Goal: Transaction & Acquisition: Purchase product/service

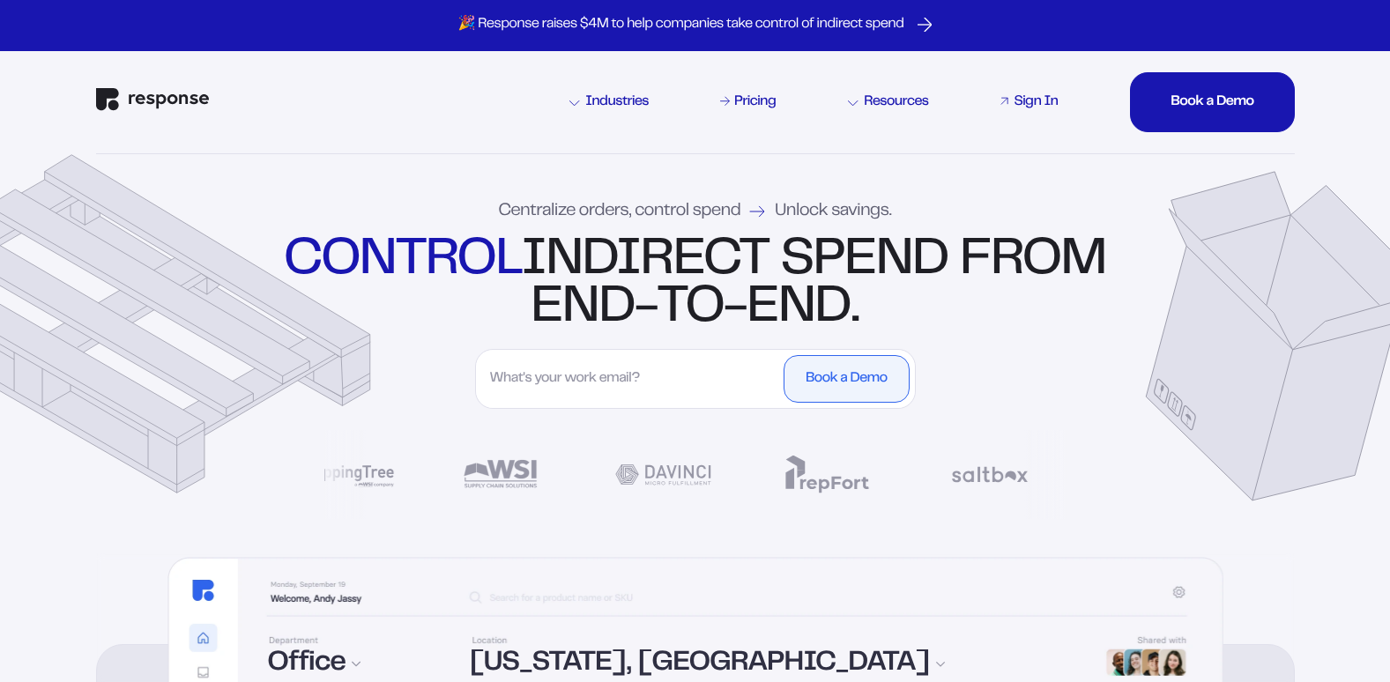
click at [1025, 102] on div "Sign In" at bounding box center [1036, 102] width 44 height 14
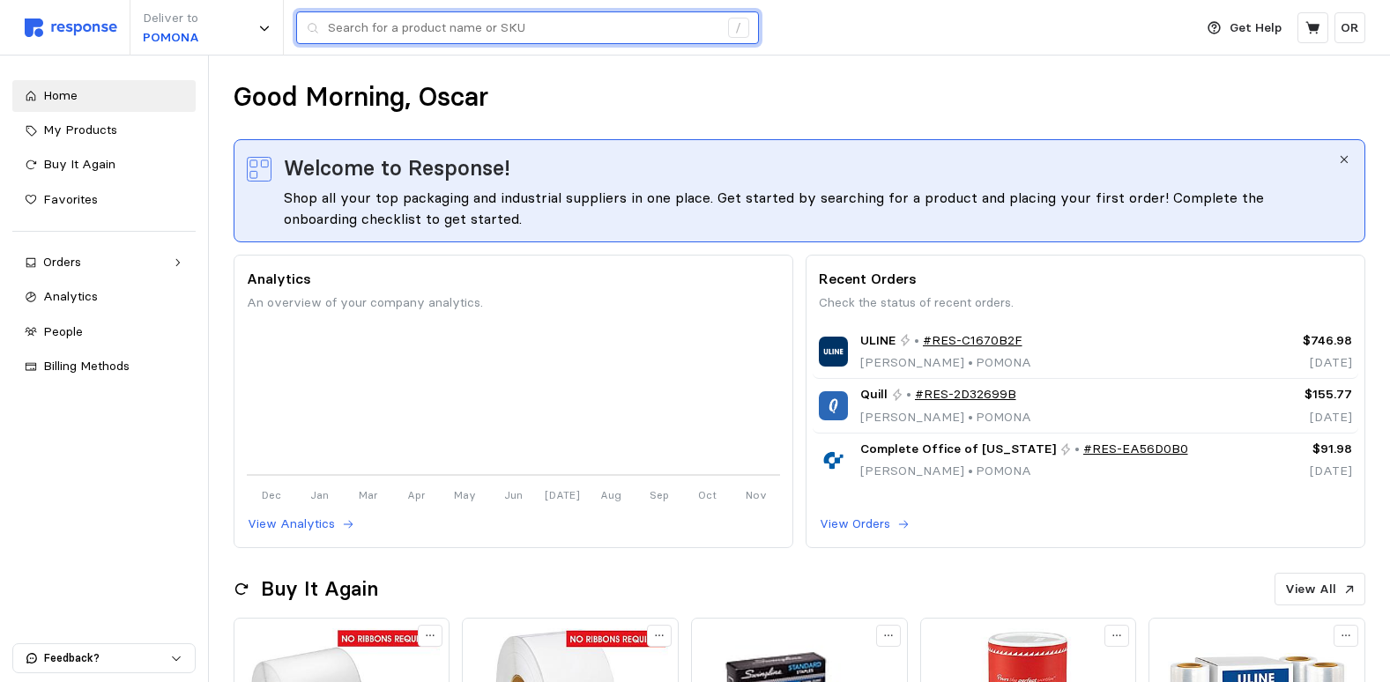
click at [398, 31] on input "text" at bounding box center [523, 28] width 390 height 32
type input "s"
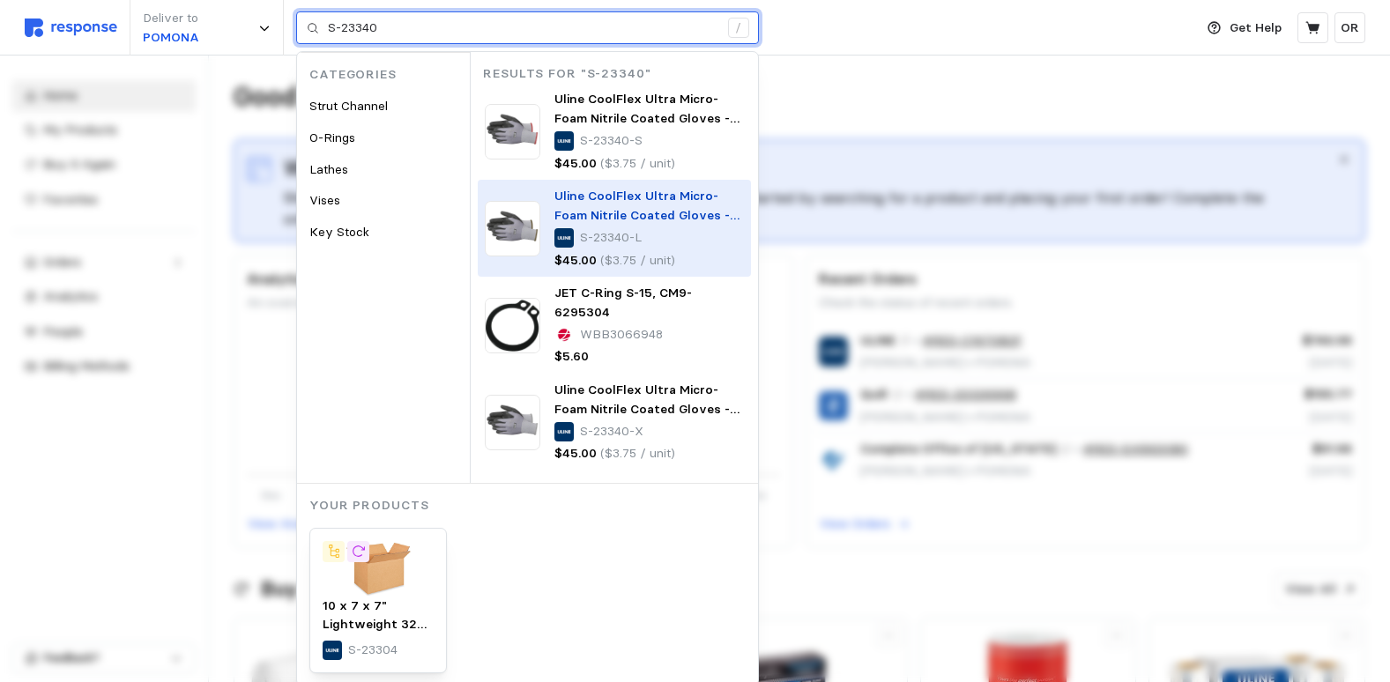
click at [502, 238] on img at bounding box center [513, 229] width 56 height 56
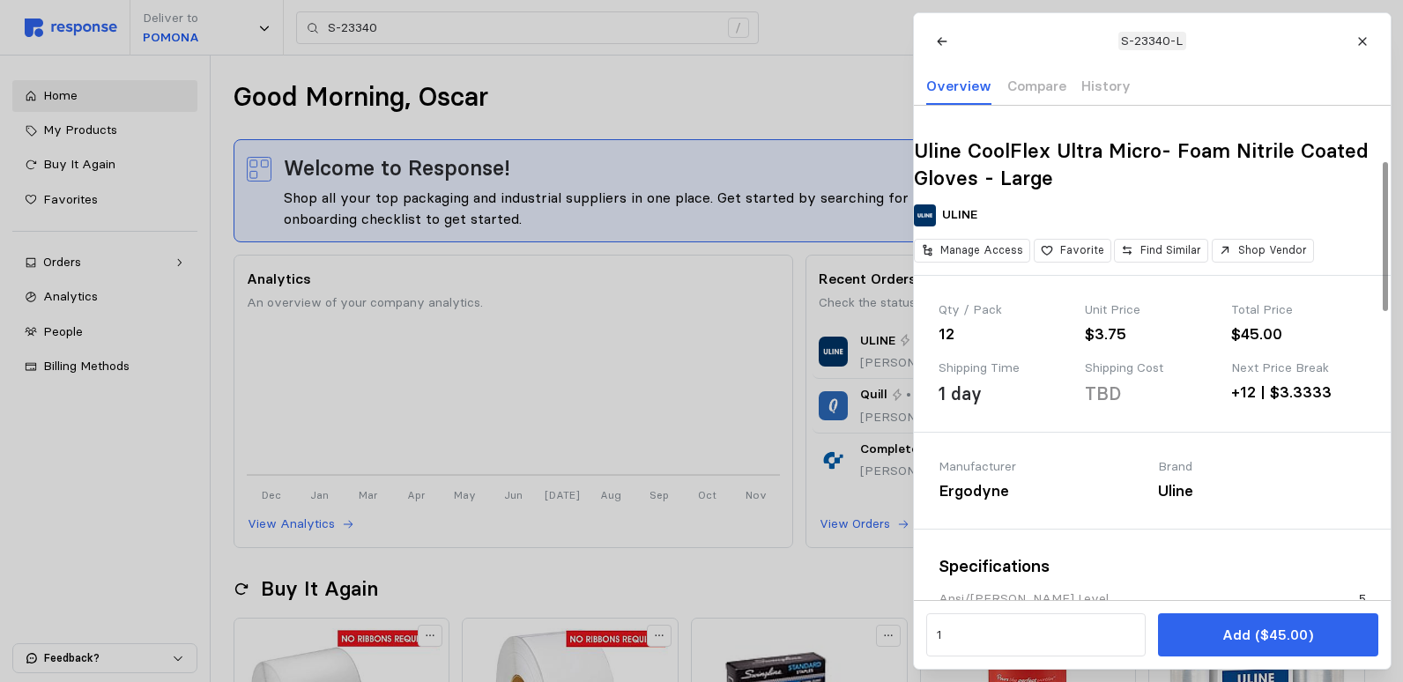
scroll to position [176, 0]
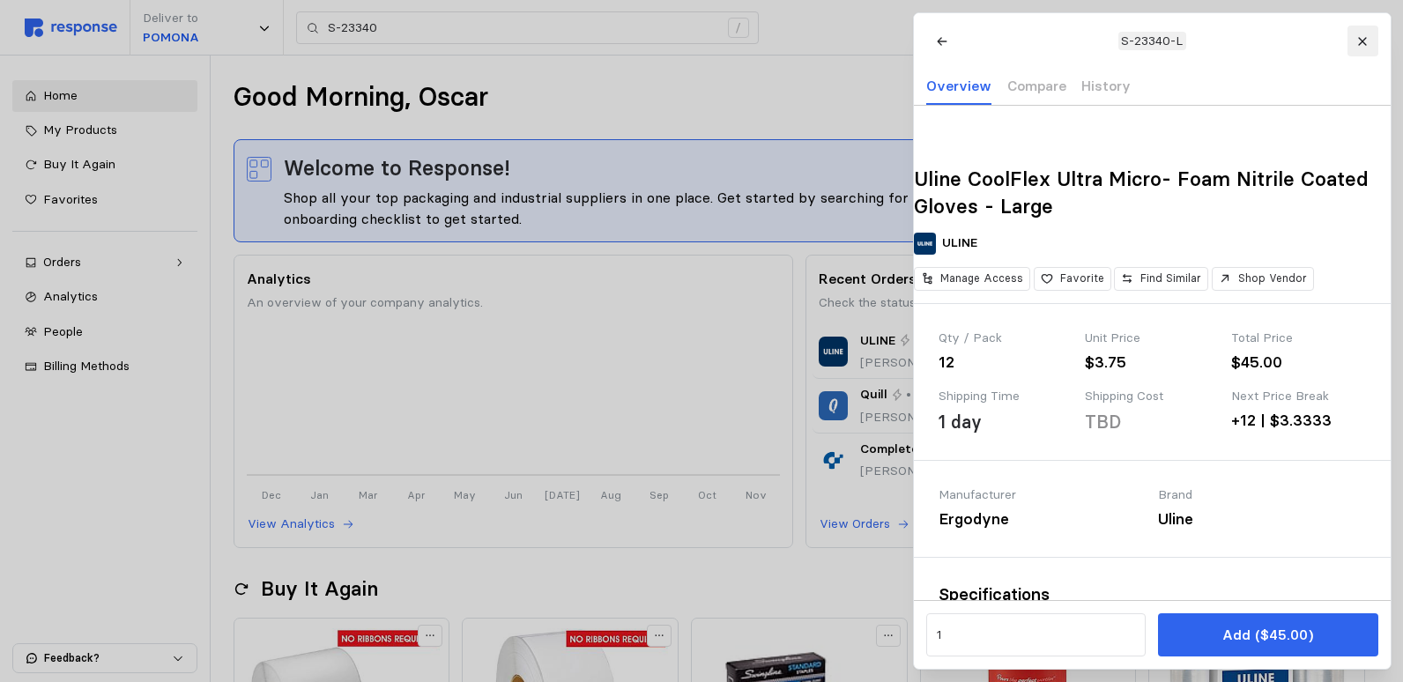
click at [1361, 36] on icon at bounding box center [1363, 41] width 12 height 12
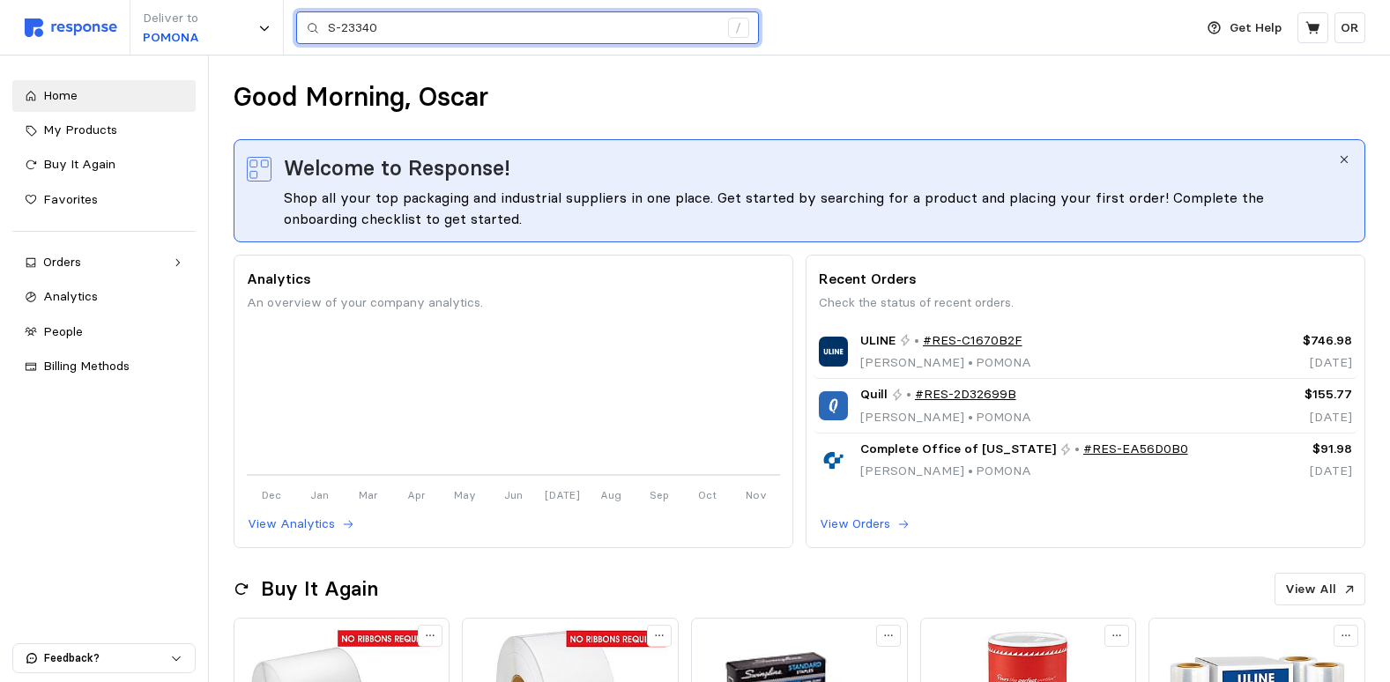
click at [405, 27] on input "S-23340" at bounding box center [523, 28] width 390 height 32
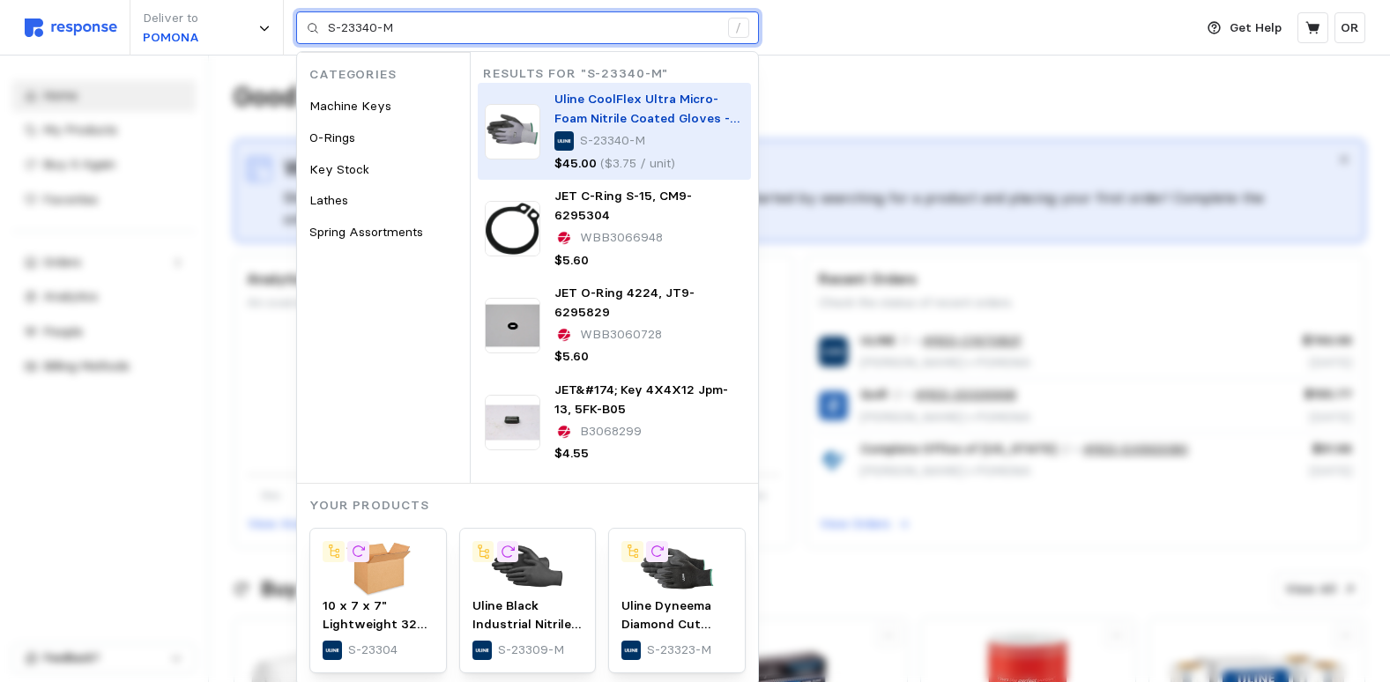
click at [632, 138] on p "S-23340-M" at bounding box center [612, 140] width 65 height 19
type input "S-23340-M"
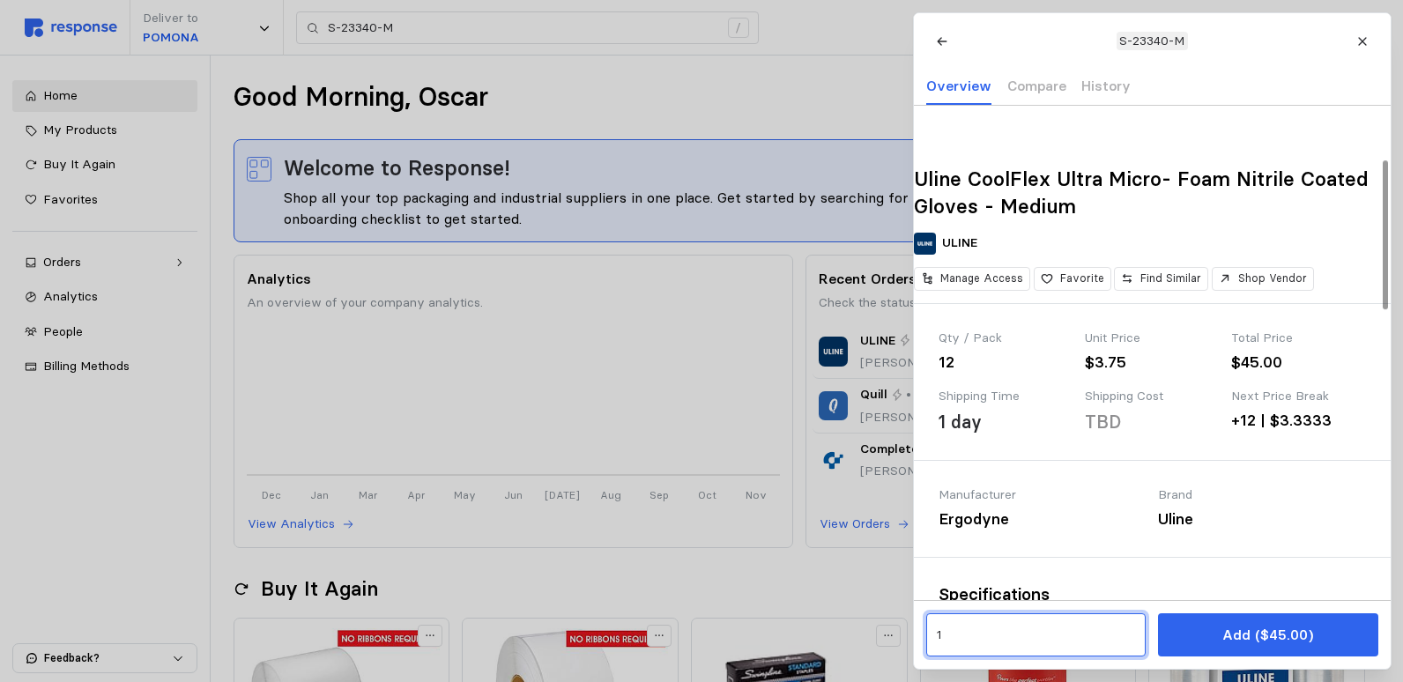
click at [1021, 629] on input "1" at bounding box center [1035, 636] width 199 height 32
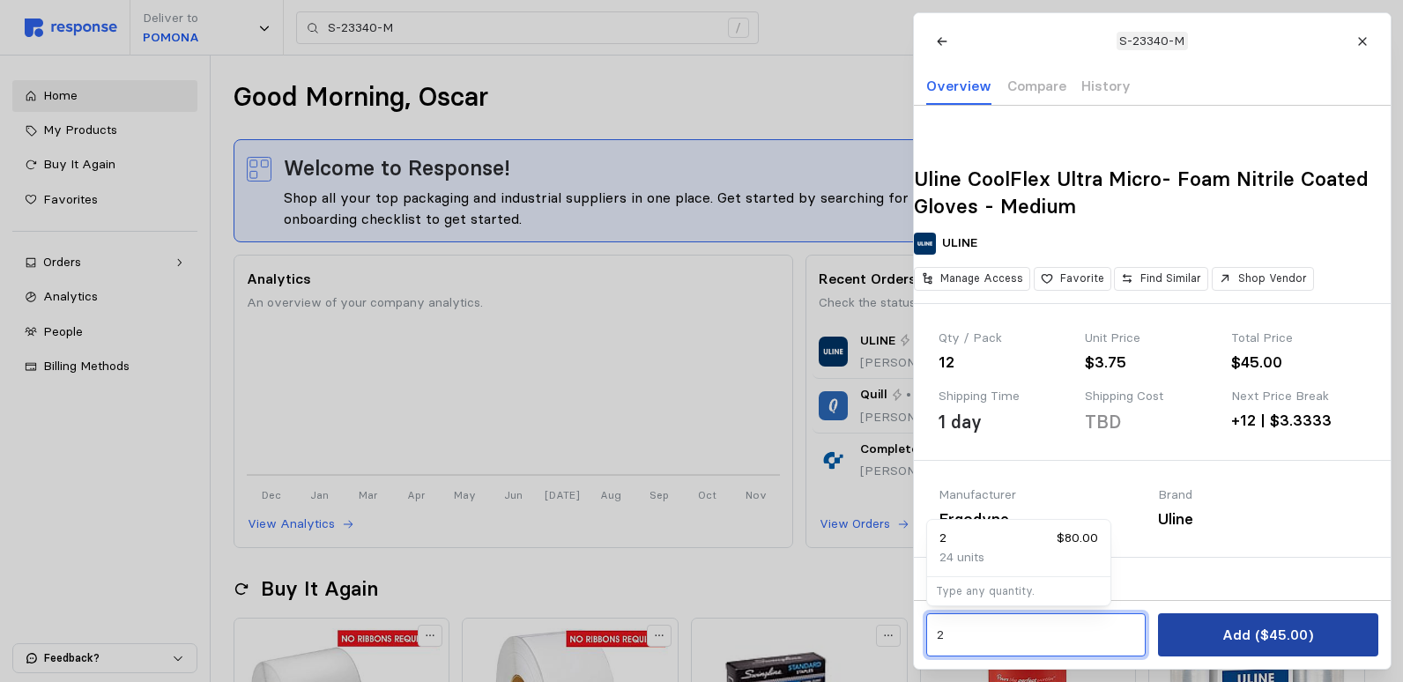
type input "2"
click at [1331, 638] on button "Add ($45.00)" at bounding box center [1267, 634] width 219 height 43
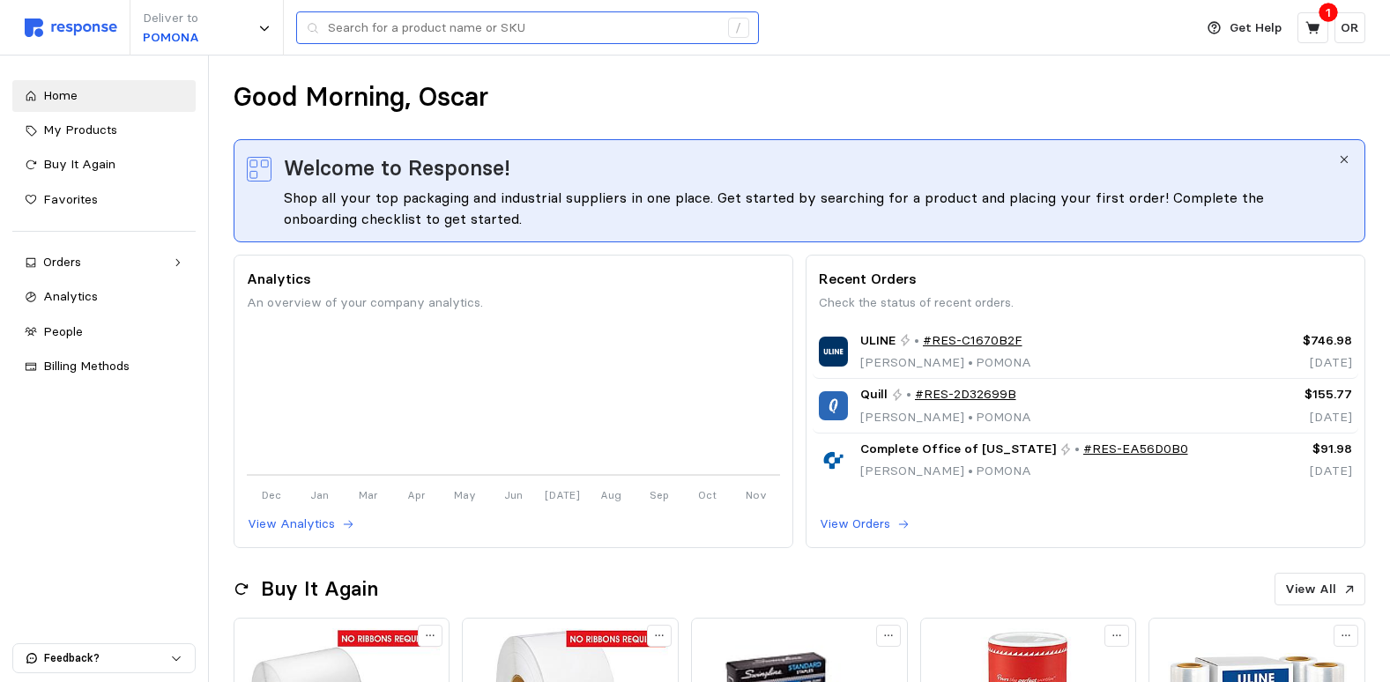
click at [411, 44] on div "/" at bounding box center [527, 27] width 463 height 33
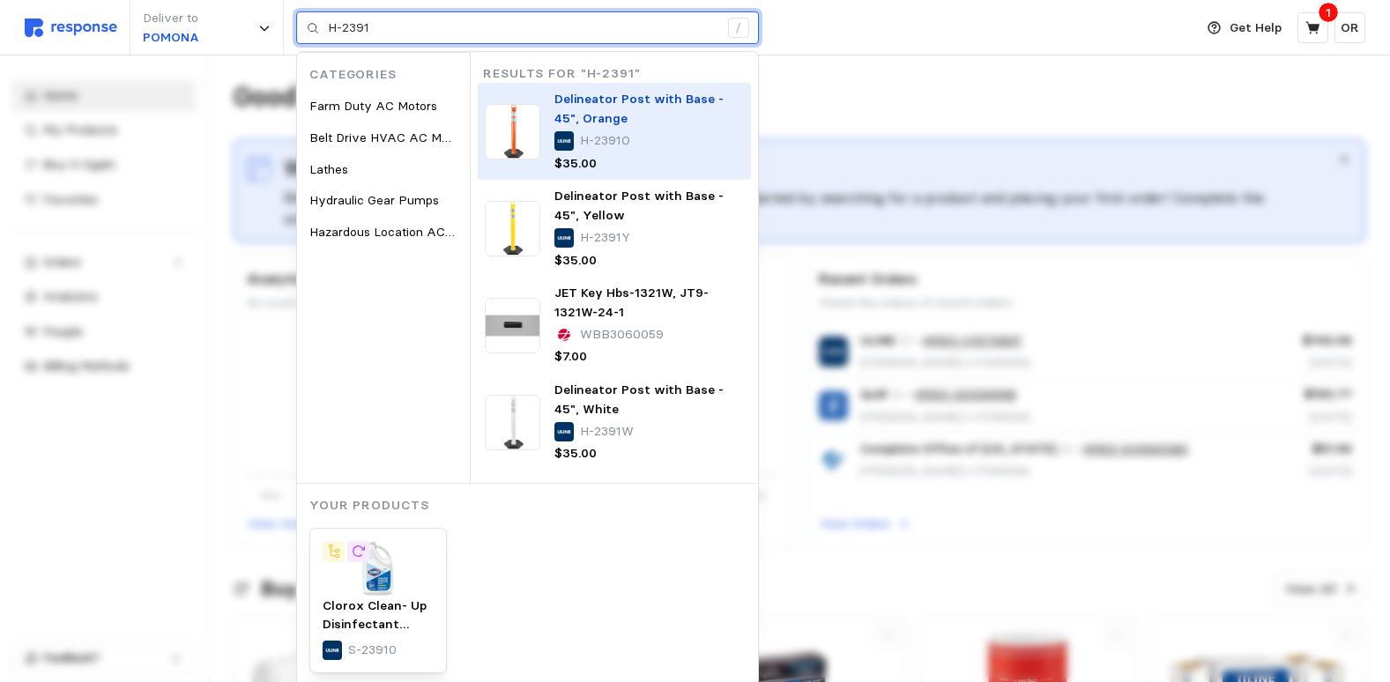
click at [522, 118] on img at bounding box center [513, 132] width 56 height 56
type input "H-2391"
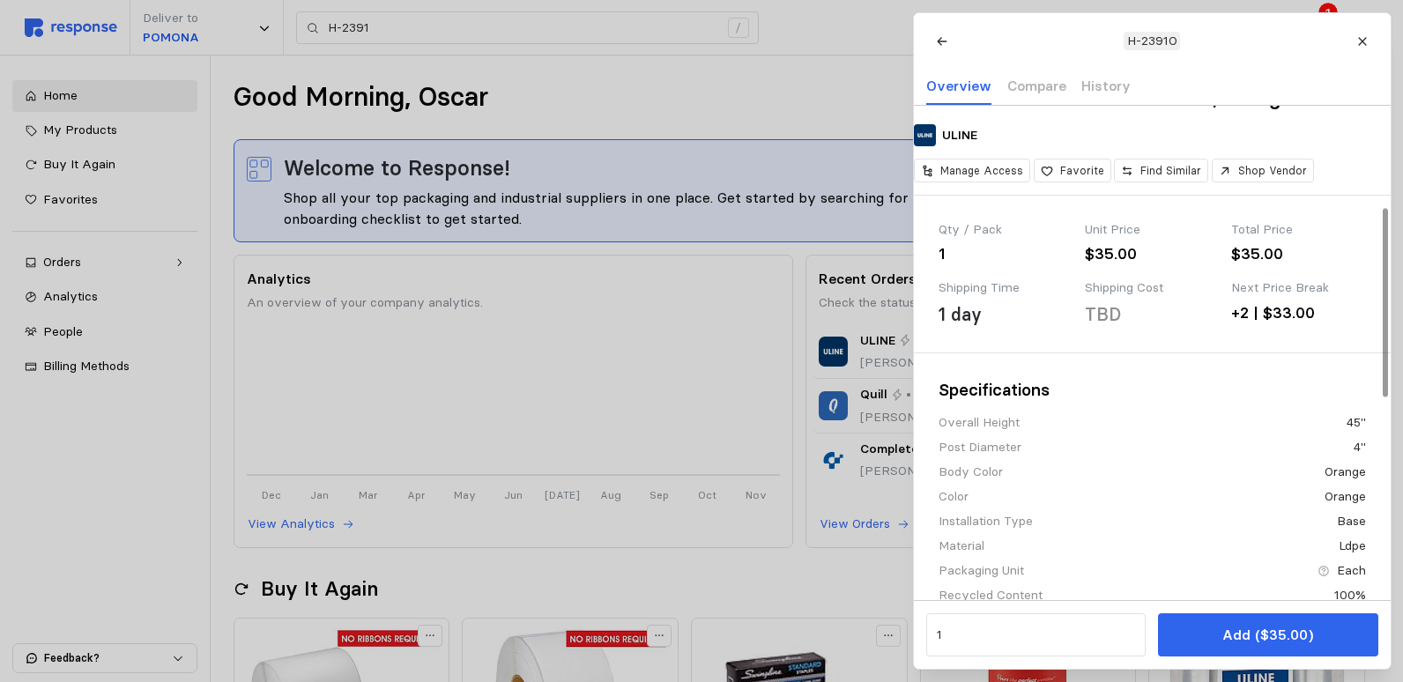
scroll to position [264, 0]
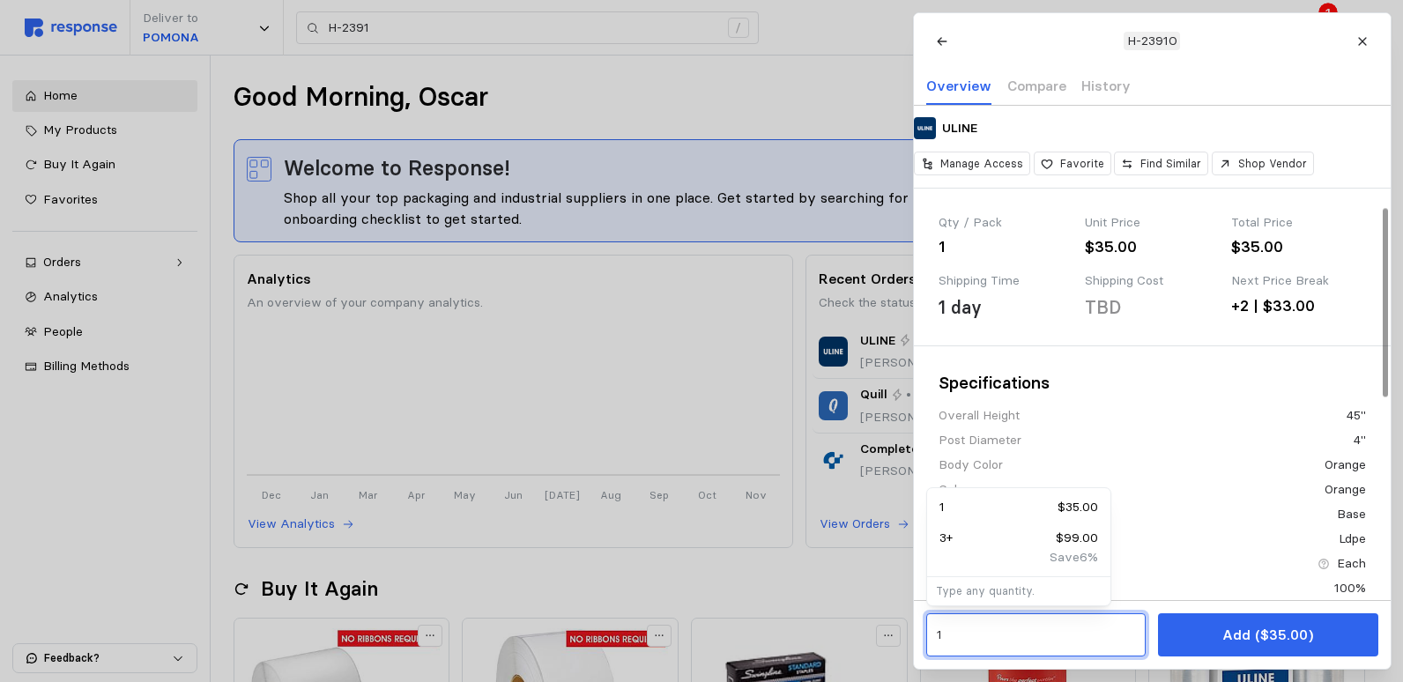
click at [1021, 646] on input "1" at bounding box center [1035, 636] width 199 height 32
type input "2"
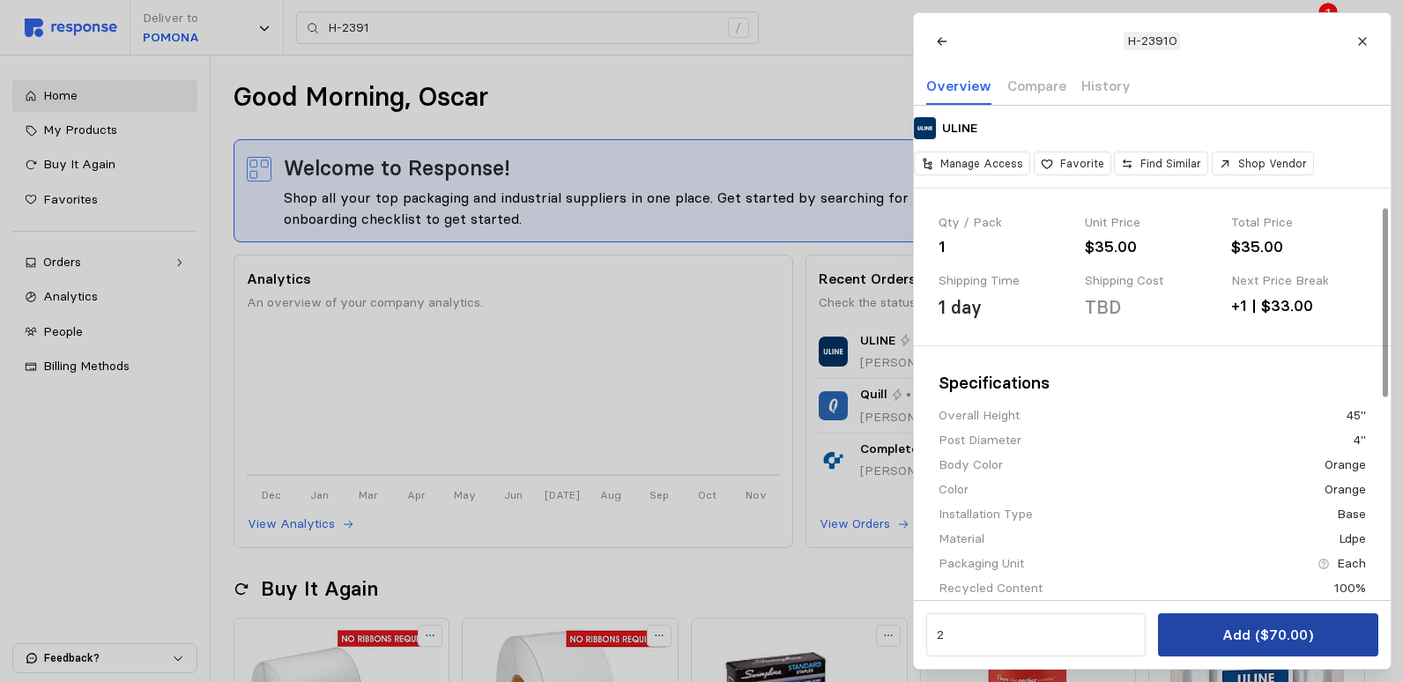
click at [1268, 633] on p "Add ($70.00)" at bounding box center [1268, 635] width 91 height 22
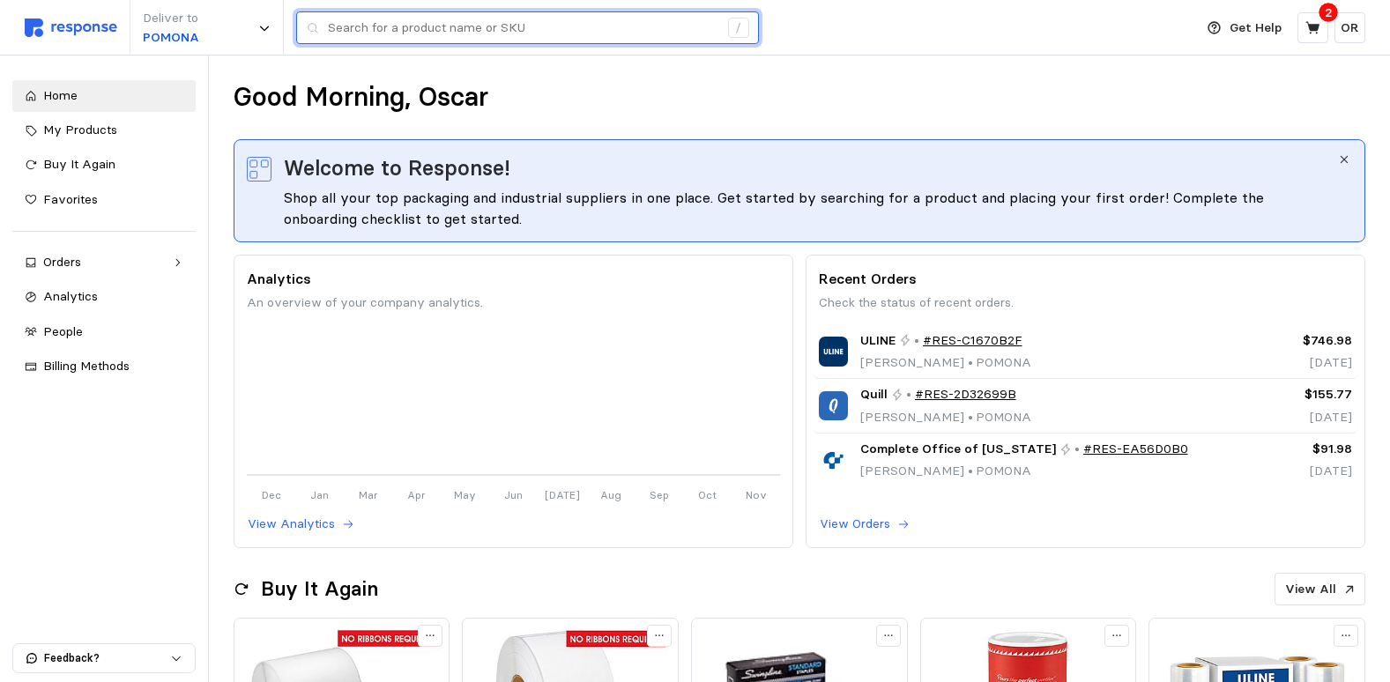
click at [428, 39] on input "text" at bounding box center [523, 28] width 390 height 32
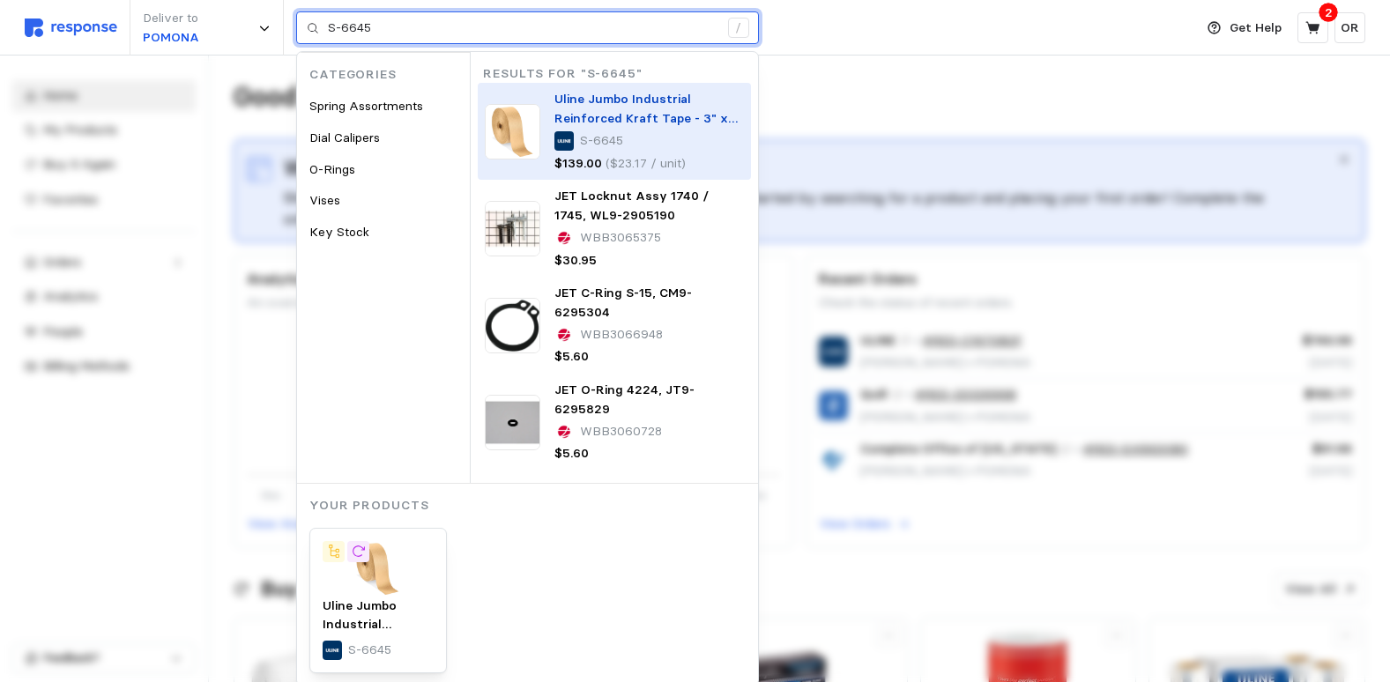
click at [608, 119] on span "Uline Jumbo Industrial Reinforced Kraft Tape - 3" x 900'" at bounding box center [645, 118] width 183 height 54
type input "S-6645"
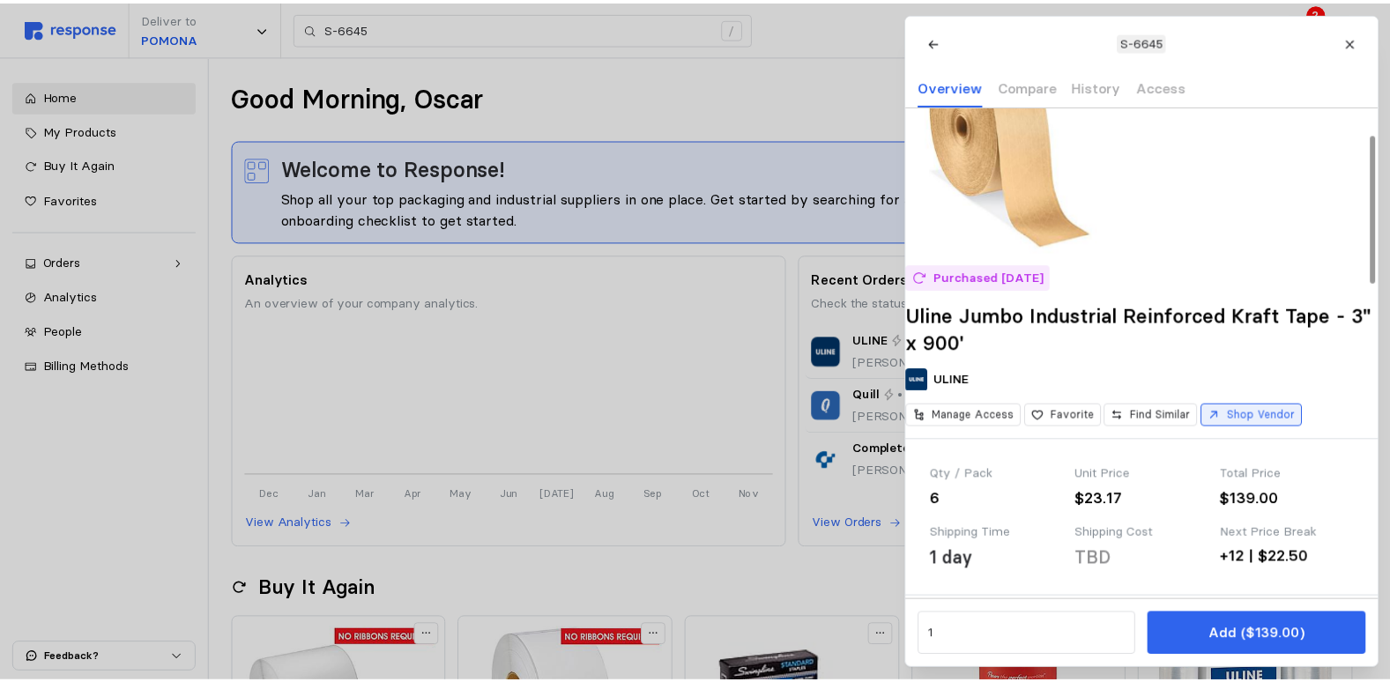
scroll to position [88, 0]
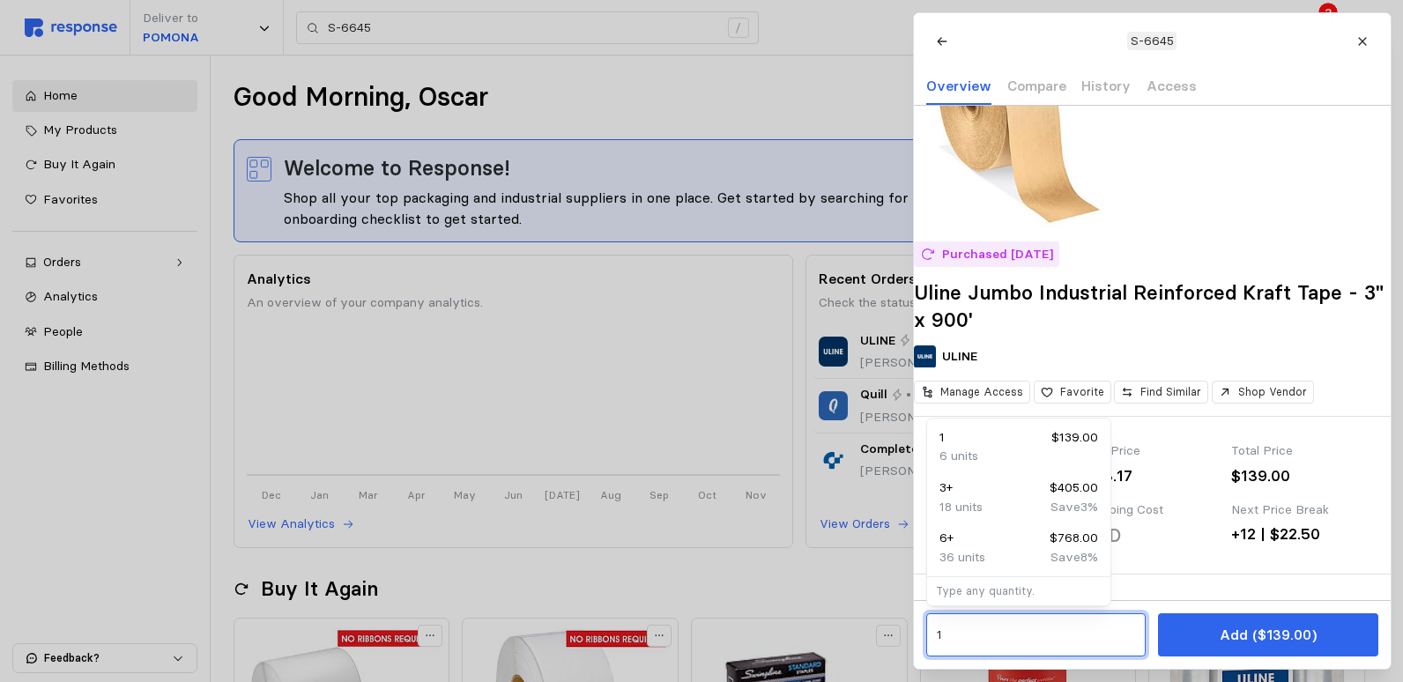
click at [1005, 644] on input "1" at bounding box center [1035, 636] width 199 height 32
type input "2"
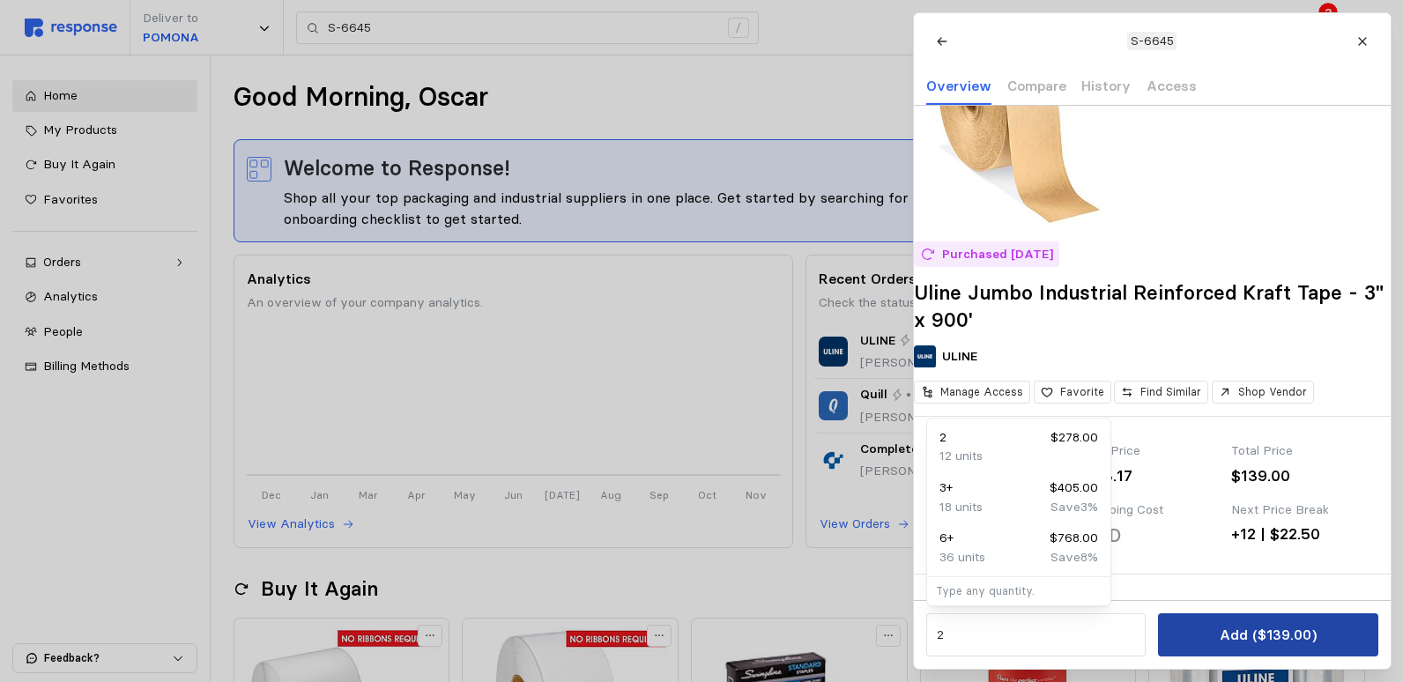
click at [1242, 628] on p "Add ($139.00)" at bounding box center [1267, 635] width 97 height 22
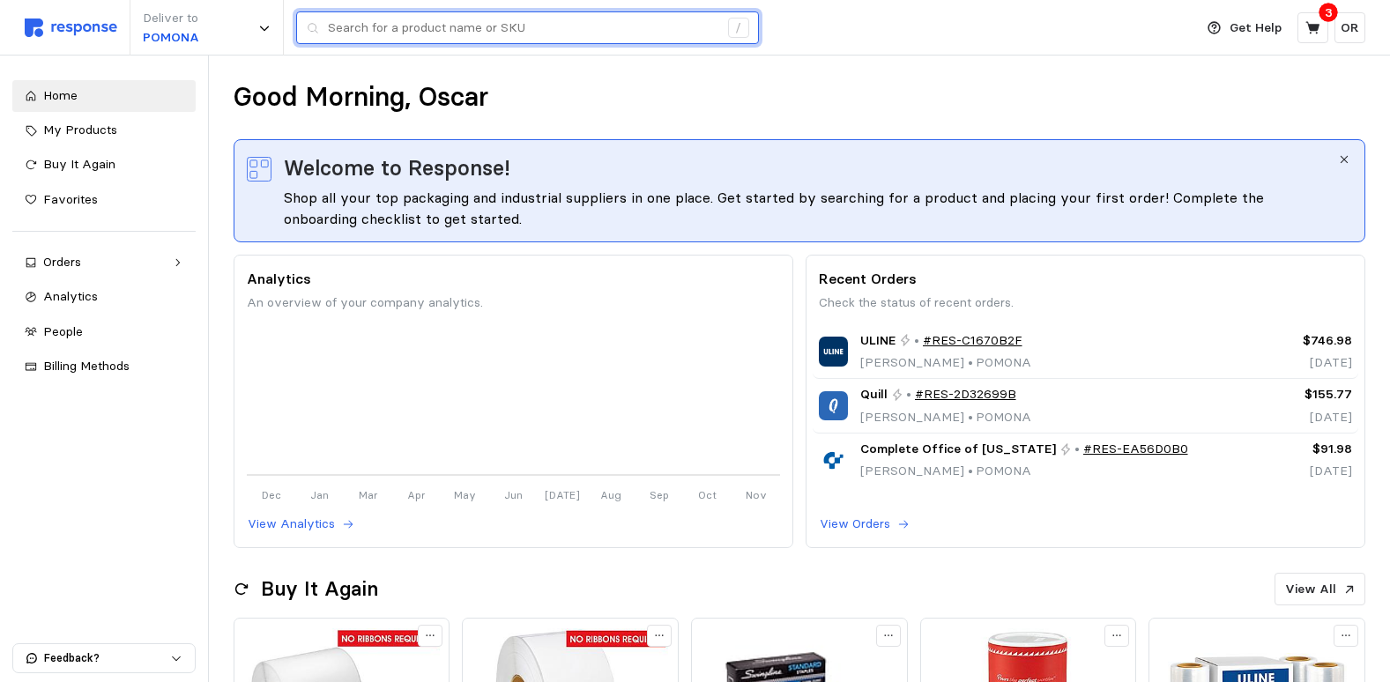
click at [385, 33] on input "text" at bounding box center [523, 28] width 390 height 32
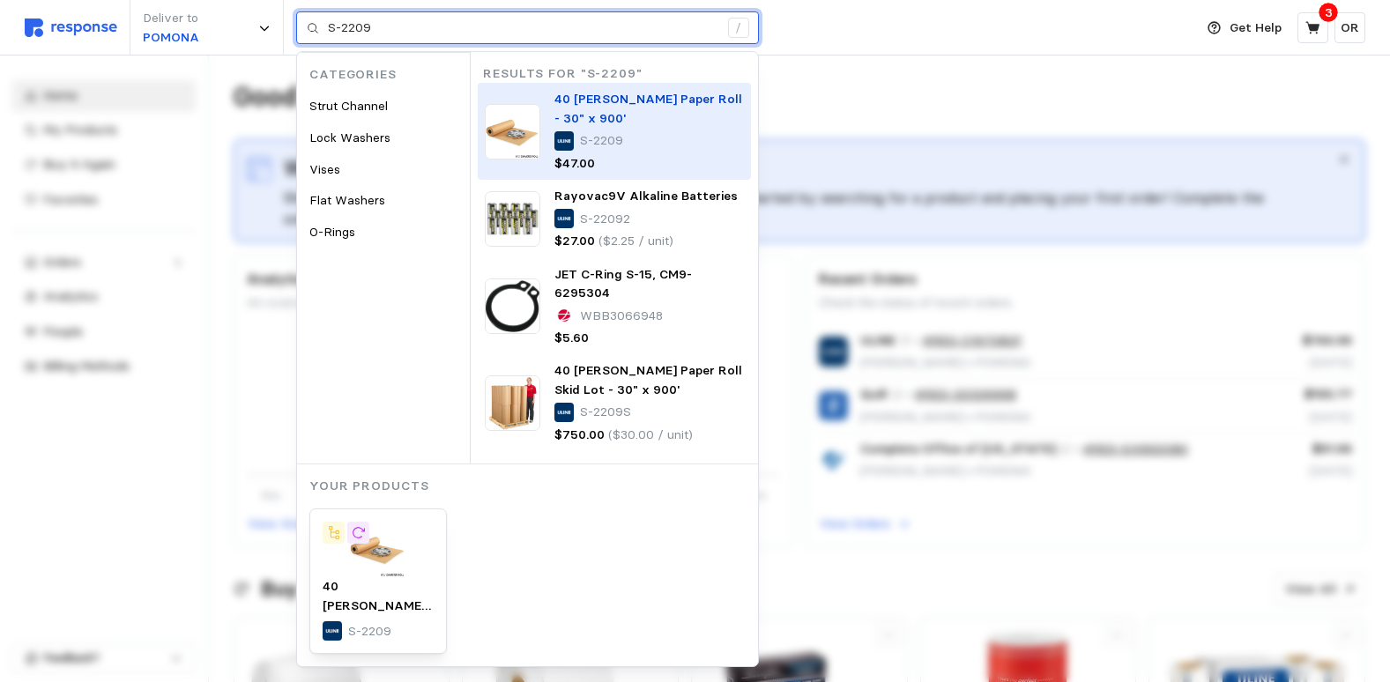
click at [581, 105] on span "40 [PERSON_NAME] Paper Roll - 30" x 900'" at bounding box center [648, 108] width 188 height 35
type input "S-2209"
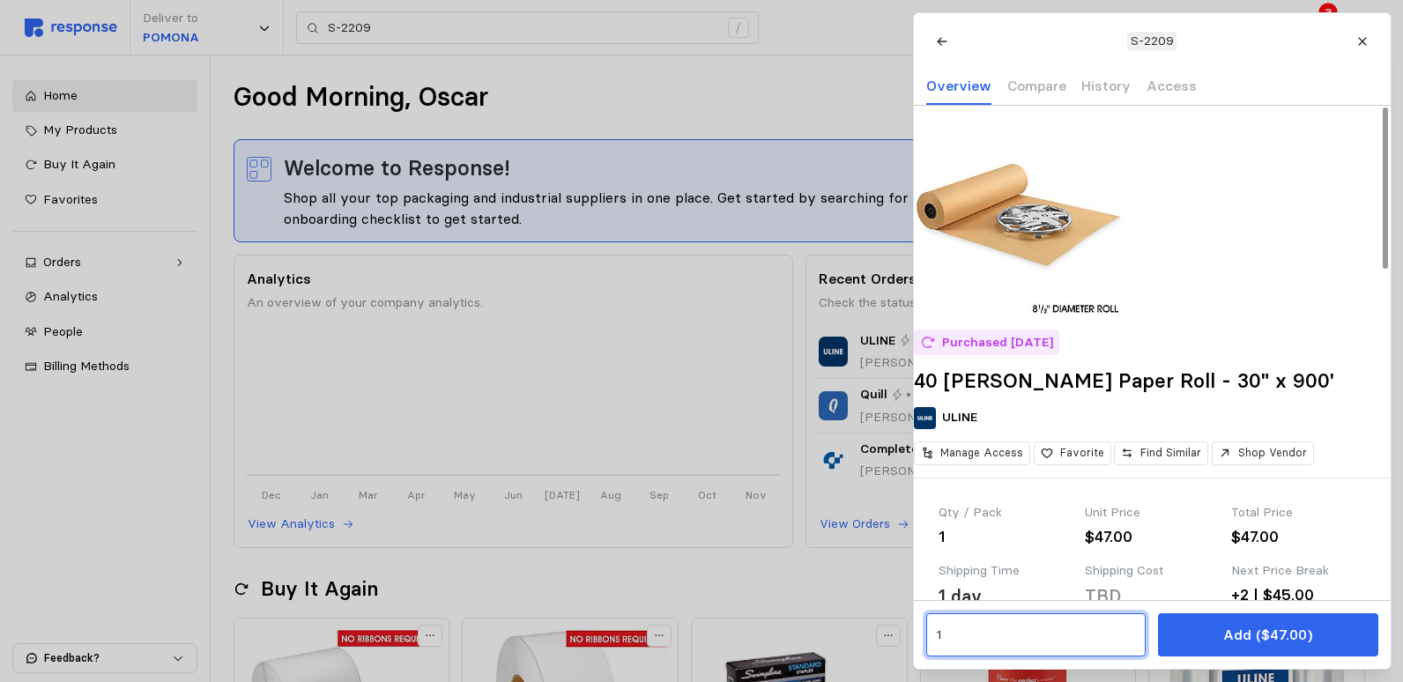
click at [1037, 643] on input "1" at bounding box center [1035, 636] width 199 height 32
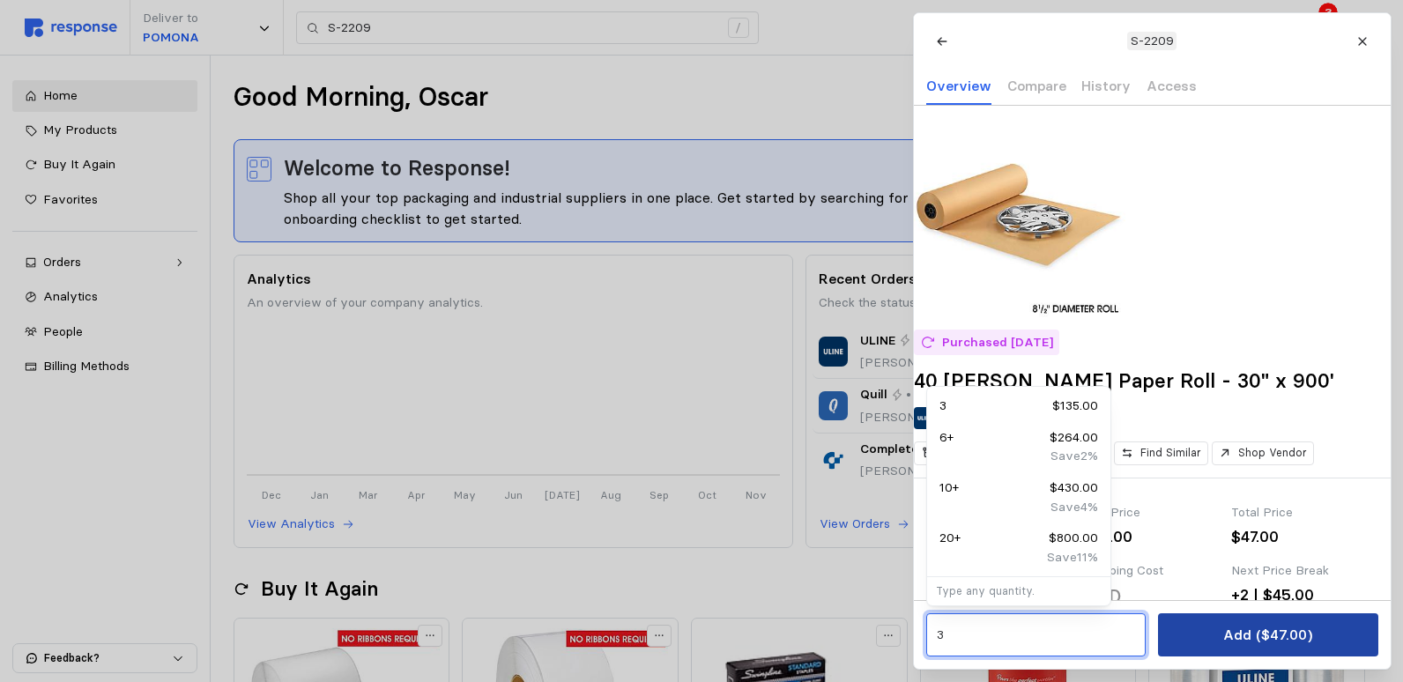
type input "3"
click at [1275, 628] on p "Add ($47.00)" at bounding box center [1267, 635] width 89 height 22
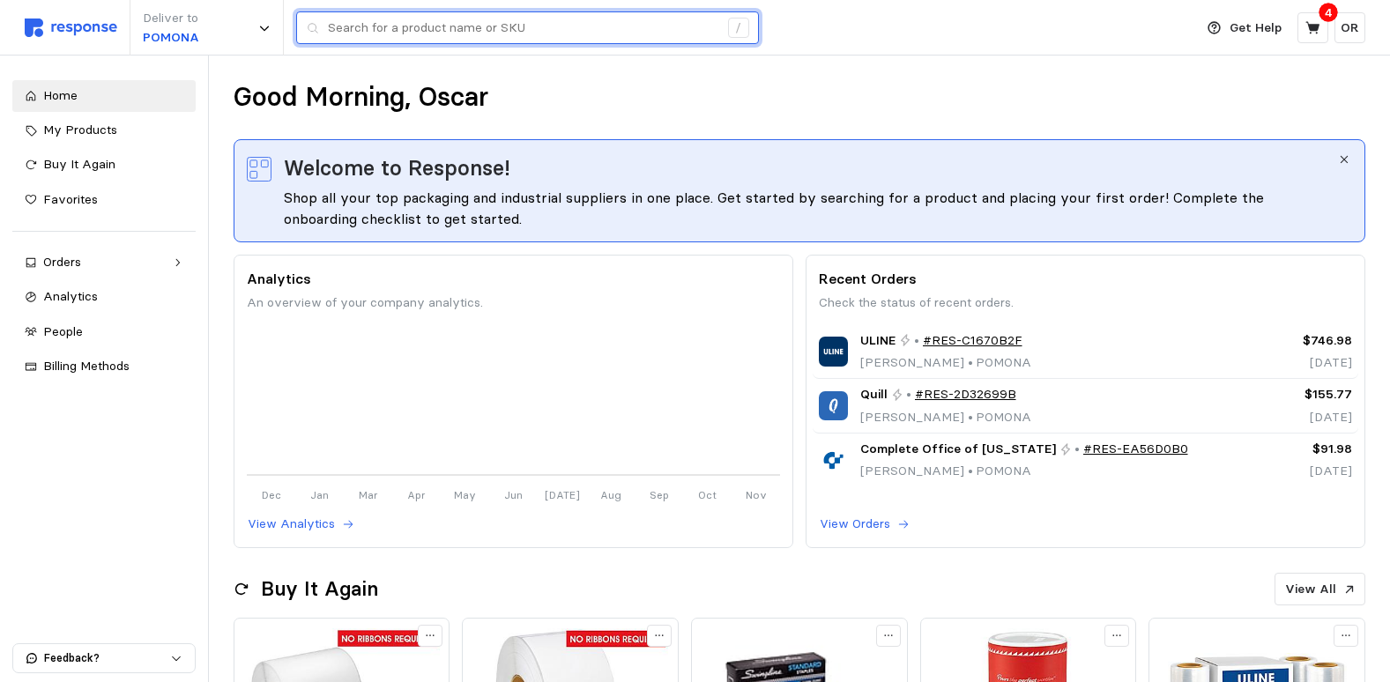
click at [376, 26] on input "text" at bounding box center [523, 28] width 390 height 32
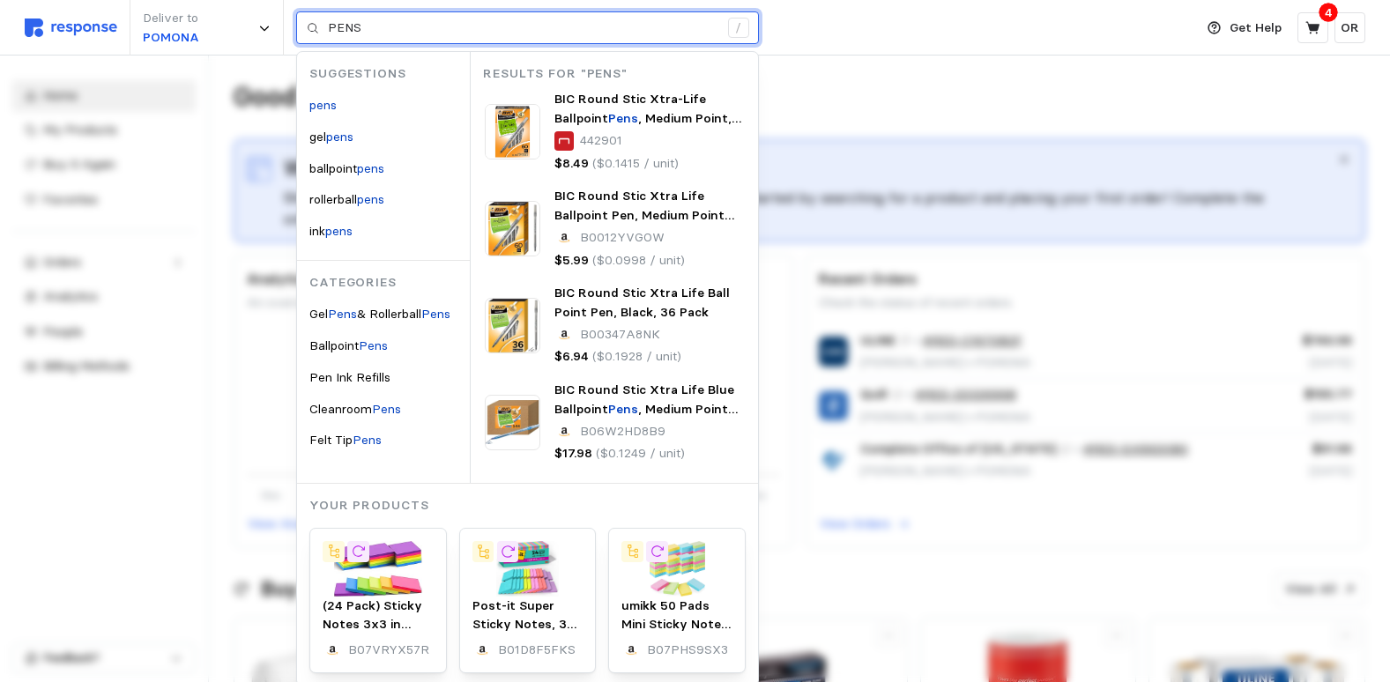
type input "PENS"
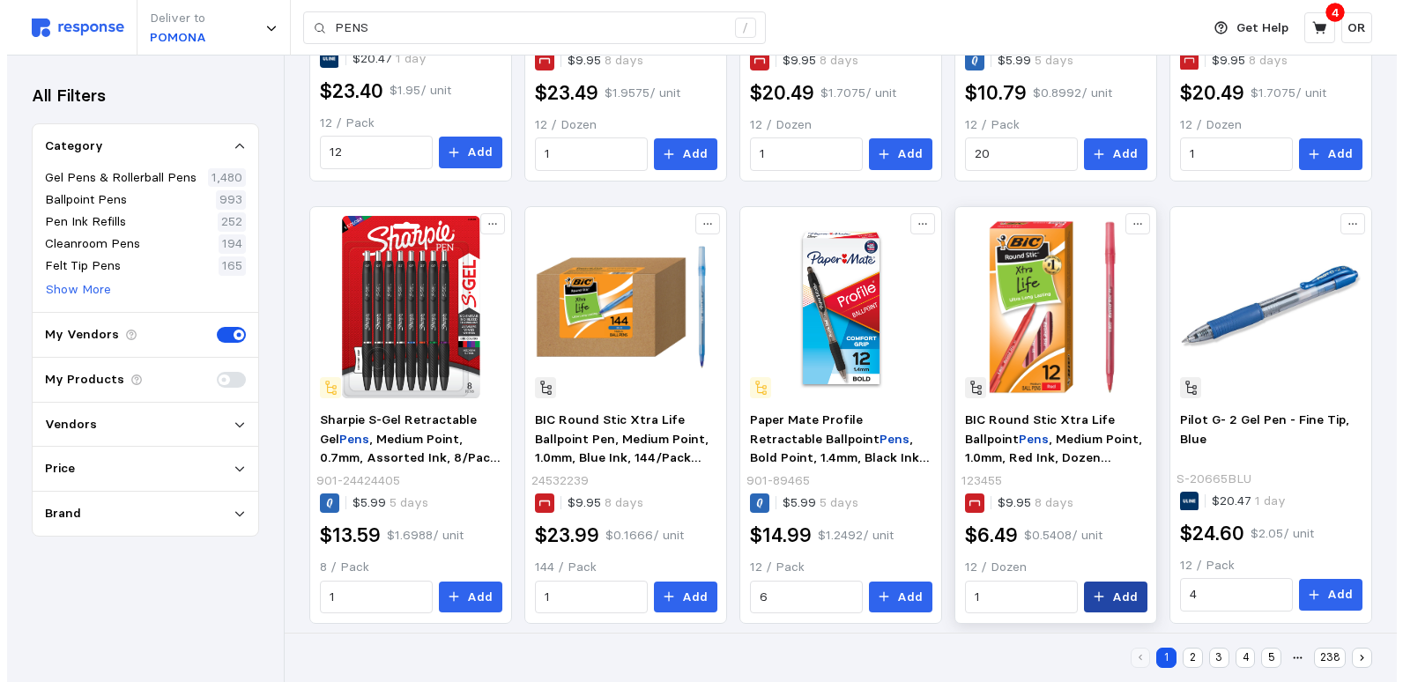
scroll to position [1015, 0]
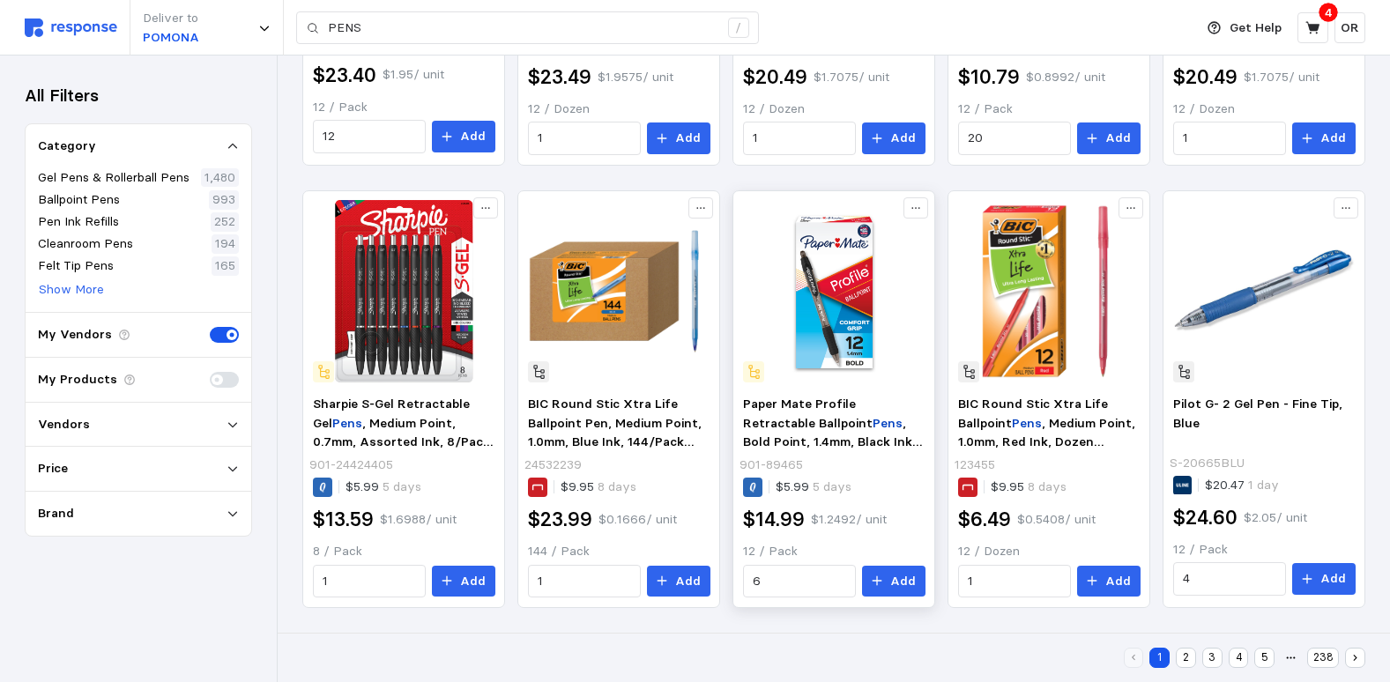
click at [851, 343] on img at bounding box center [834, 291] width 182 height 182
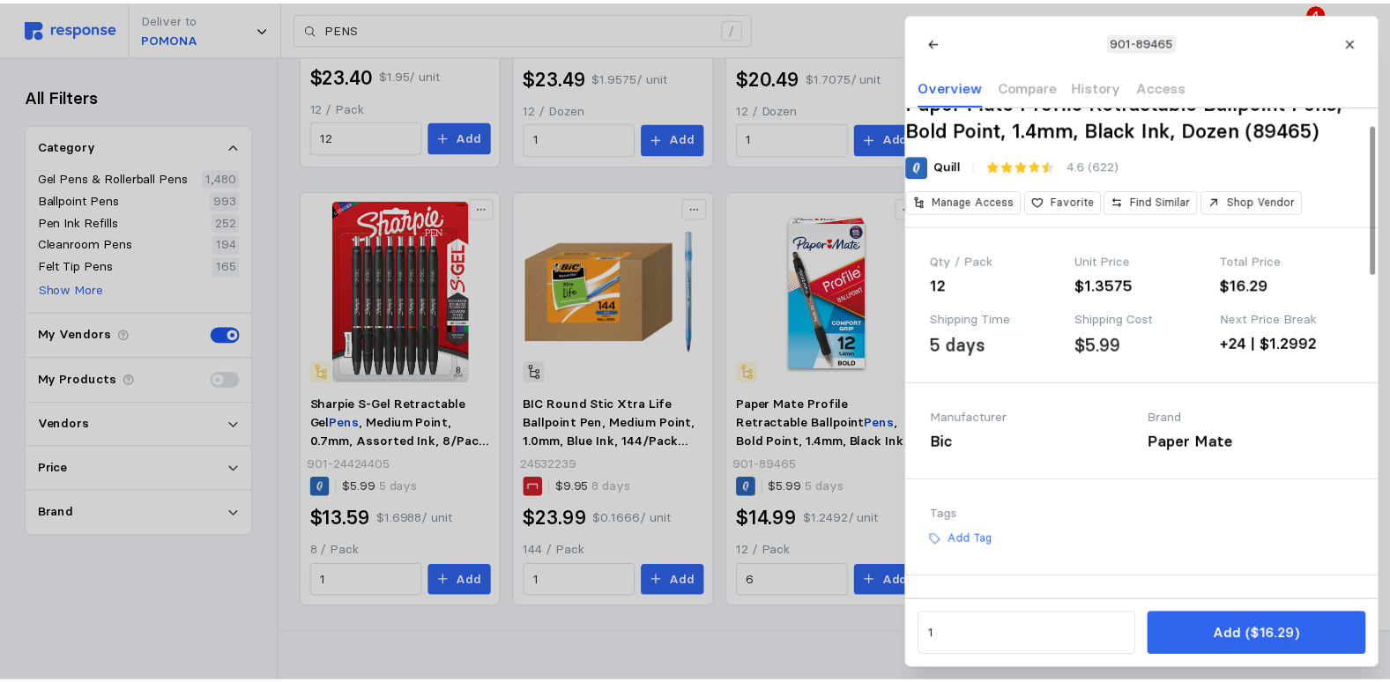
scroll to position [264, 0]
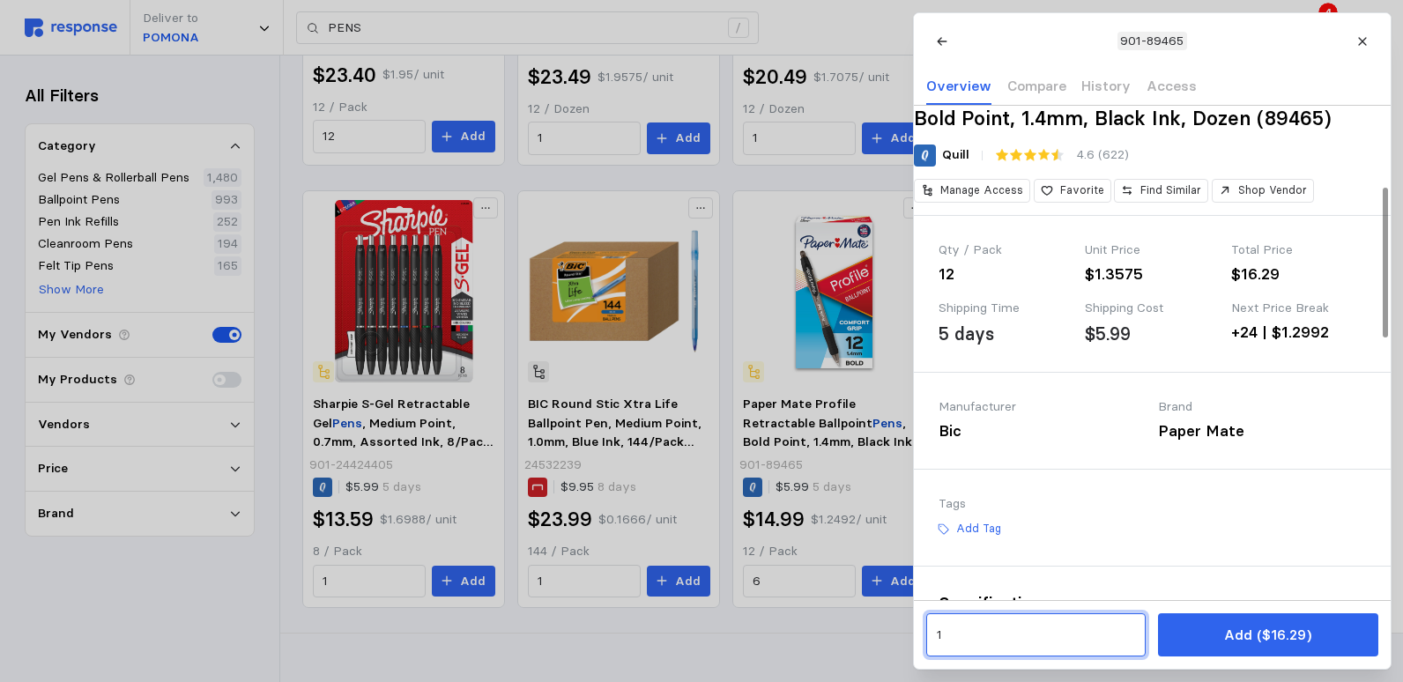
click at [999, 630] on input "1" at bounding box center [1035, 636] width 199 height 32
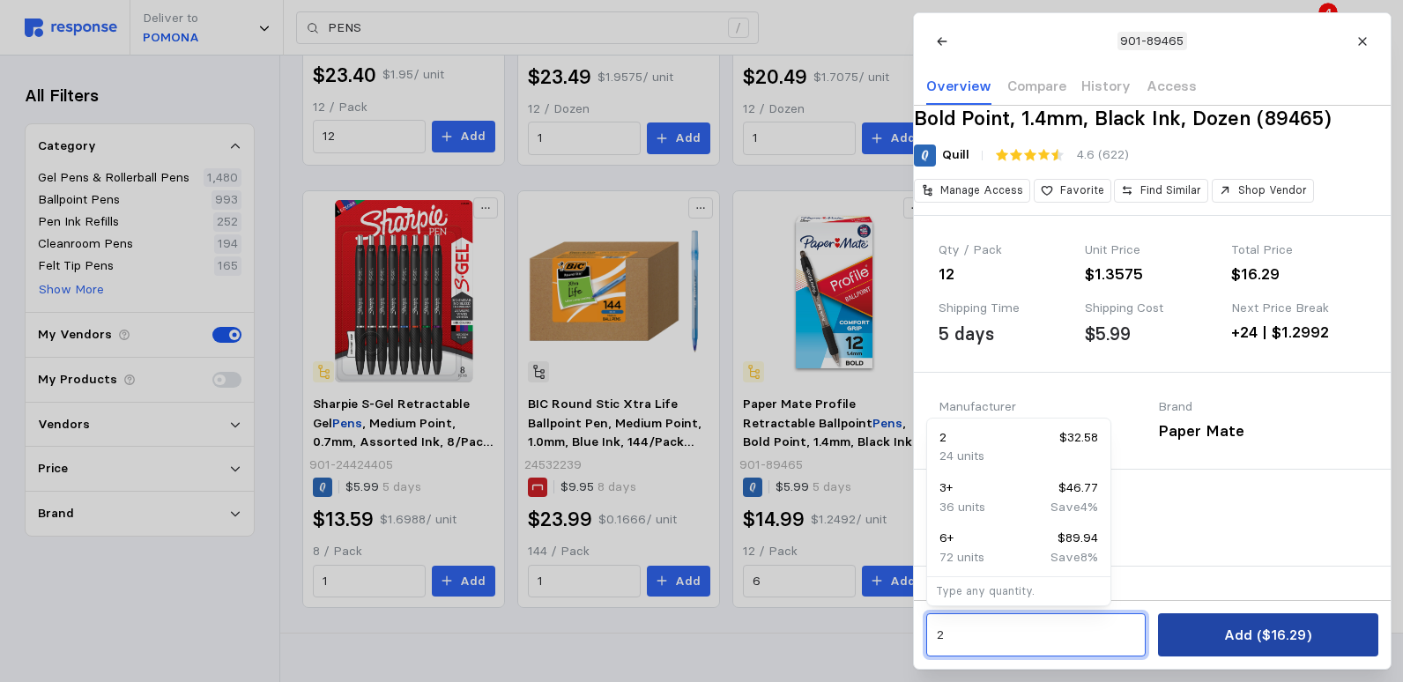
type input "2"
click at [1265, 635] on p "Add ($16.29)" at bounding box center [1267, 635] width 87 height 22
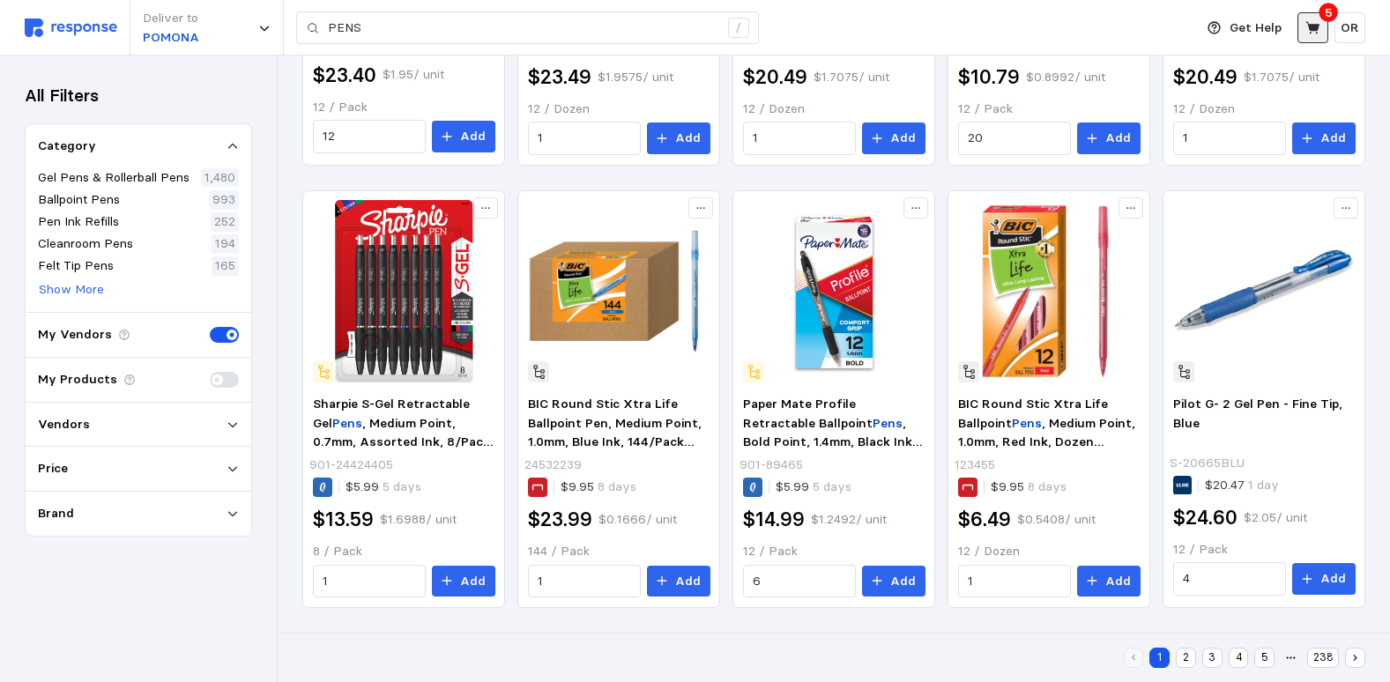
click at [1324, 26] on button at bounding box center [1313, 27] width 31 height 31
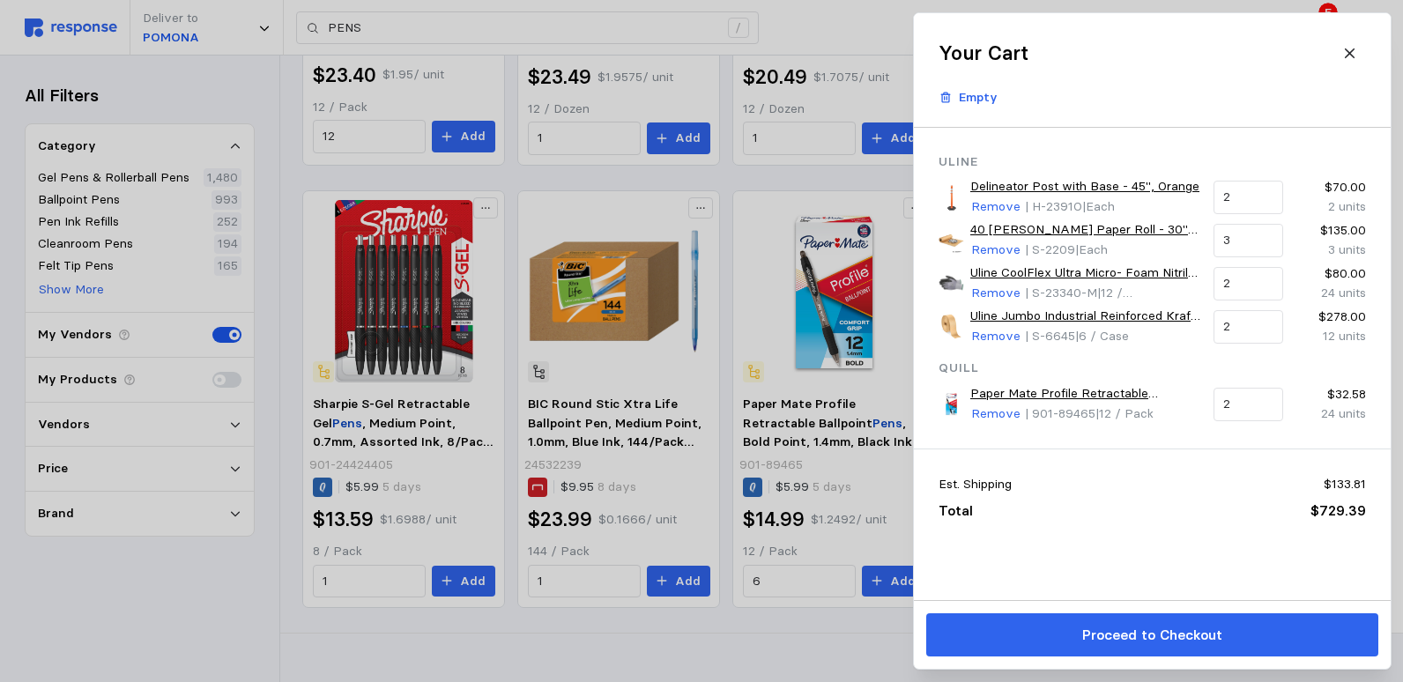
click at [838, 20] on div at bounding box center [701, 341] width 1403 height 682
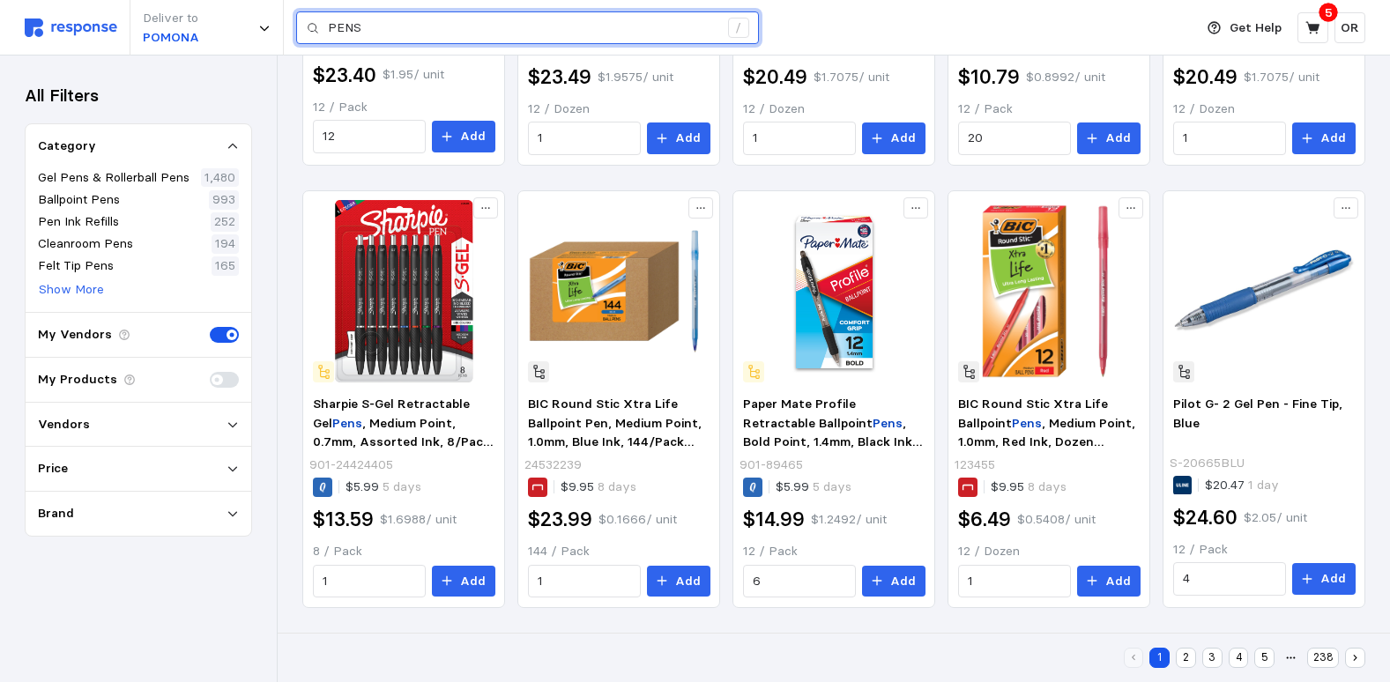
click at [428, 25] on input "PENS" at bounding box center [523, 28] width 390 height 32
type input "P"
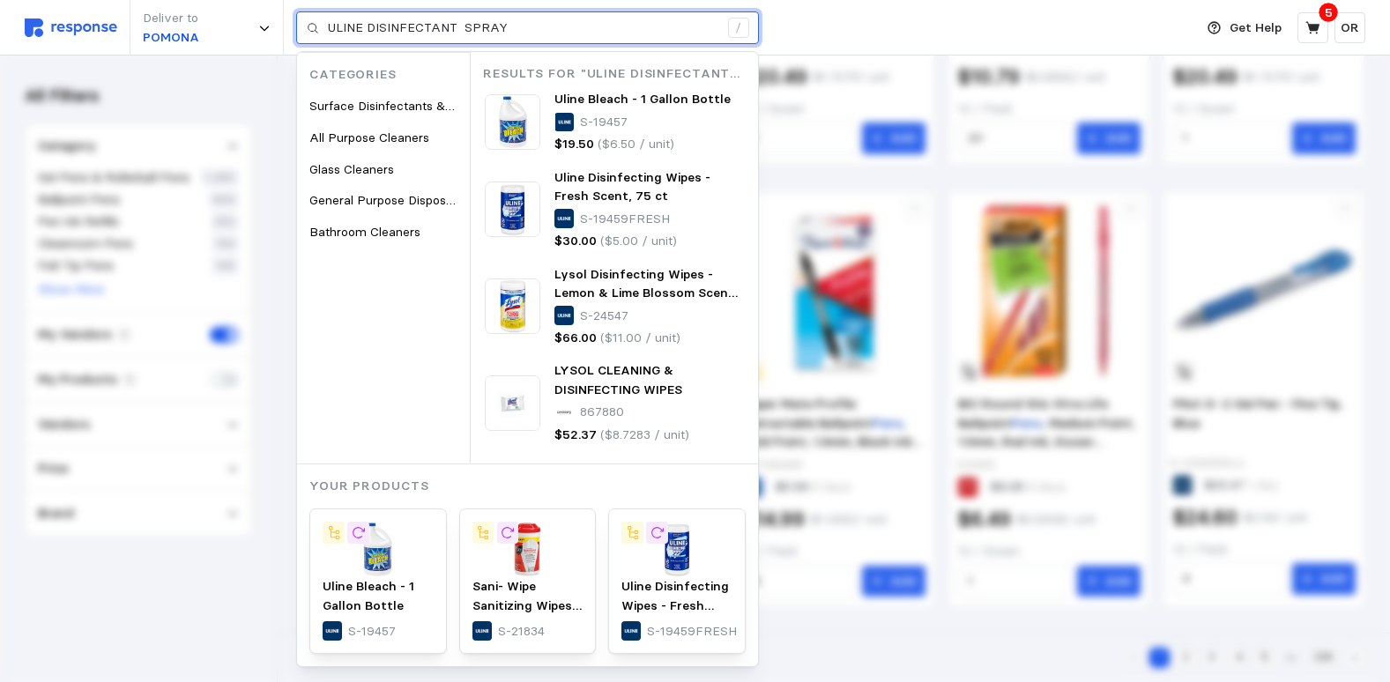
type input "ULINE DISINFECTANT SPRAY"
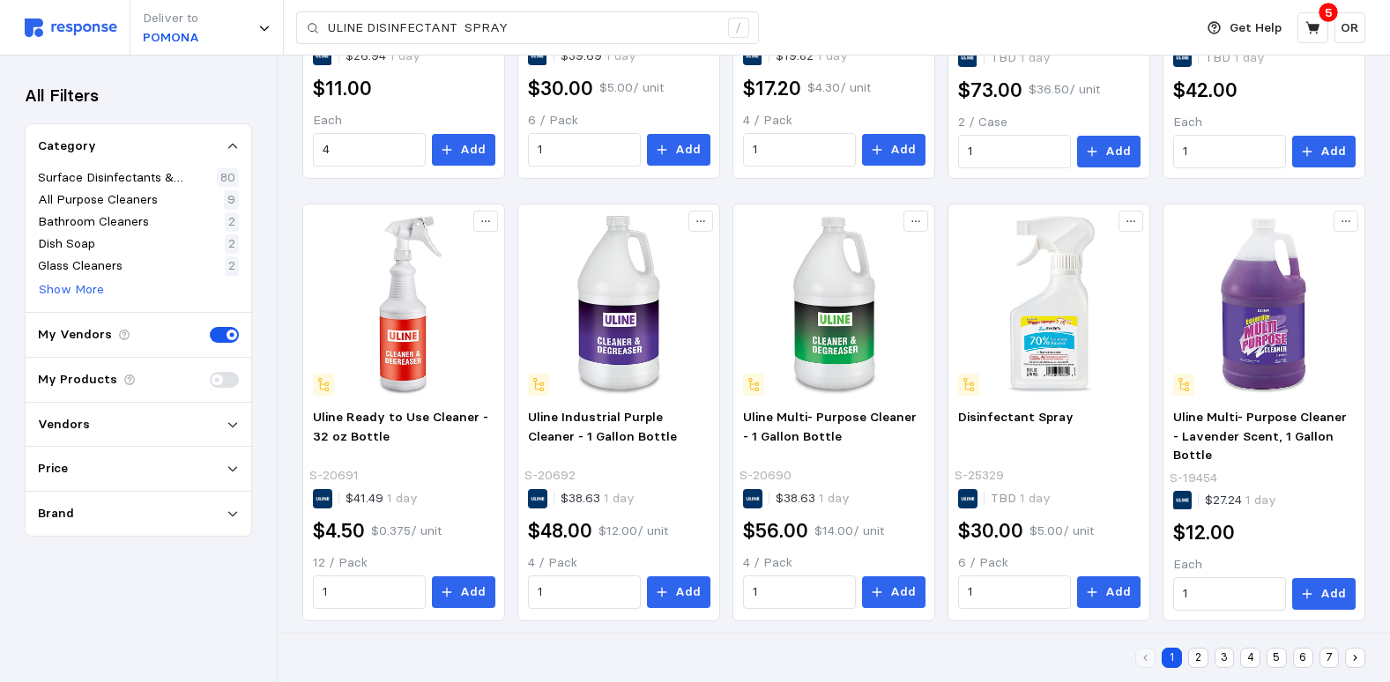
scroll to position [924, 0]
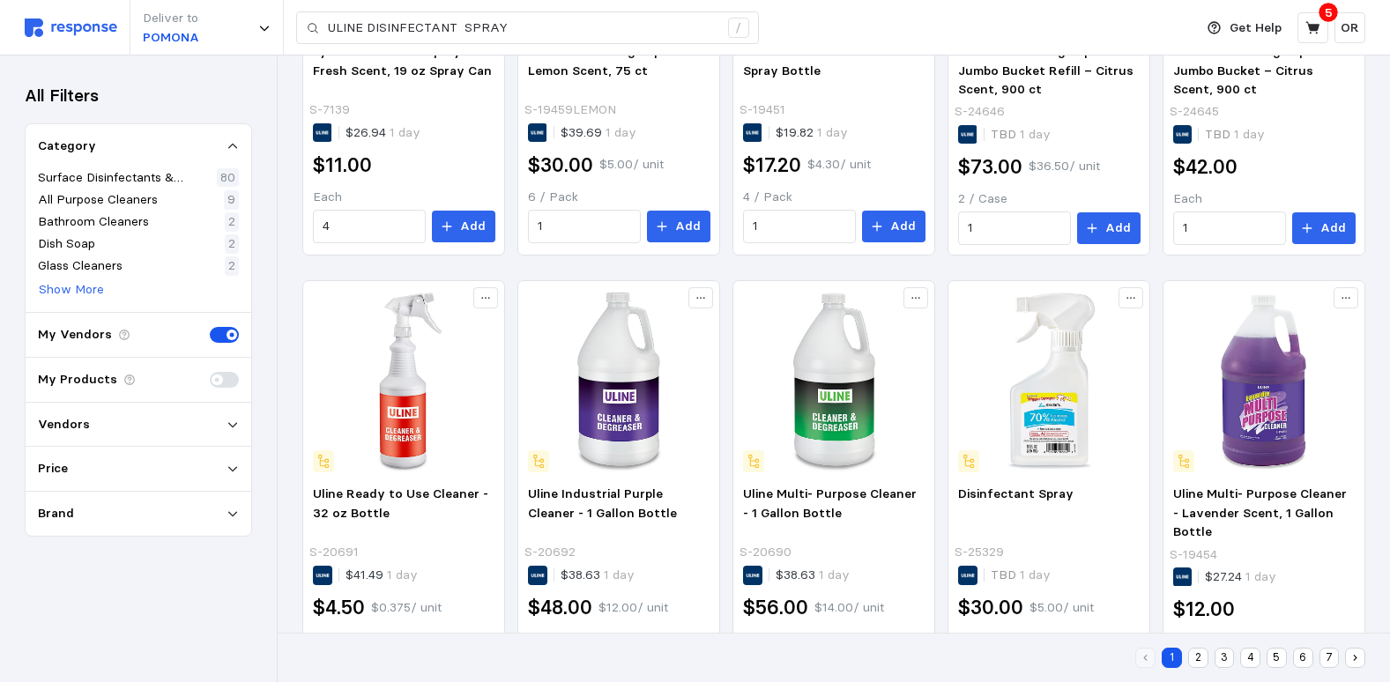
click at [1199, 657] on button "2" at bounding box center [1198, 658] width 20 height 20
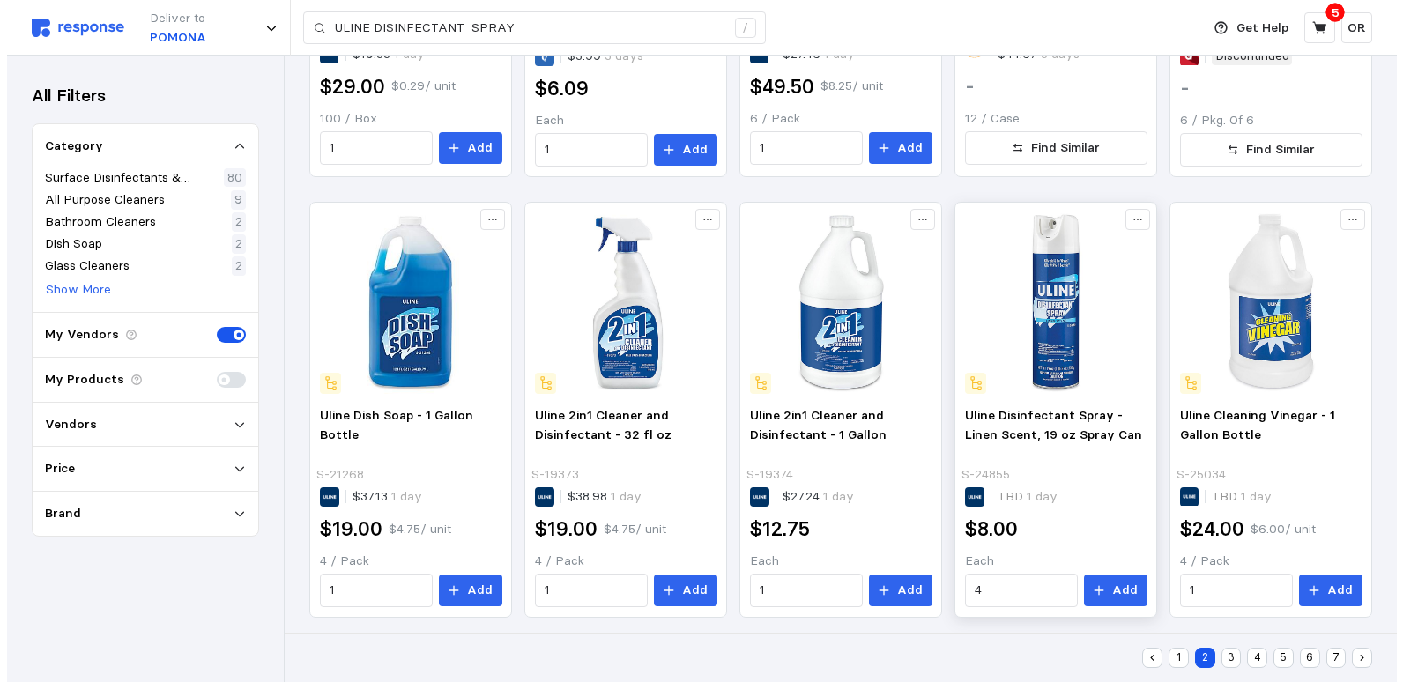
scroll to position [1014, 0]
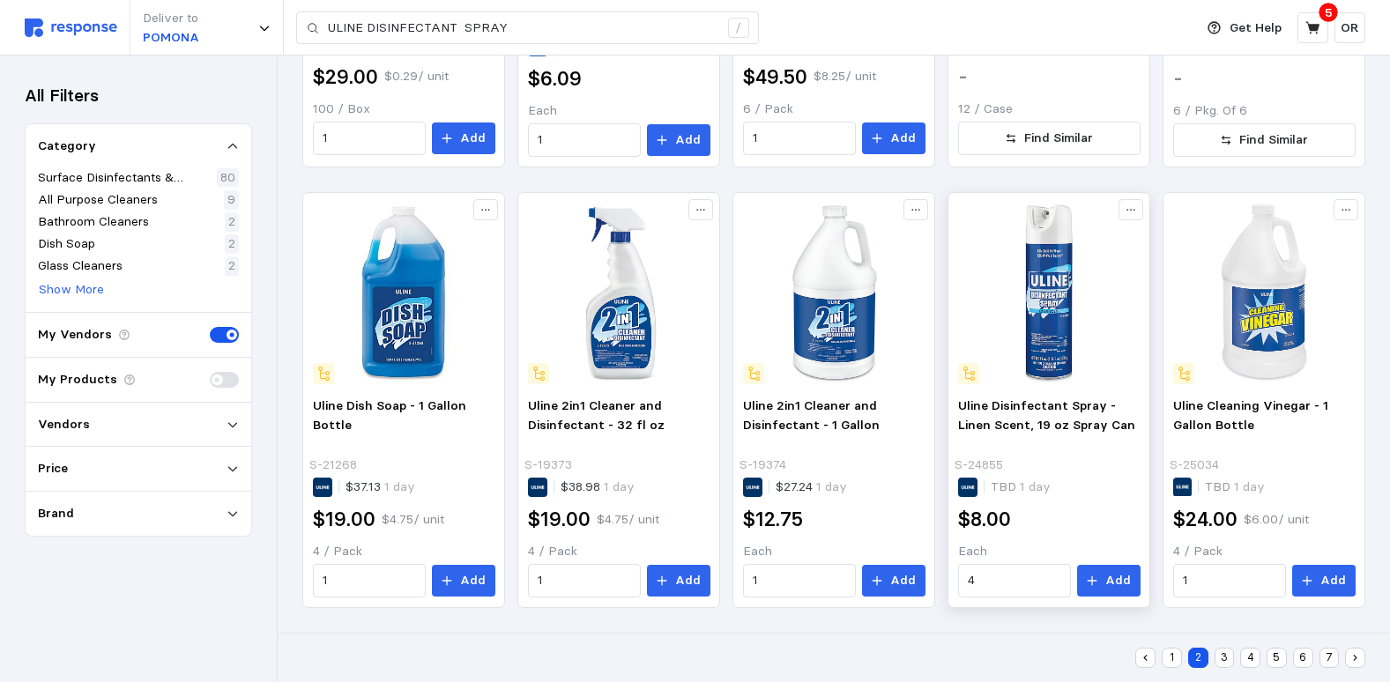
click at [1059, 296] on img at bounding box center [1049, 293] width 182 height 182
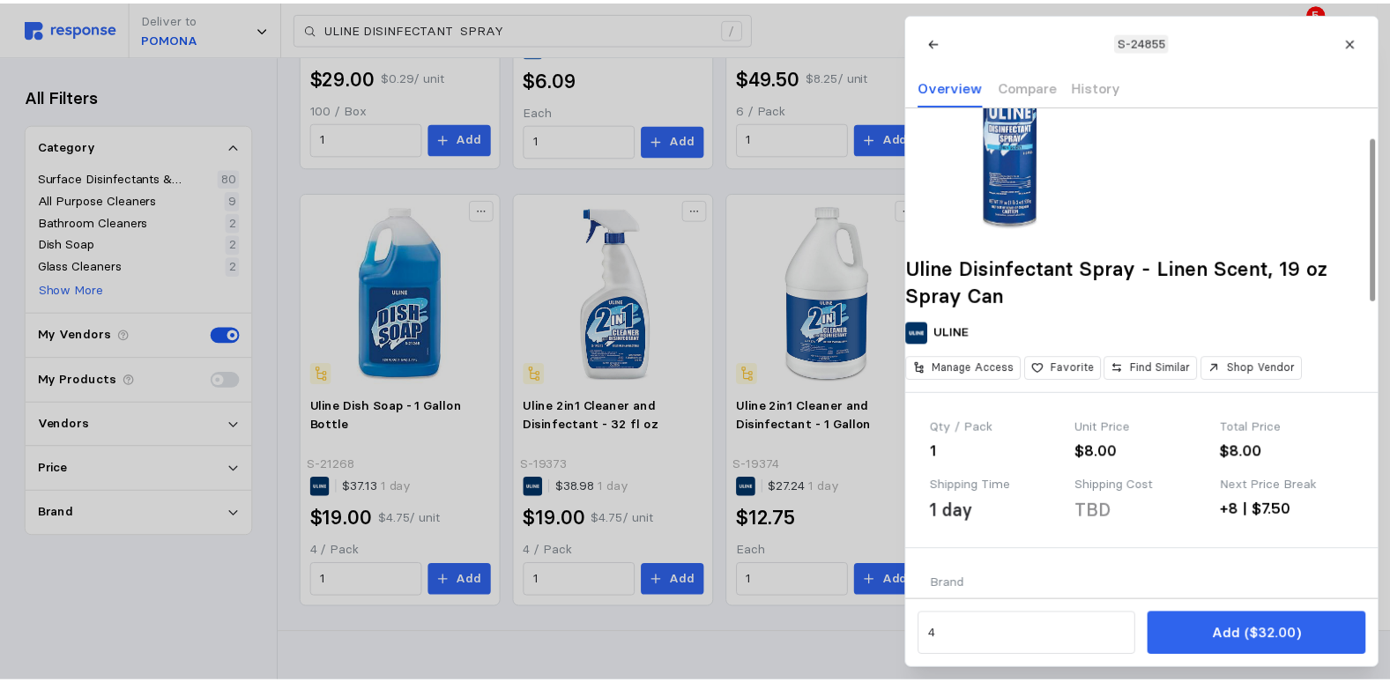
scroll to position [88, 0]
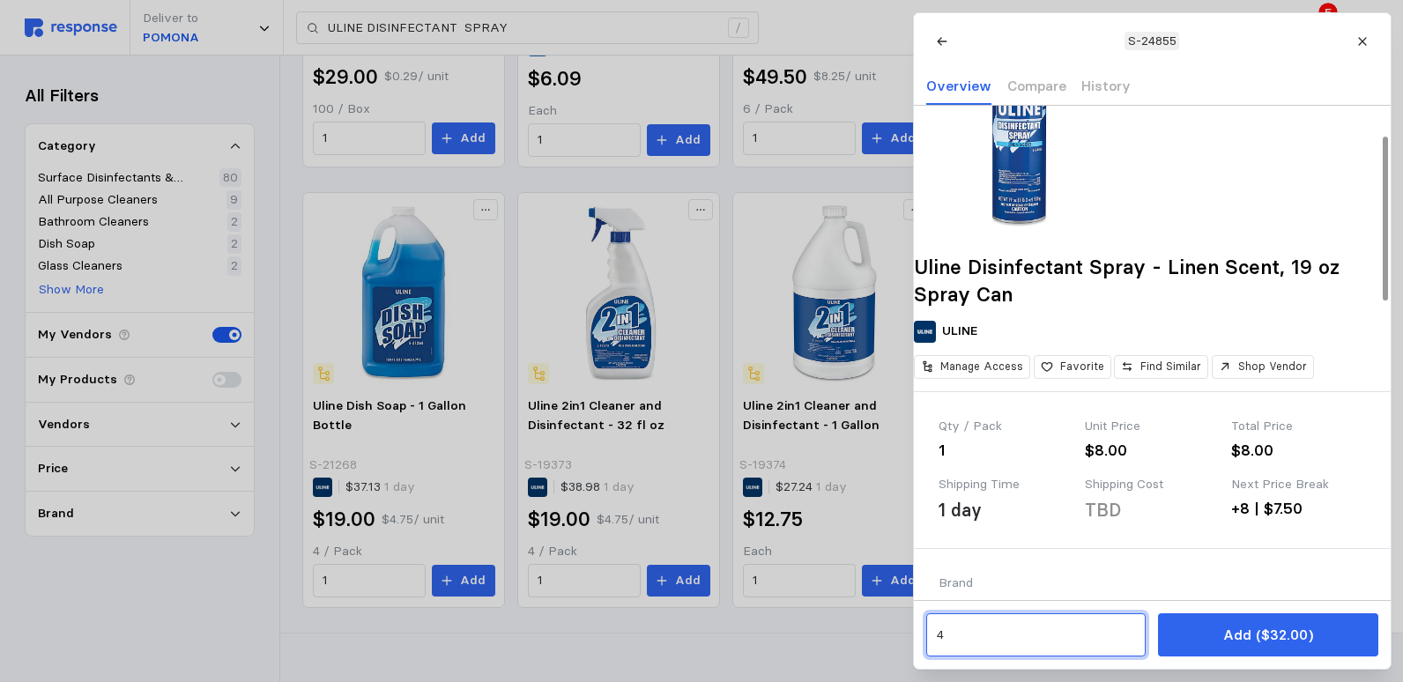
click at [993, 637] on input "4" at bounding box center [1035, 636] width 199 height 32
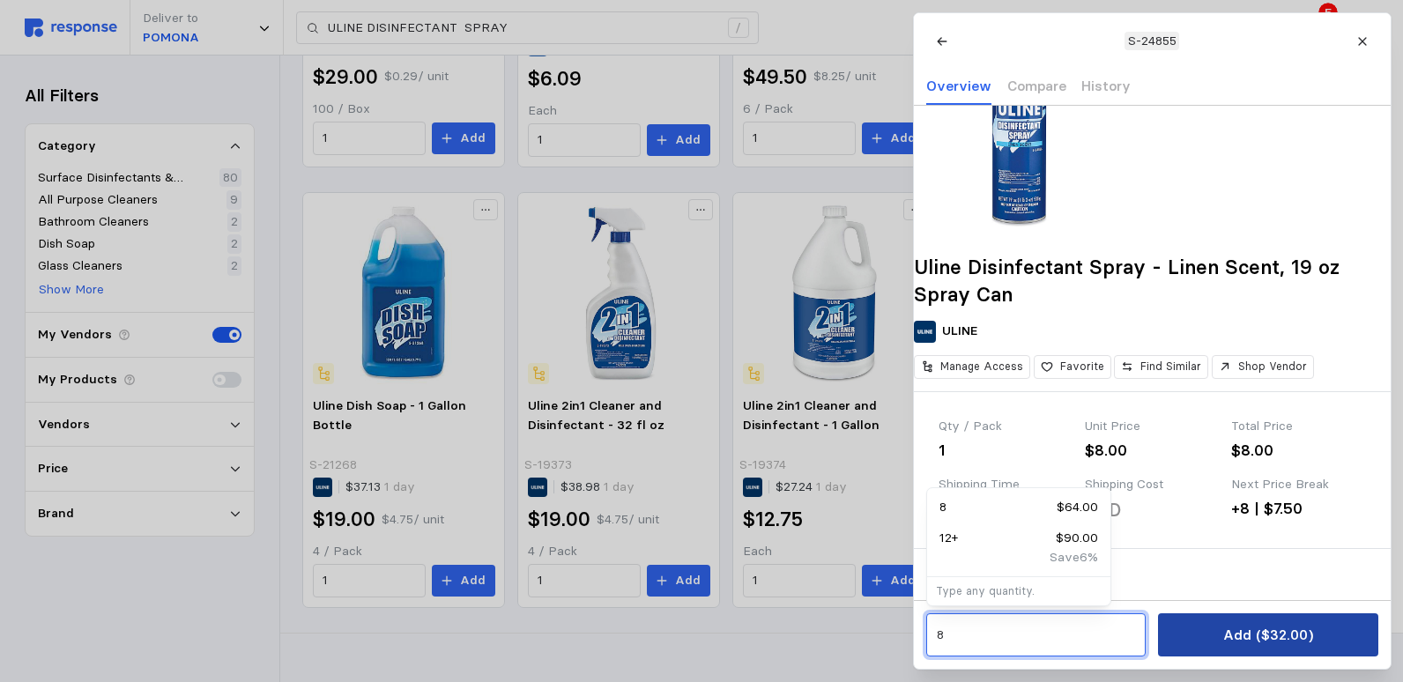
type input "8"
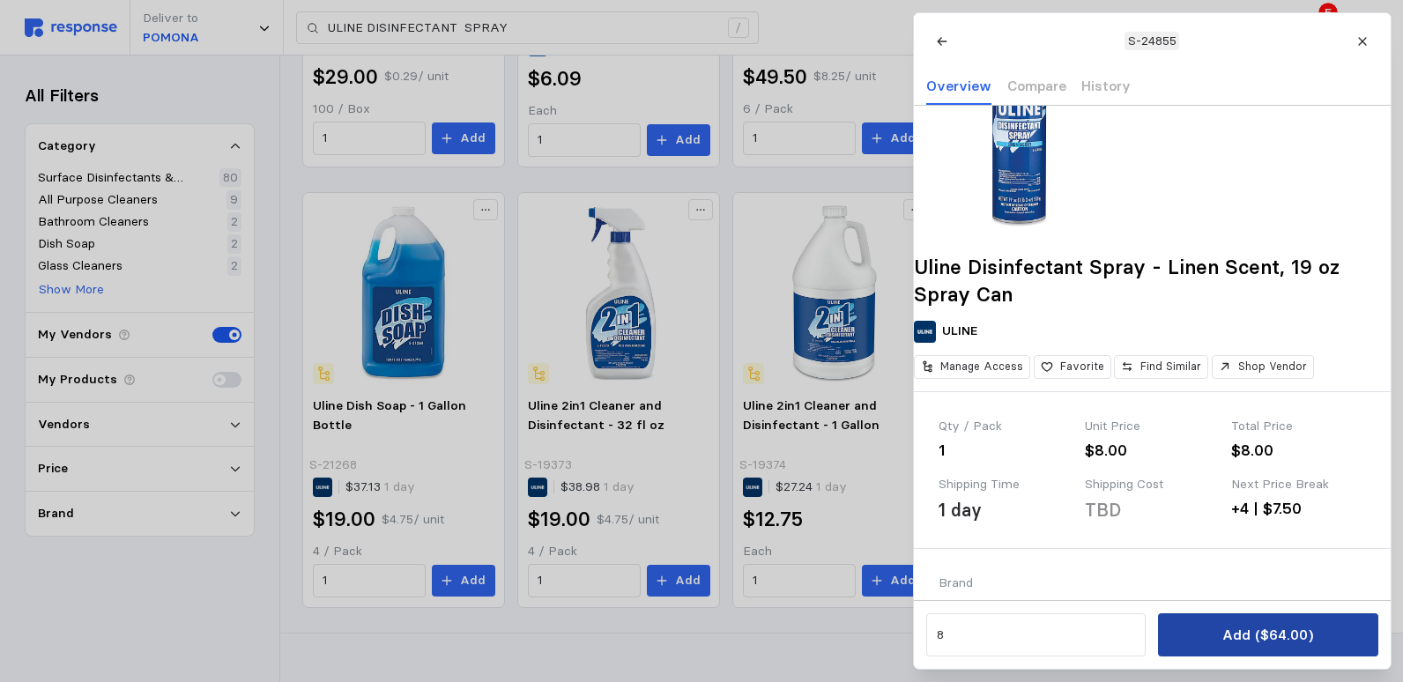
click at [1318, 636] on button "Add ($64.00)" at bounding box center [1267, 634] width 219 height 43
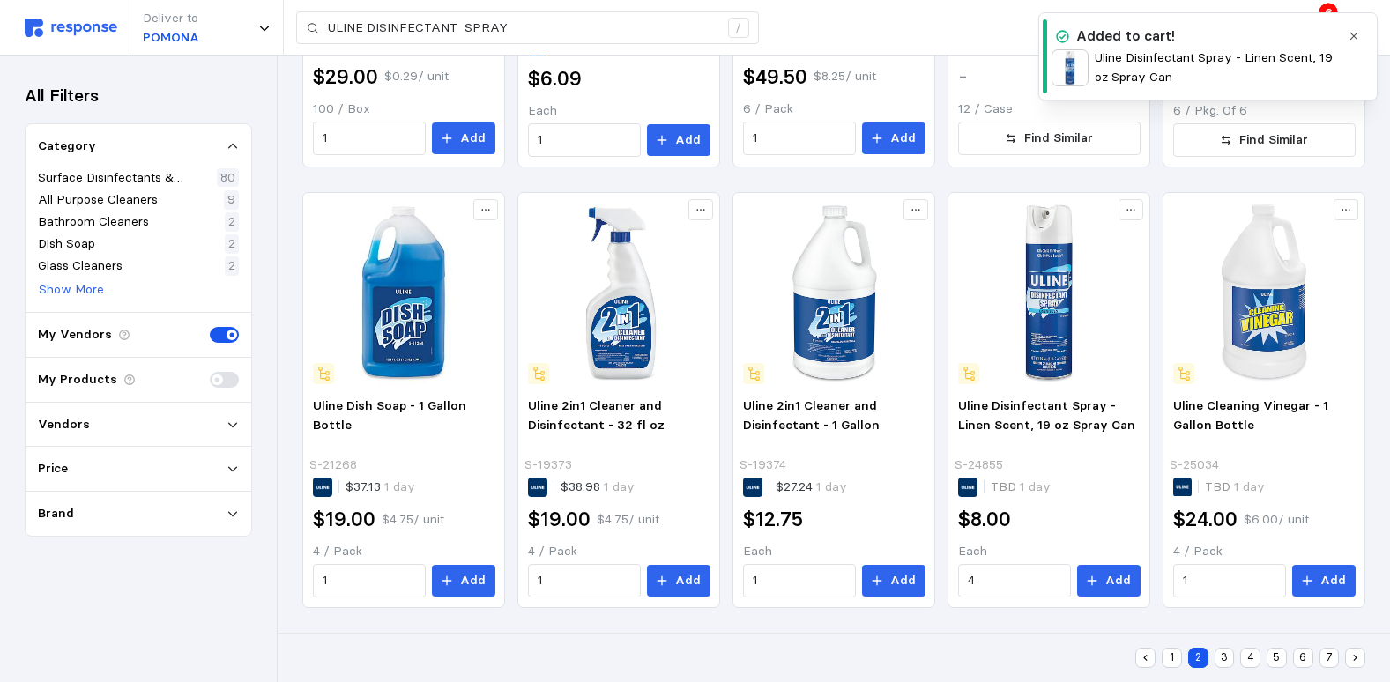
click at [1352, 33] on icon "button" at bounding box center [1354, 36] width 12 height 12
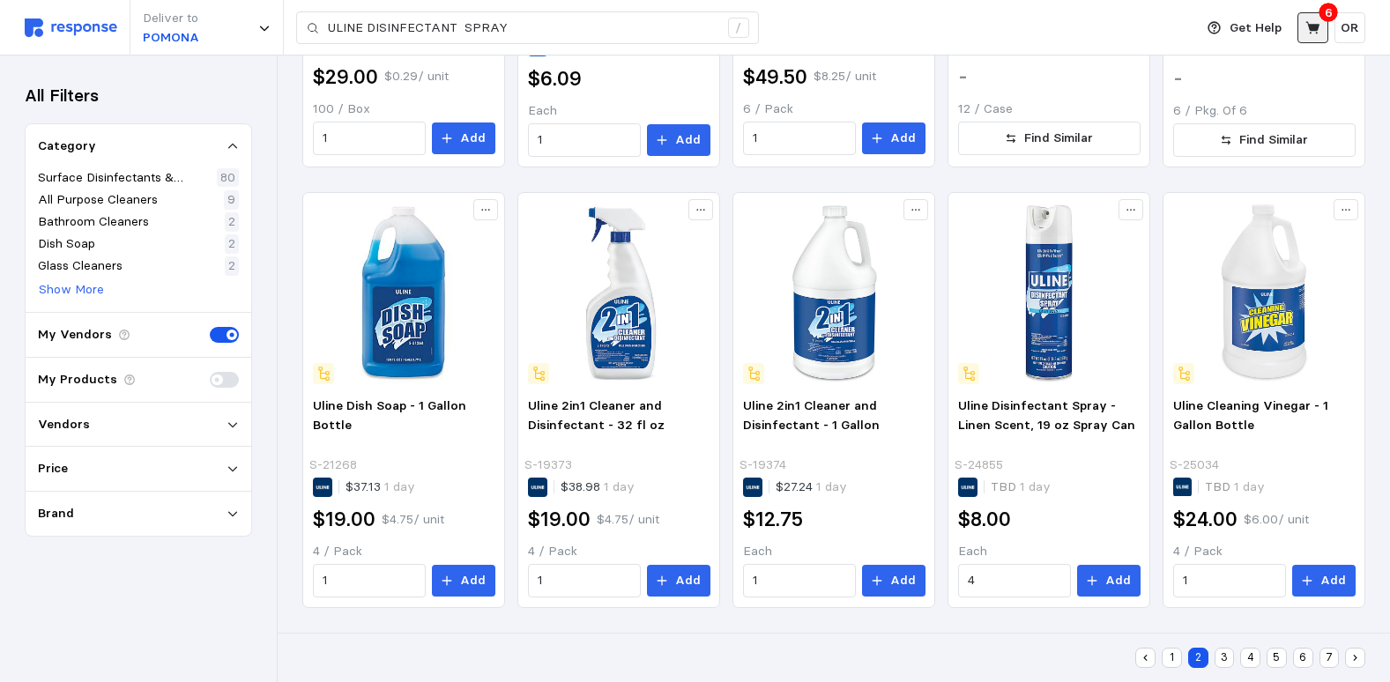
click at [1324, 23] on button at bounding box center [1313, 27] width 31 height 31
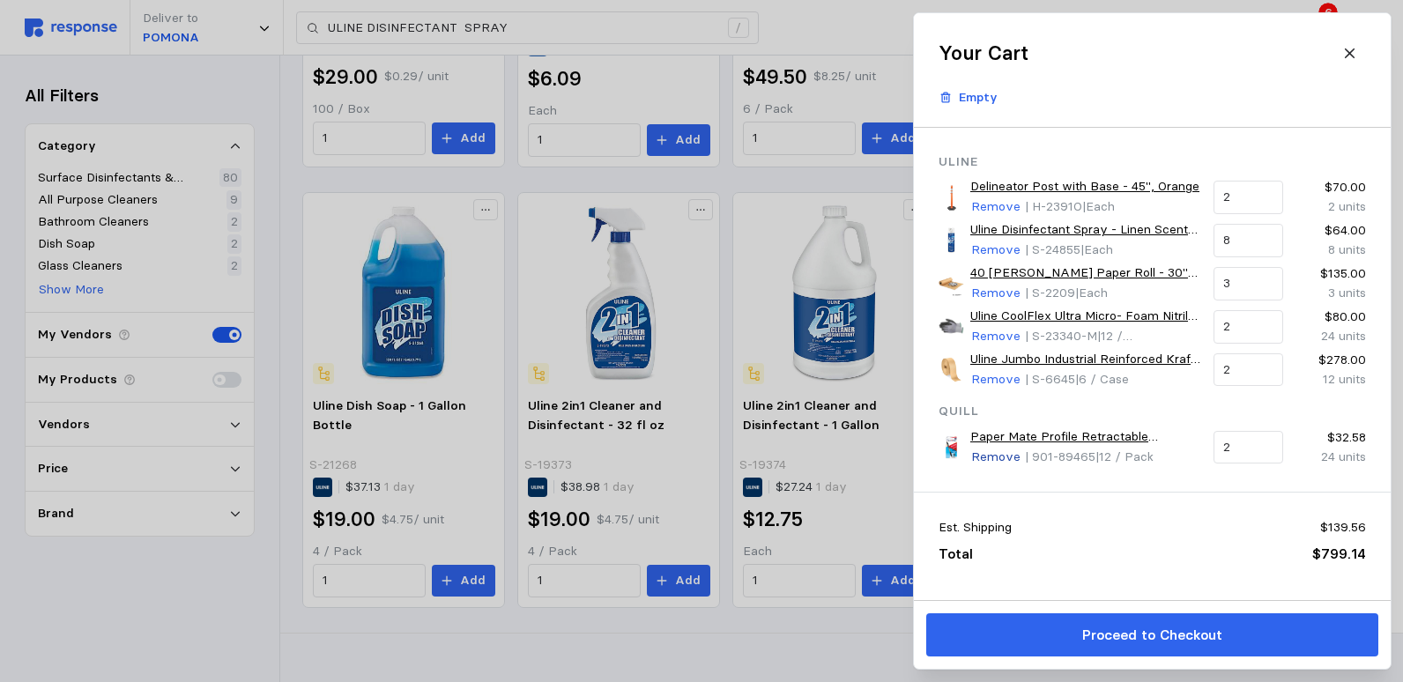
click at [998, 457] on p "Remove" at bounding box center [995, 457] width 49 height 19
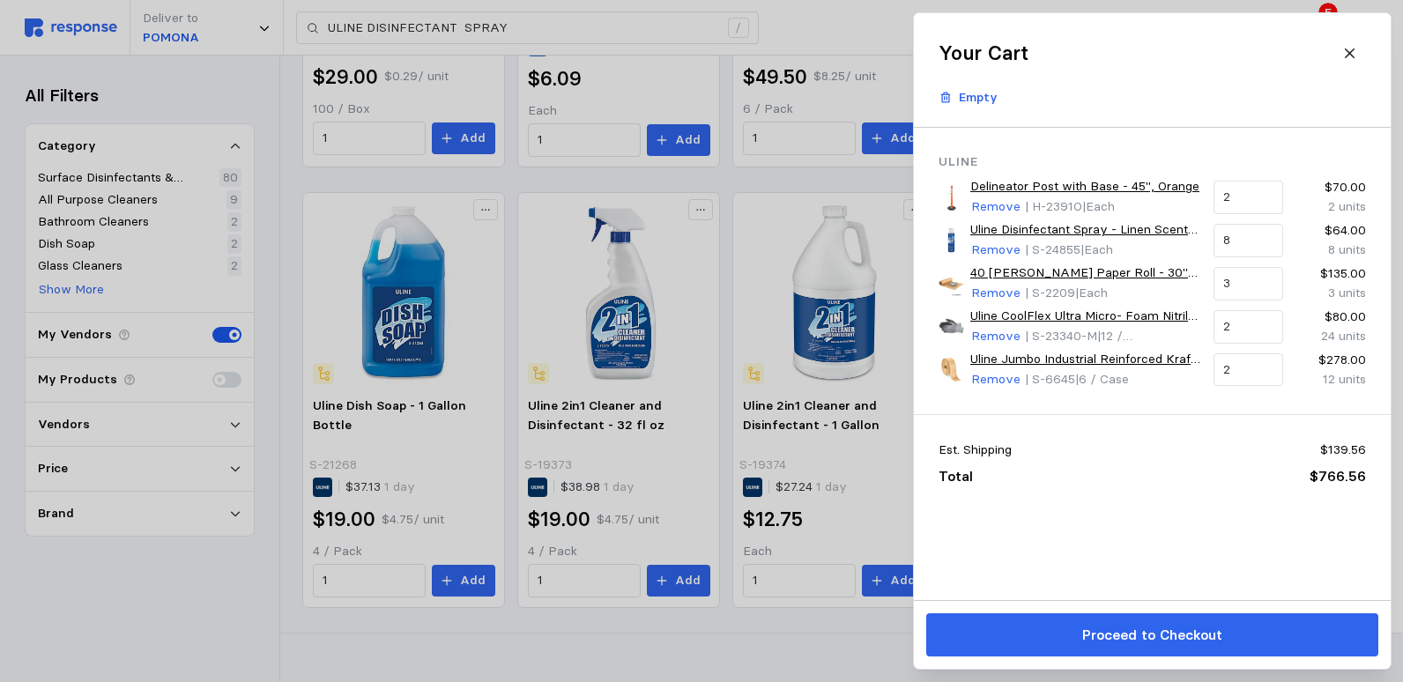
click at [822, 33] on div at bounding box center [701, 341] width 1403 height 682
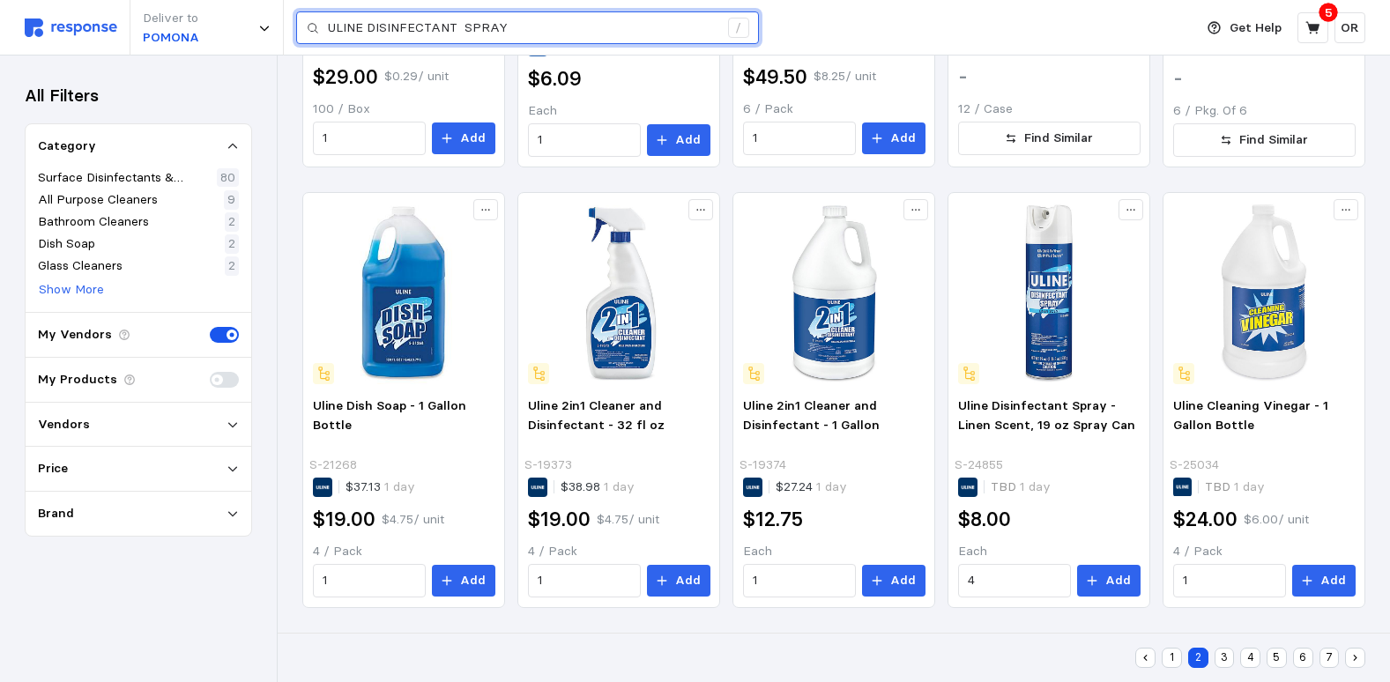
click at [540, 31] on input "ULINE DISINFECTANT SPRAY" at bounding box center [523, 28] width 390 height 32
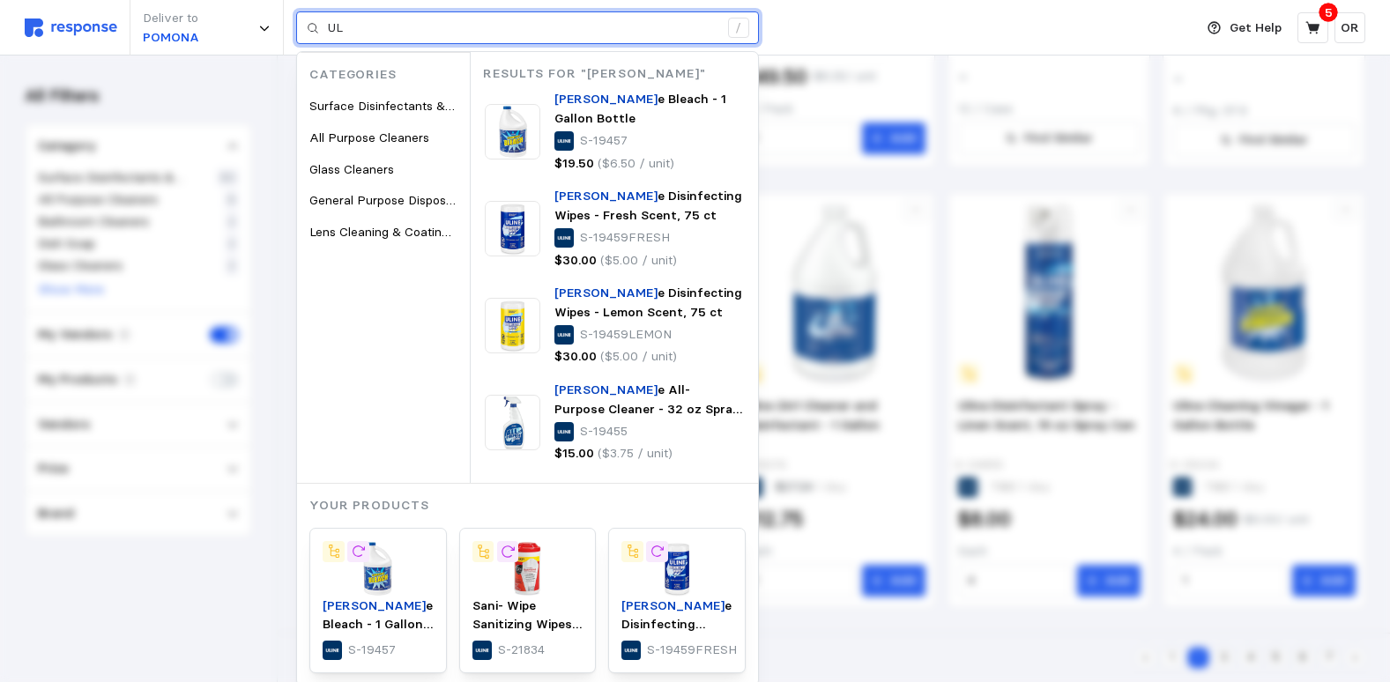
type input "U"
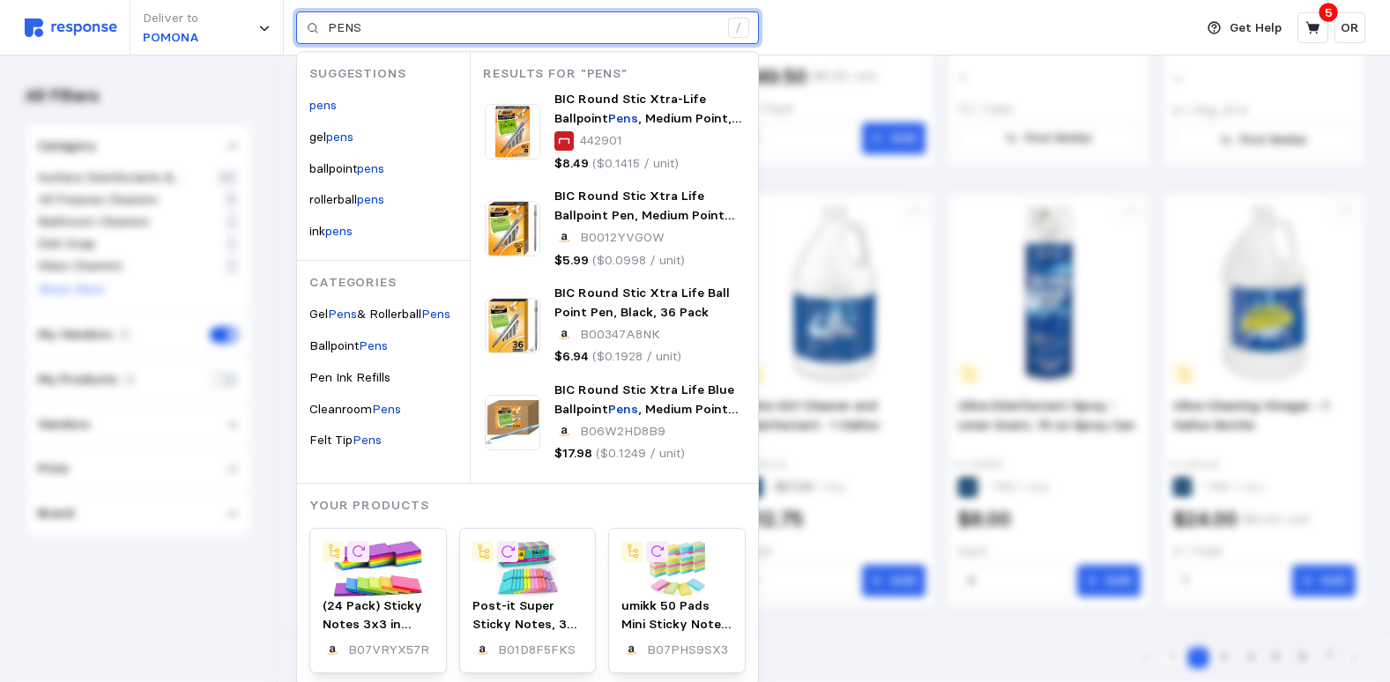
type input "PENS"
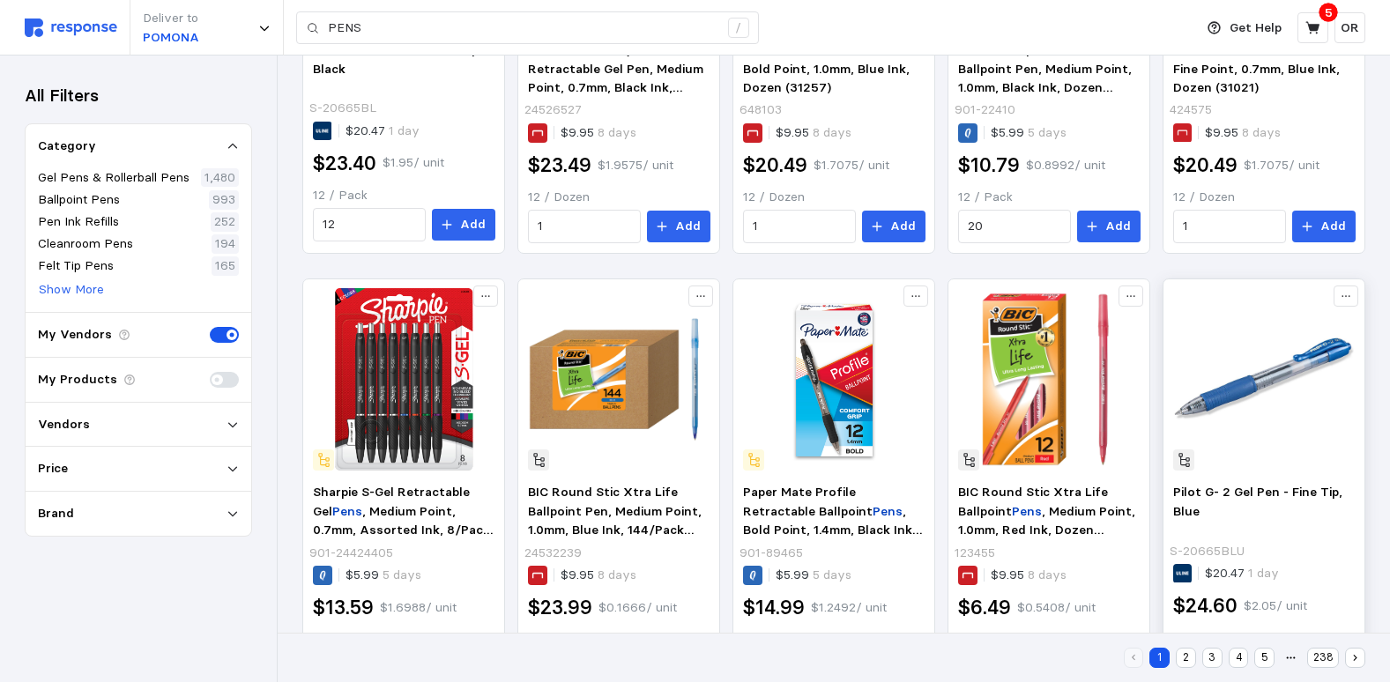
scroll to position [1015, 0]
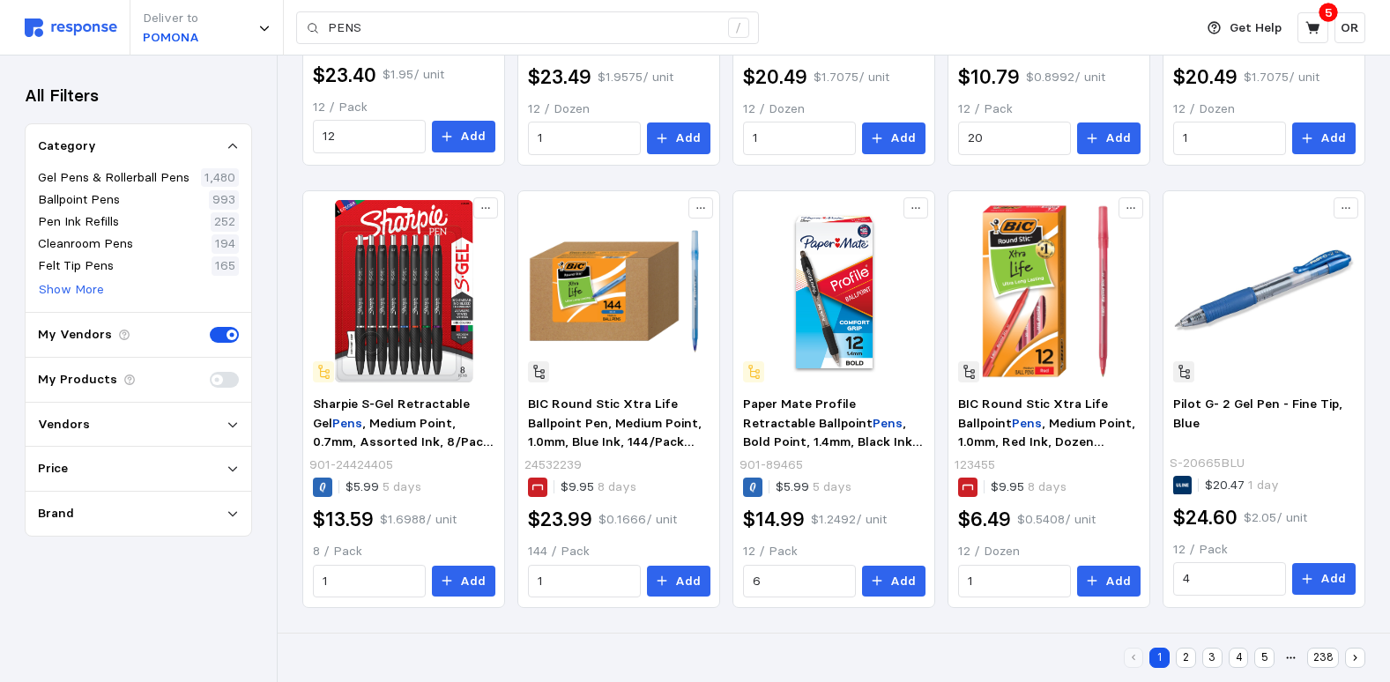
click at [1191, 657] on button "2" at bounding box center [1186, 658] width 20 height 20
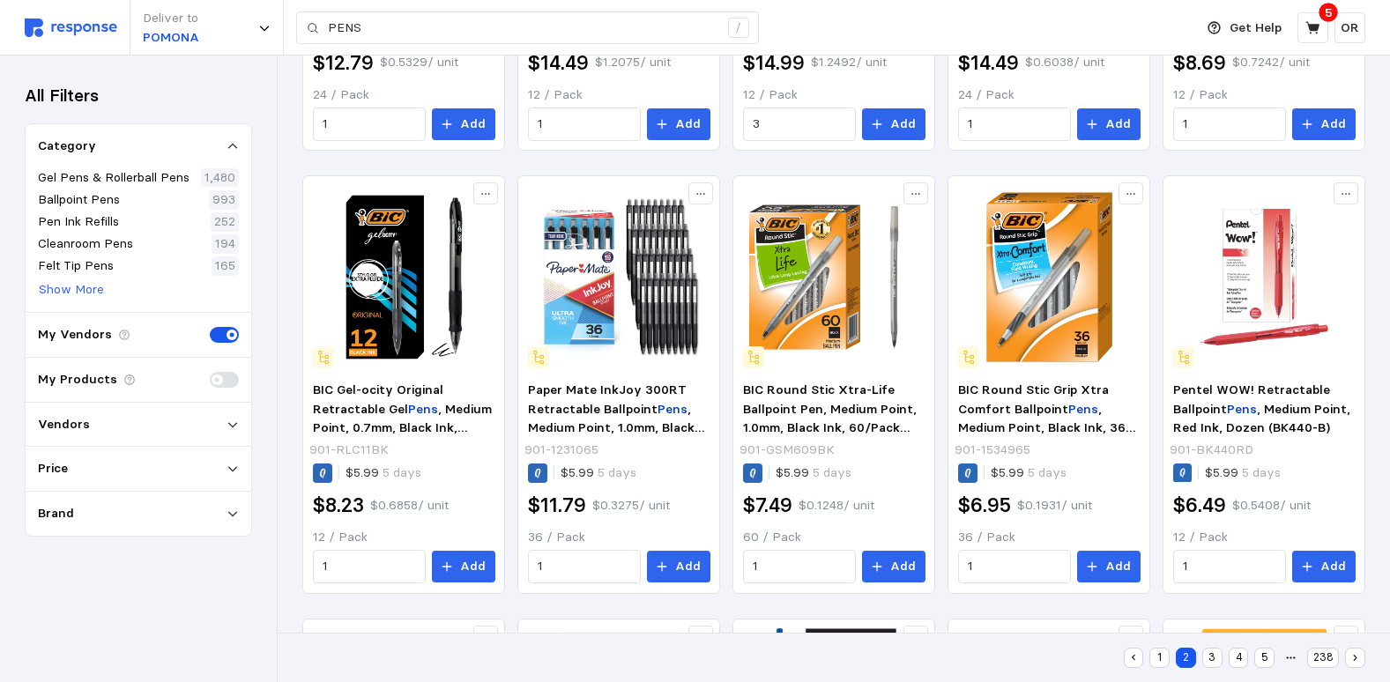
scroll to position [617, 0]
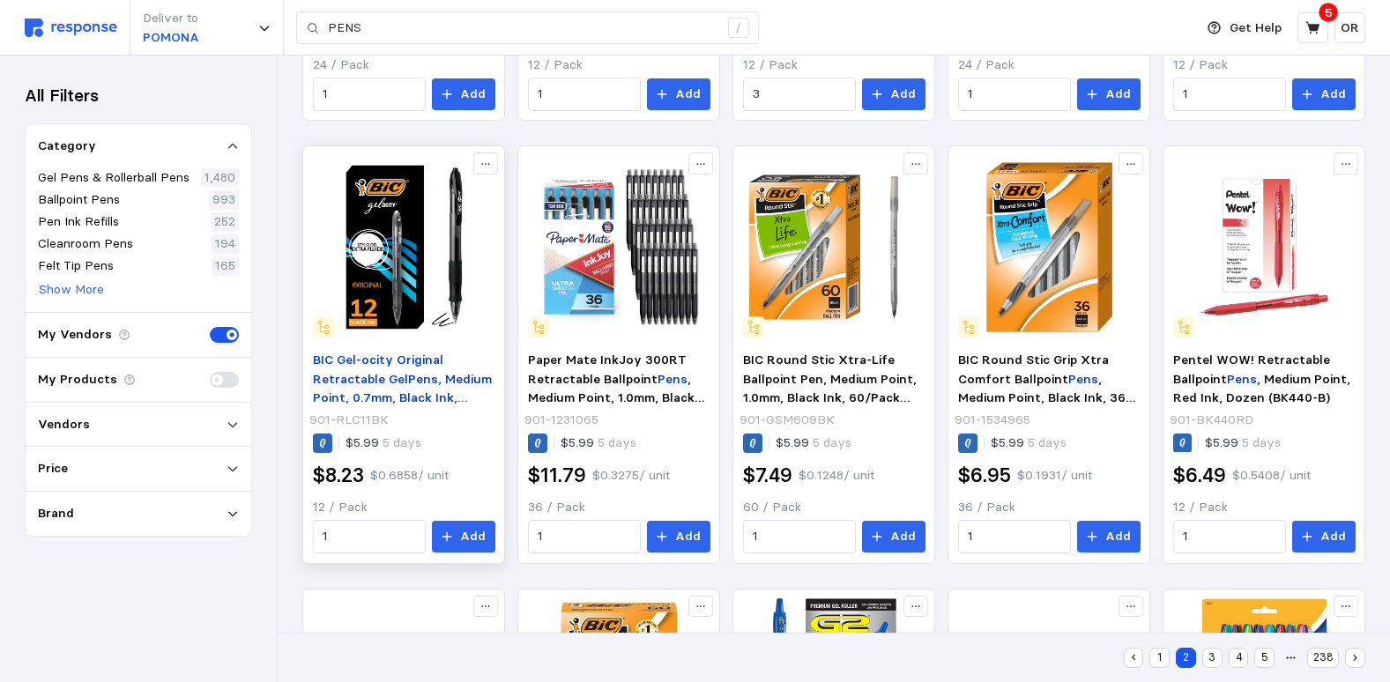
click at [444, 384] on span ", Medium Point, 0.7mm, Black Ink, Dozen (31563)" at bounding box center [402, 398] width 179 height 54
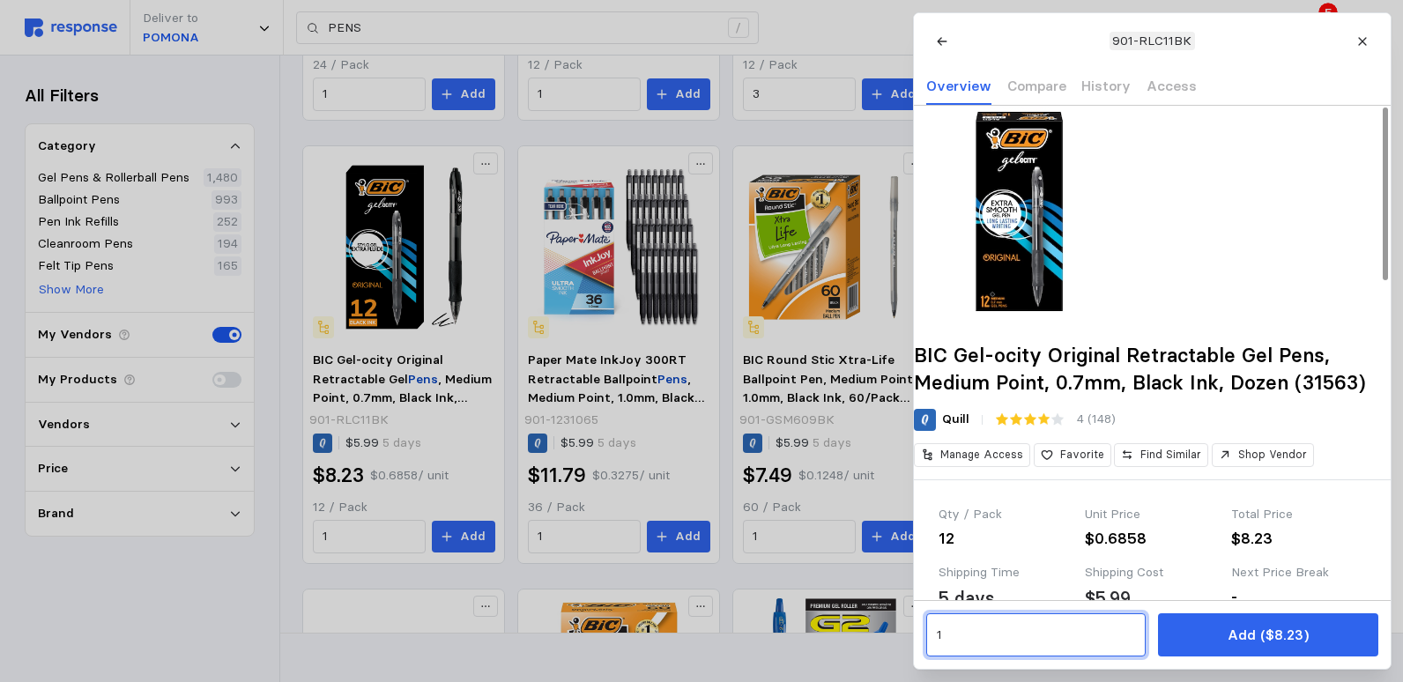
click at [1005, 628] on input "1" at bounding box center [1035, 636] width 199 height 32
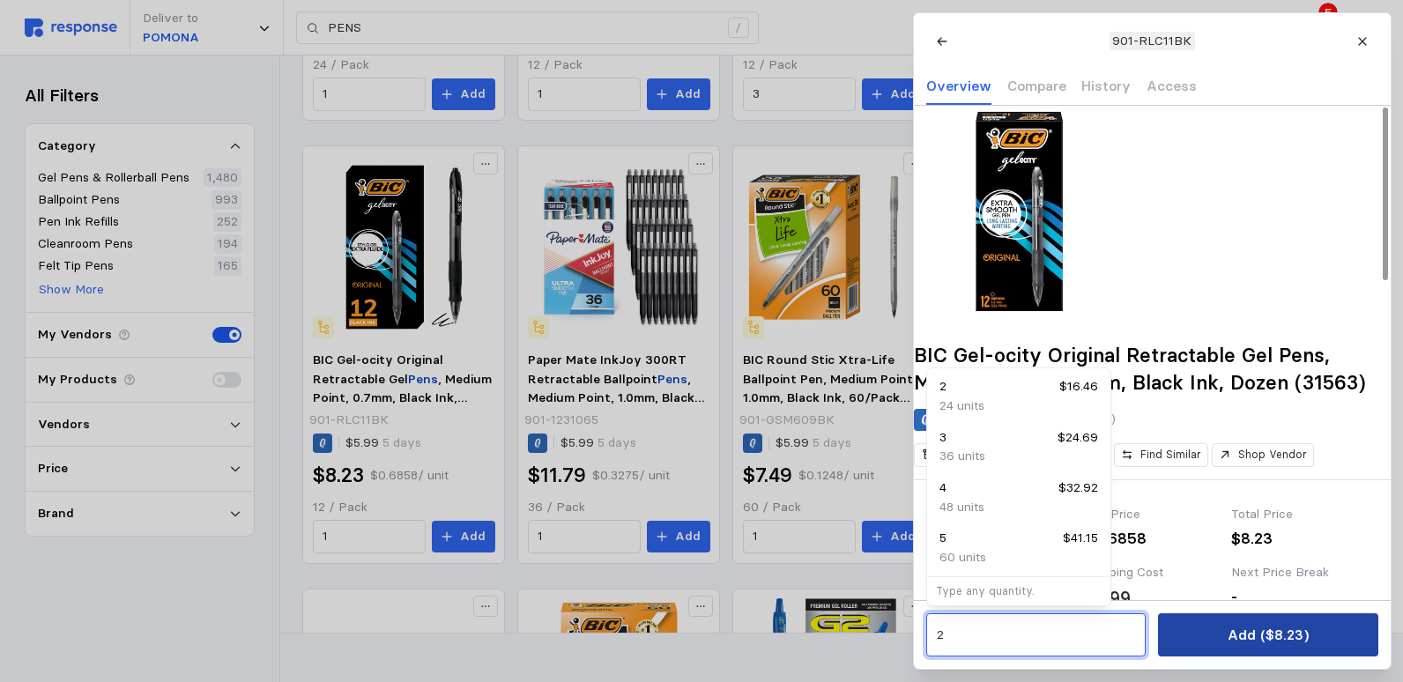
type input "2"
click at [1279, 637] on p "Add ($8.23)" at bounding box center [1267, 635] width 81 height 22
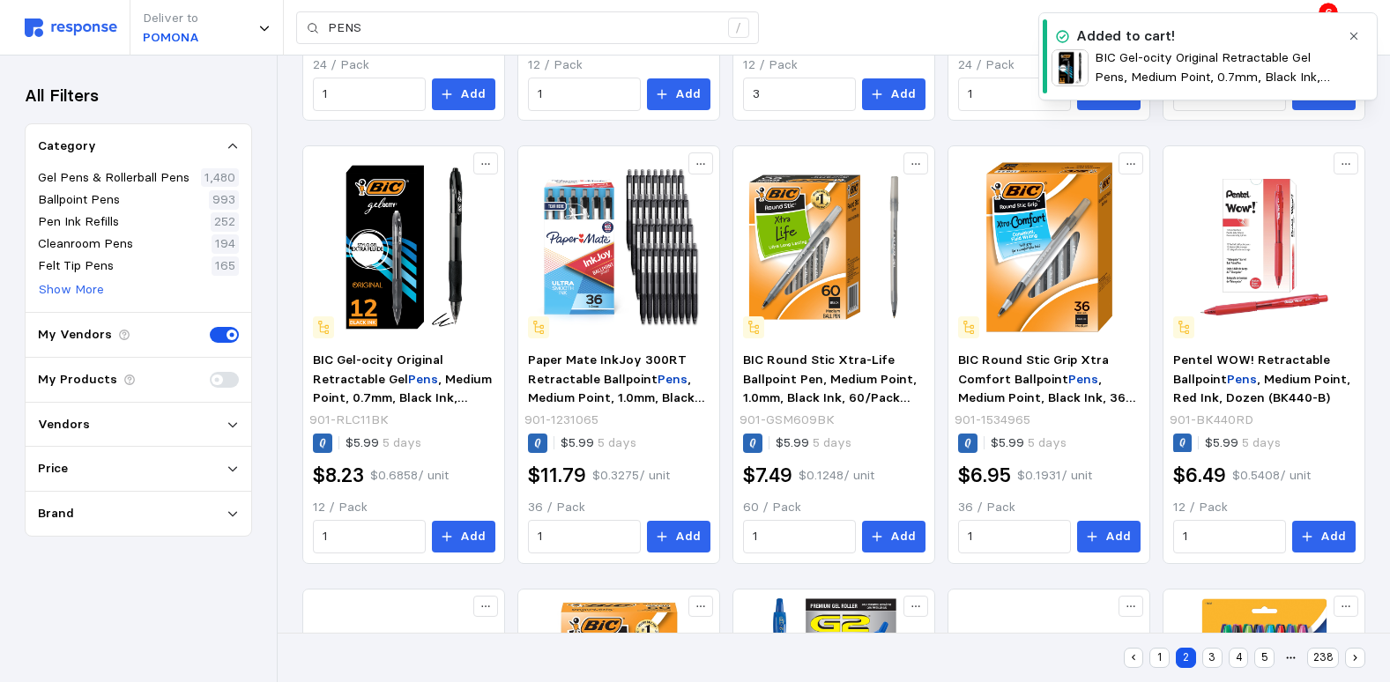
click at [1357, 38] on icon "button" at bounding box center [1354, 36] width 12 height 12
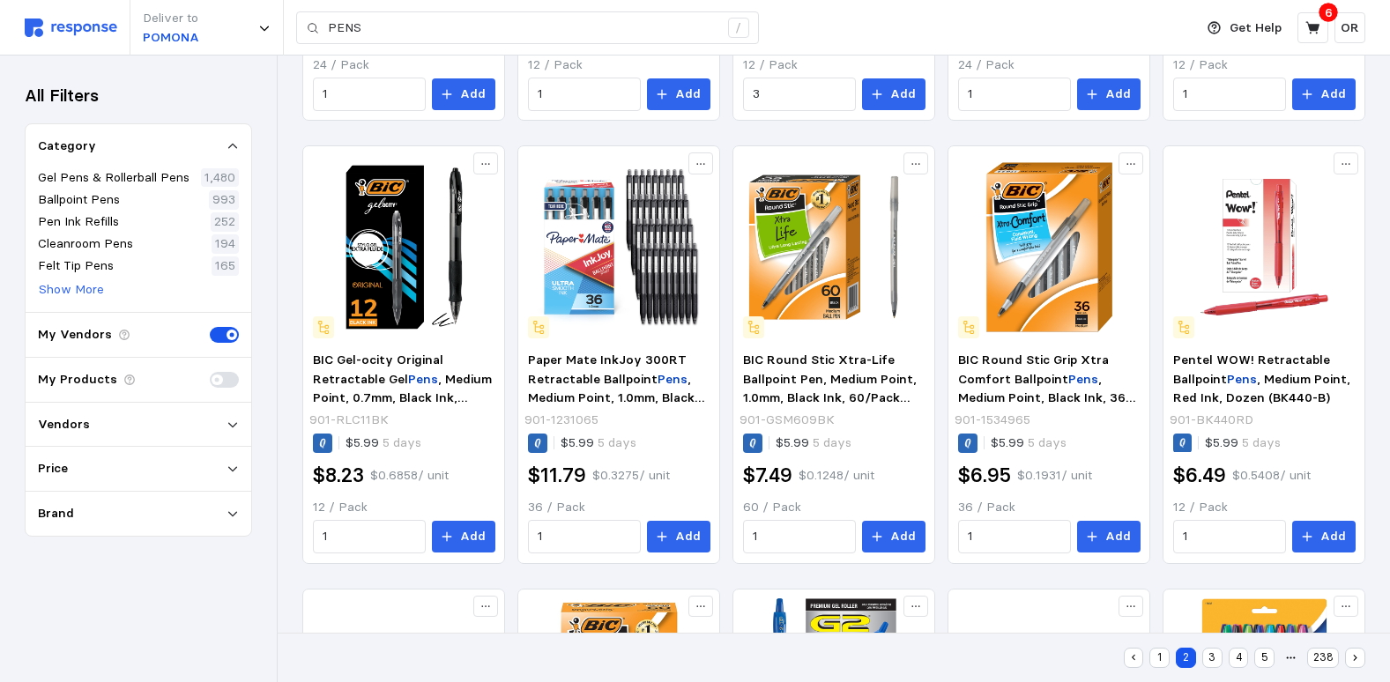
click at [1328, 23] on div "Get Help 6 OR" at bounding box center [1281, 27] width 169 height 33
click at [1324, 27] on button at bounding box center [1313, 27] width 31 height 31
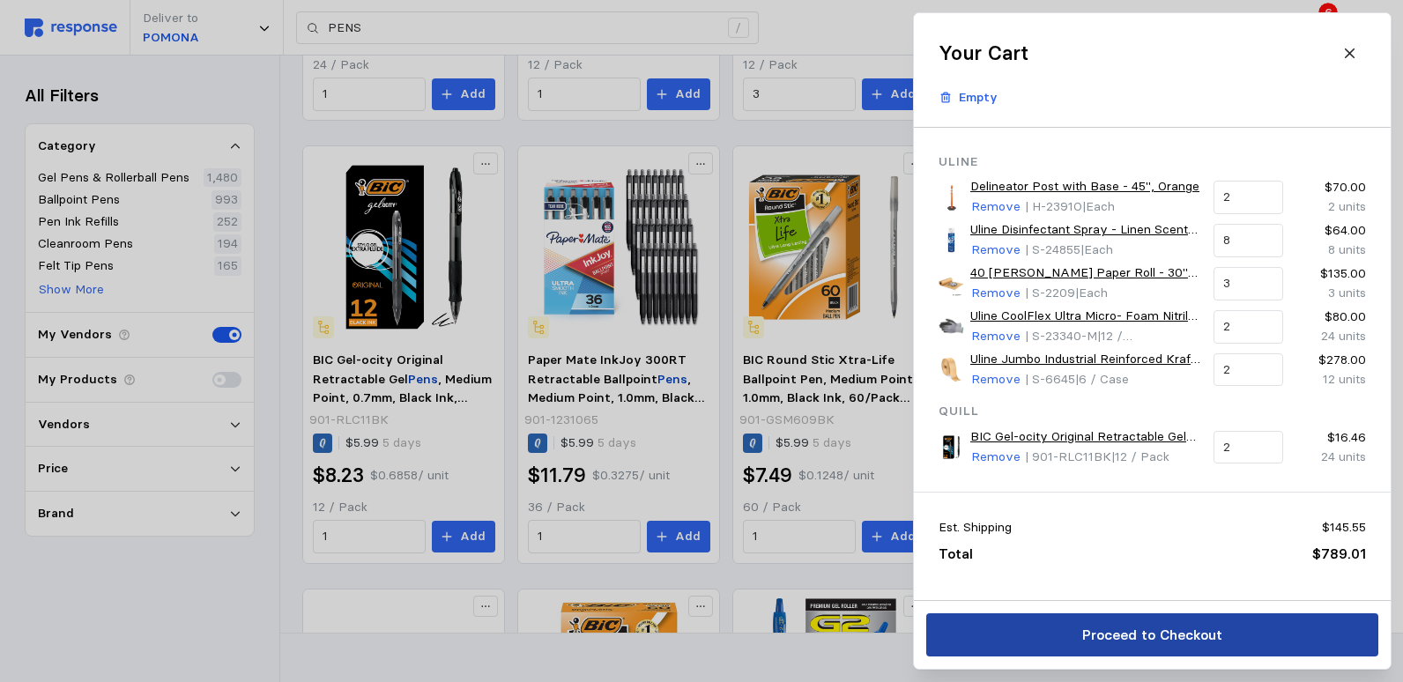
click at [1283, 636] on button "Proceed to Checkout" at bounding box center [1152, 634] width 452 height 43
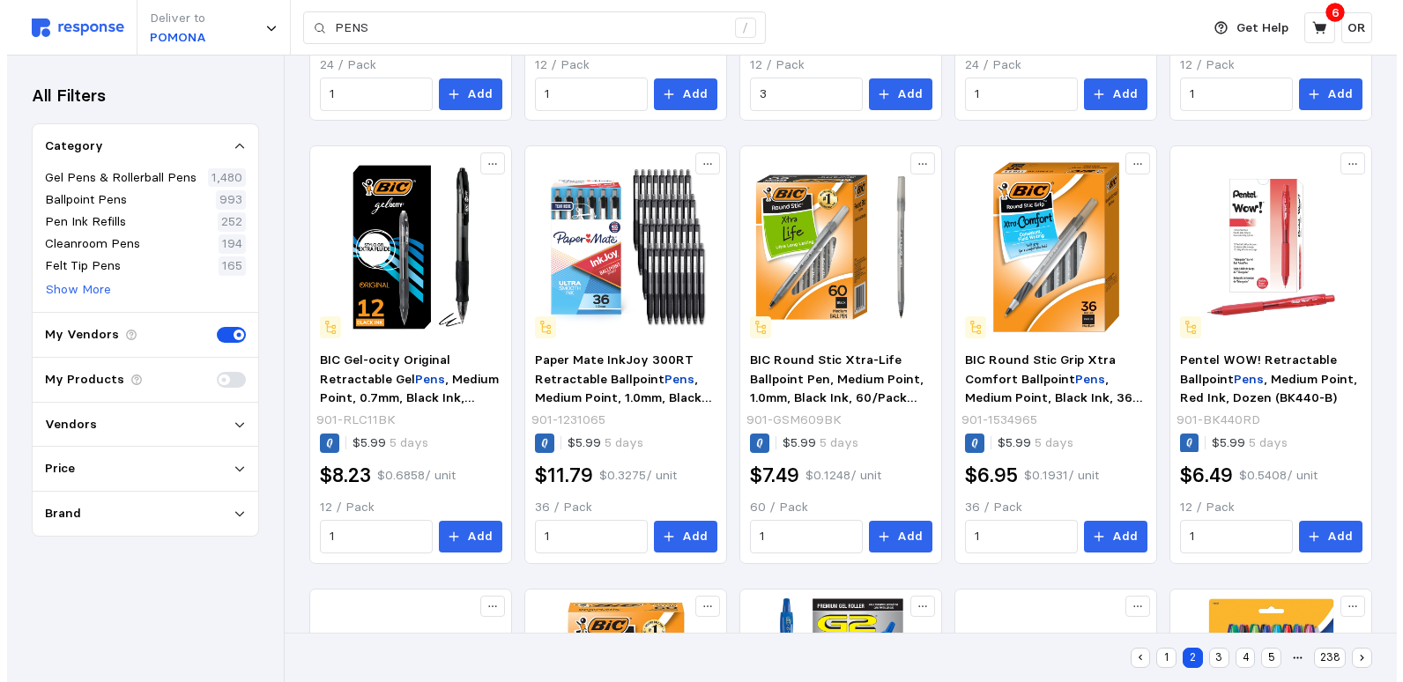
scroll to position [192, 0]
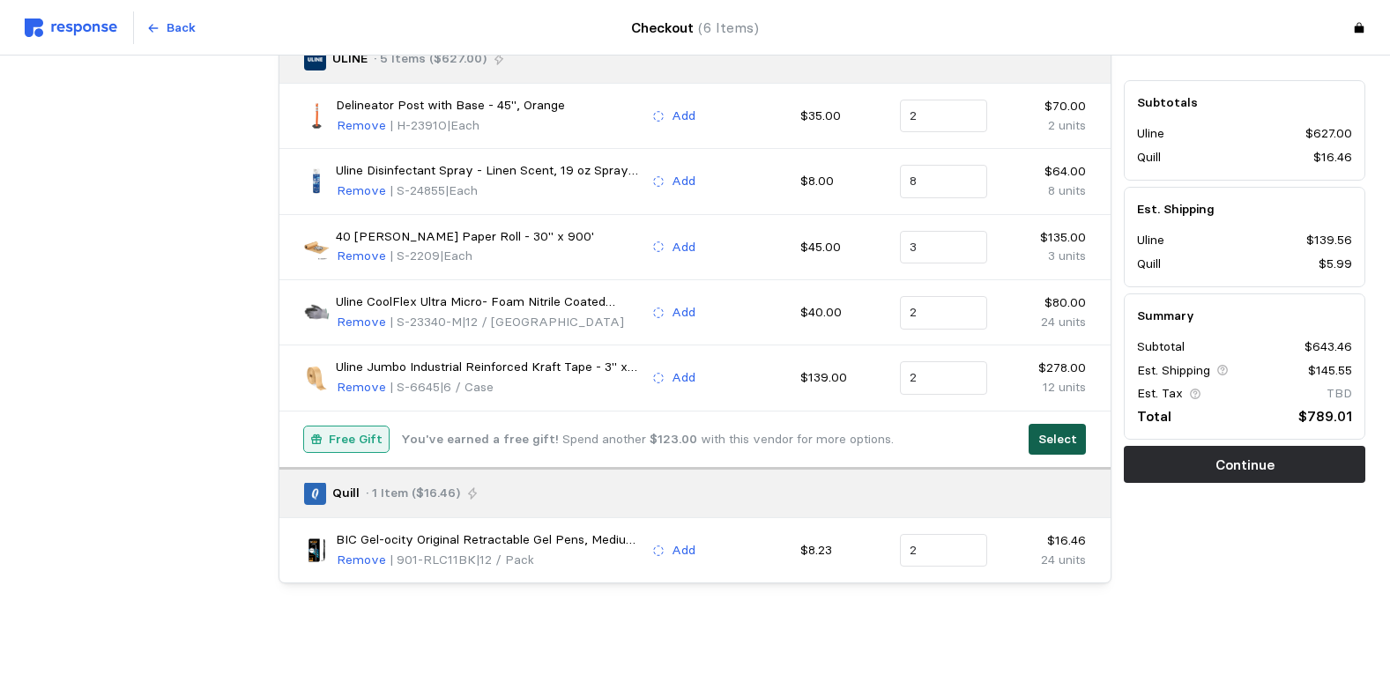
click at [1066, 442] on p "Select" at bounding box center [1057, 439] width 39 height 19
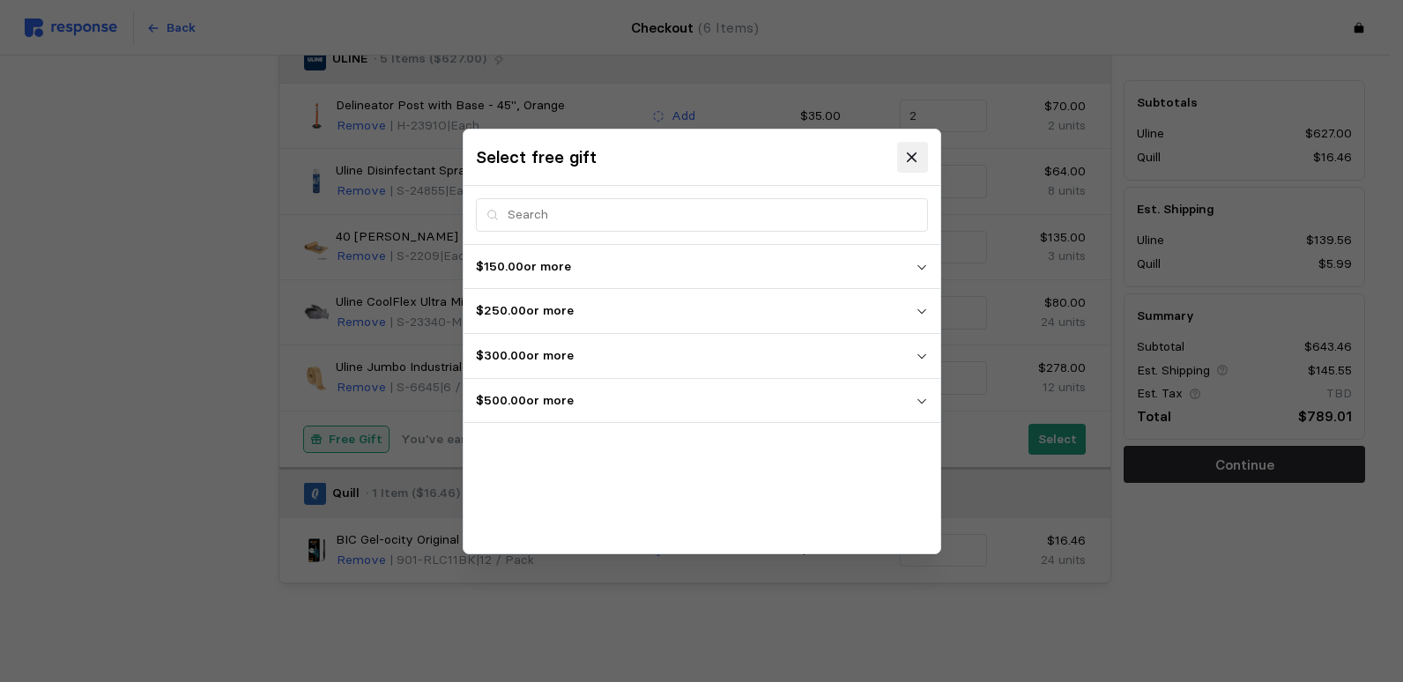
click at [909, 152] on icon at bounding box center [912, 157] width 16 height 16
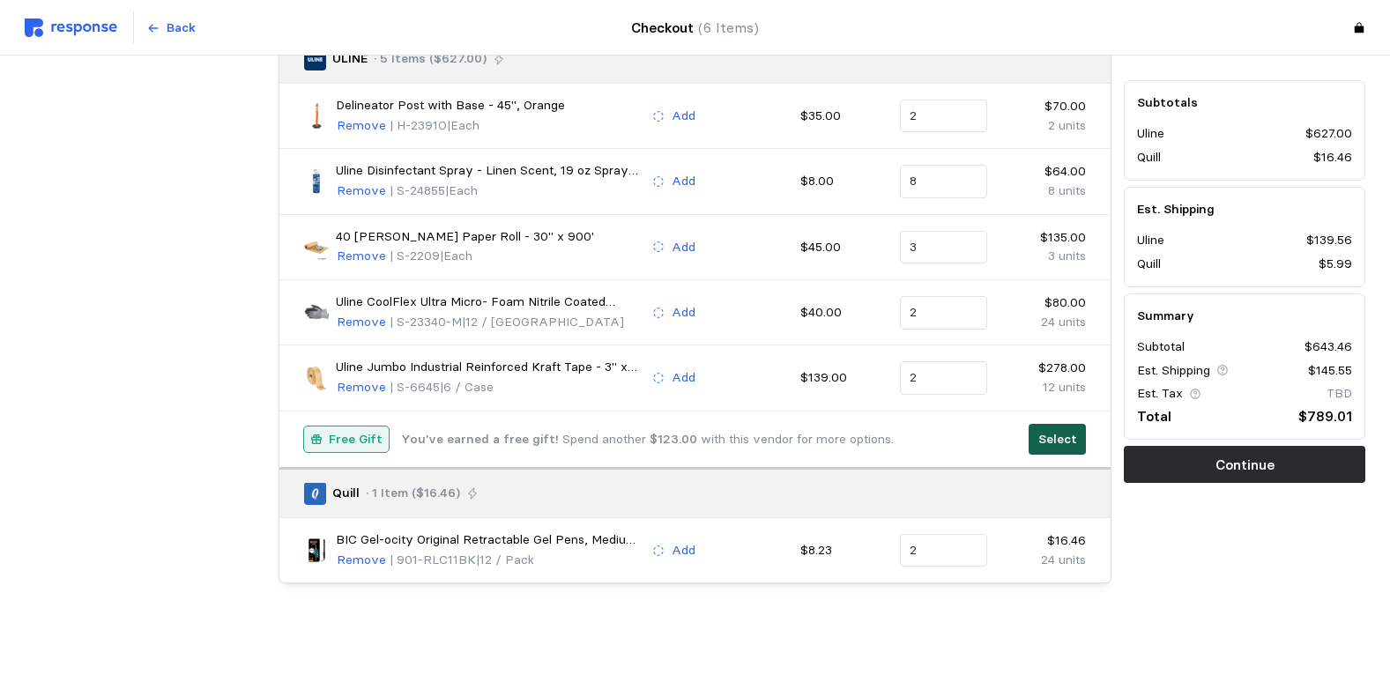
click at [1062, 434] on p "Select" at bounding box center [1057, 439] width 39 height 19
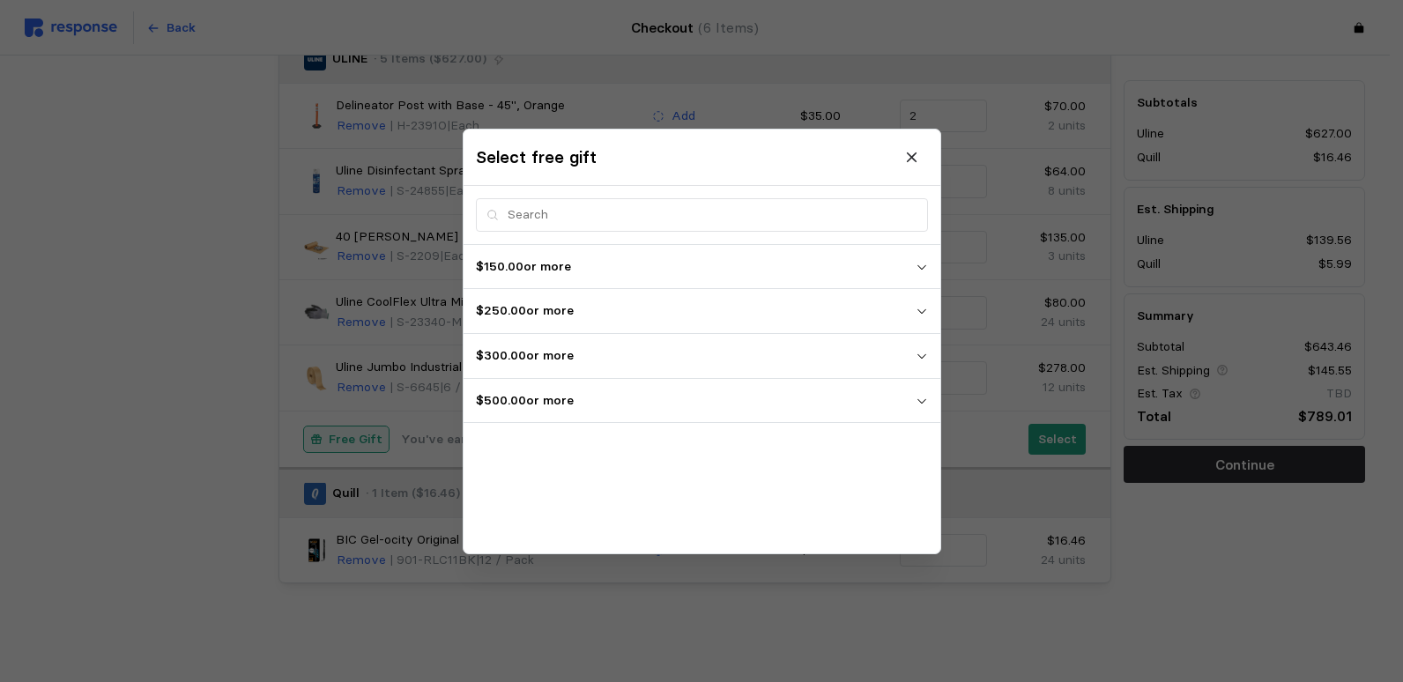
click at [643, 403] on p "$500.00 or more" at bounding box center [696, 399] width 440 height 19
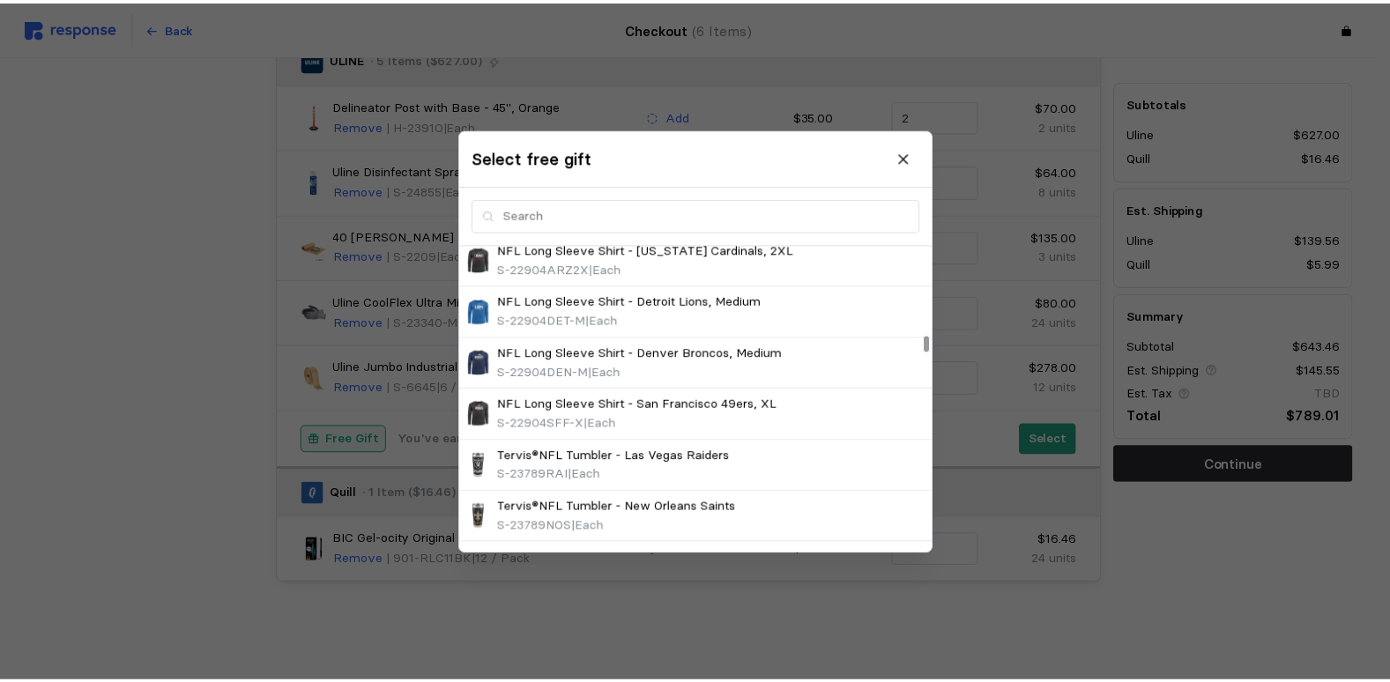
scroll to position [2204, 0]
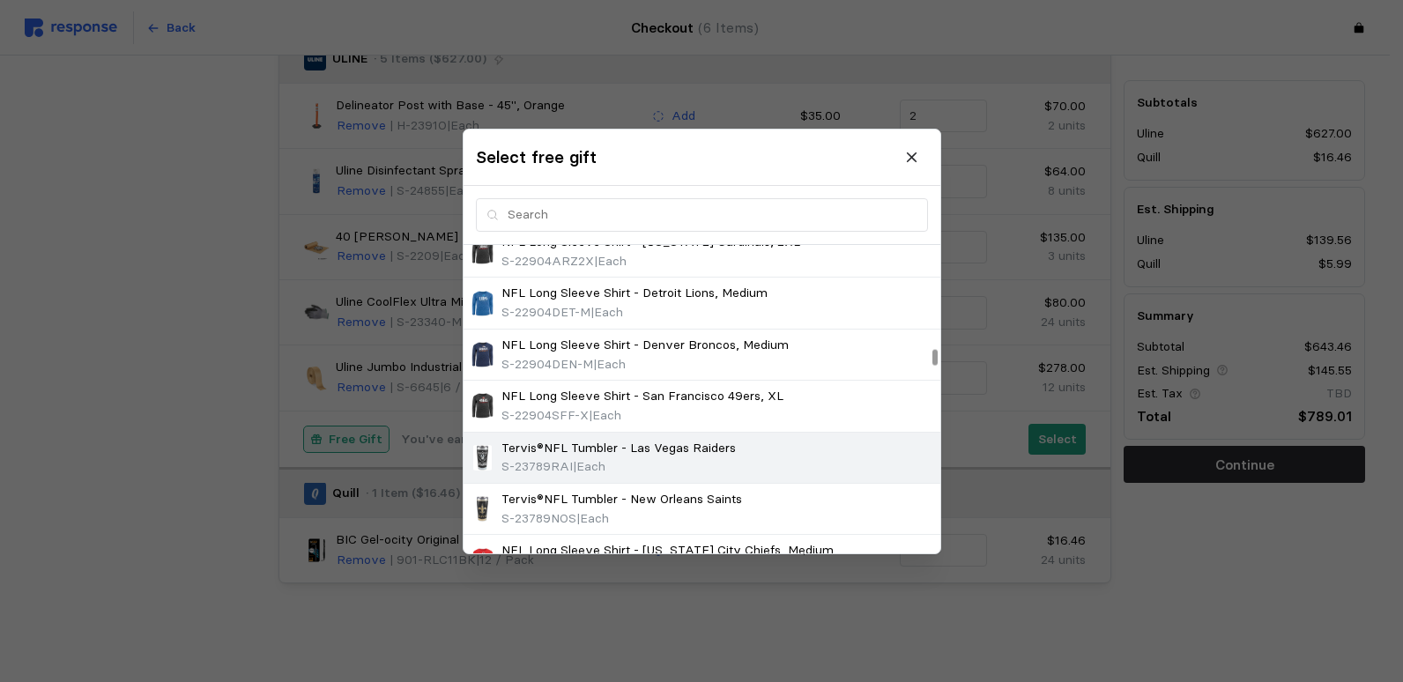
click at [665, 448] on p "Tervis®NFL Tumbler - Las Vegas Raiders" at bounding box center [619, 447] width 234 height 19
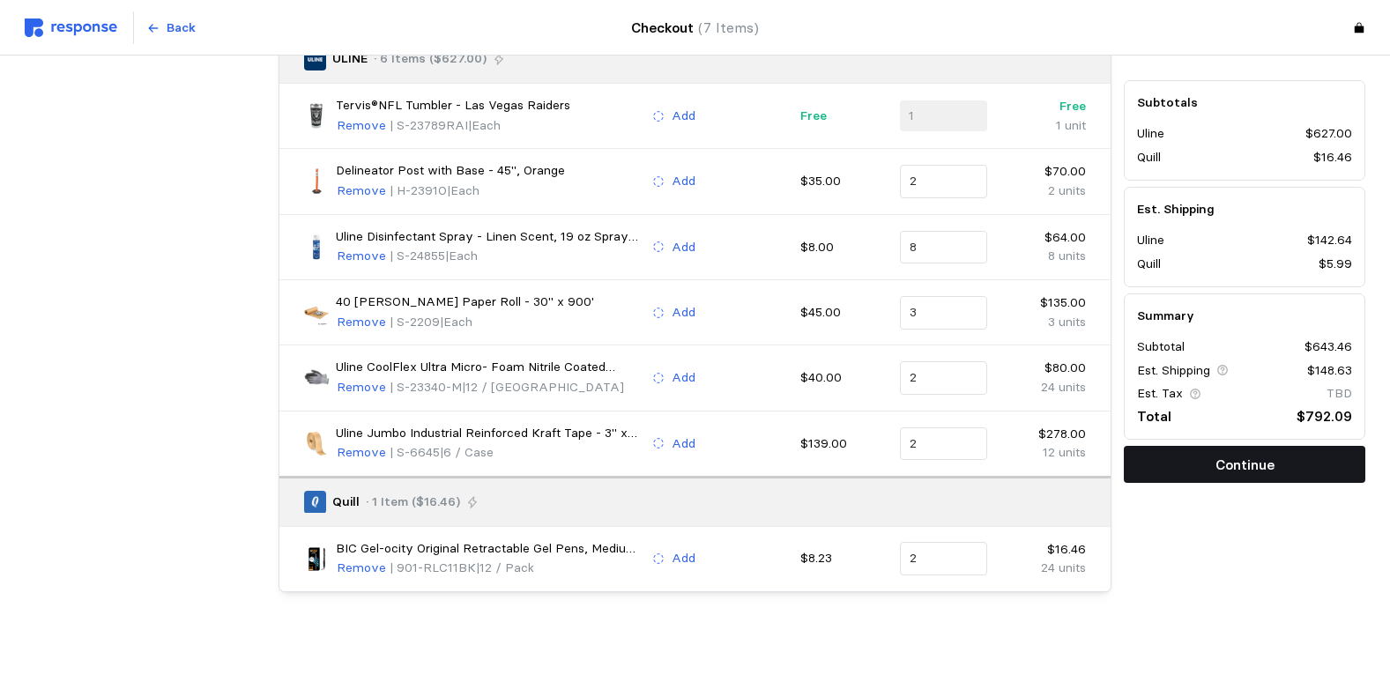
click at [1290, 473] on button "Continue" at bounding box center [1245, 465] width 242 height 37
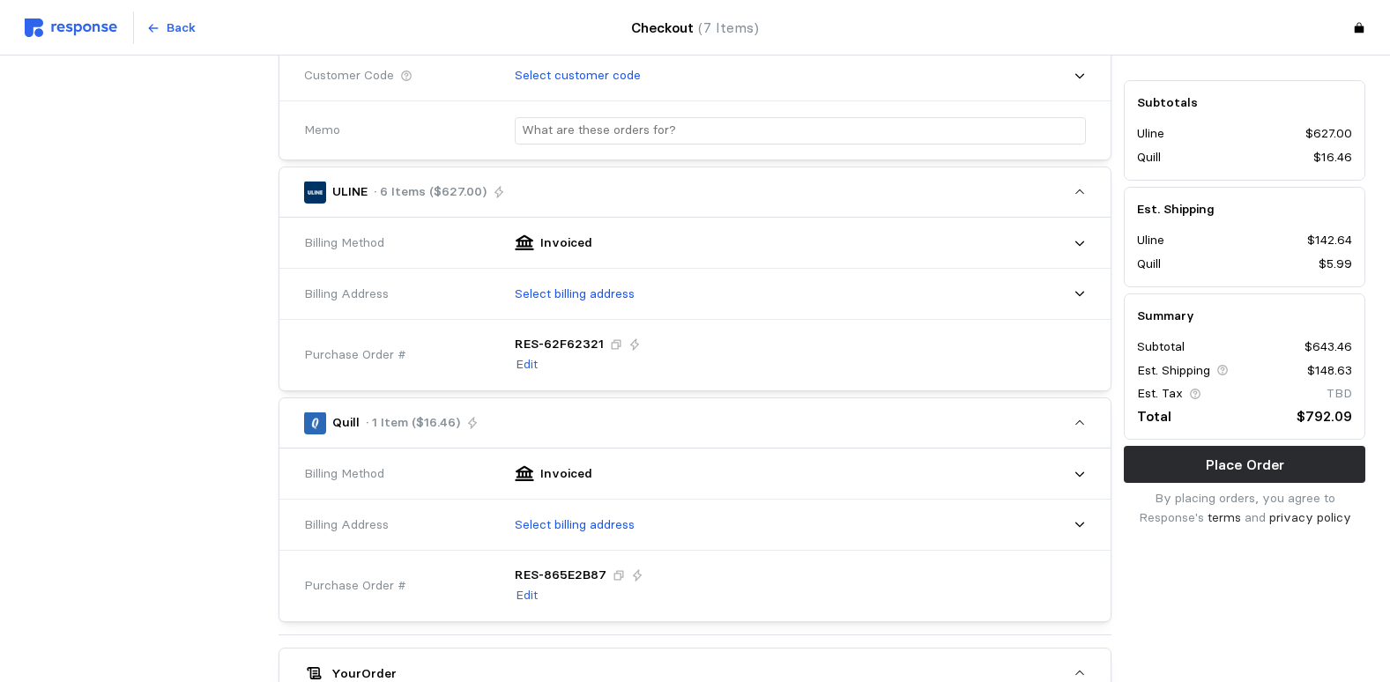
scroll to position [529, 0]
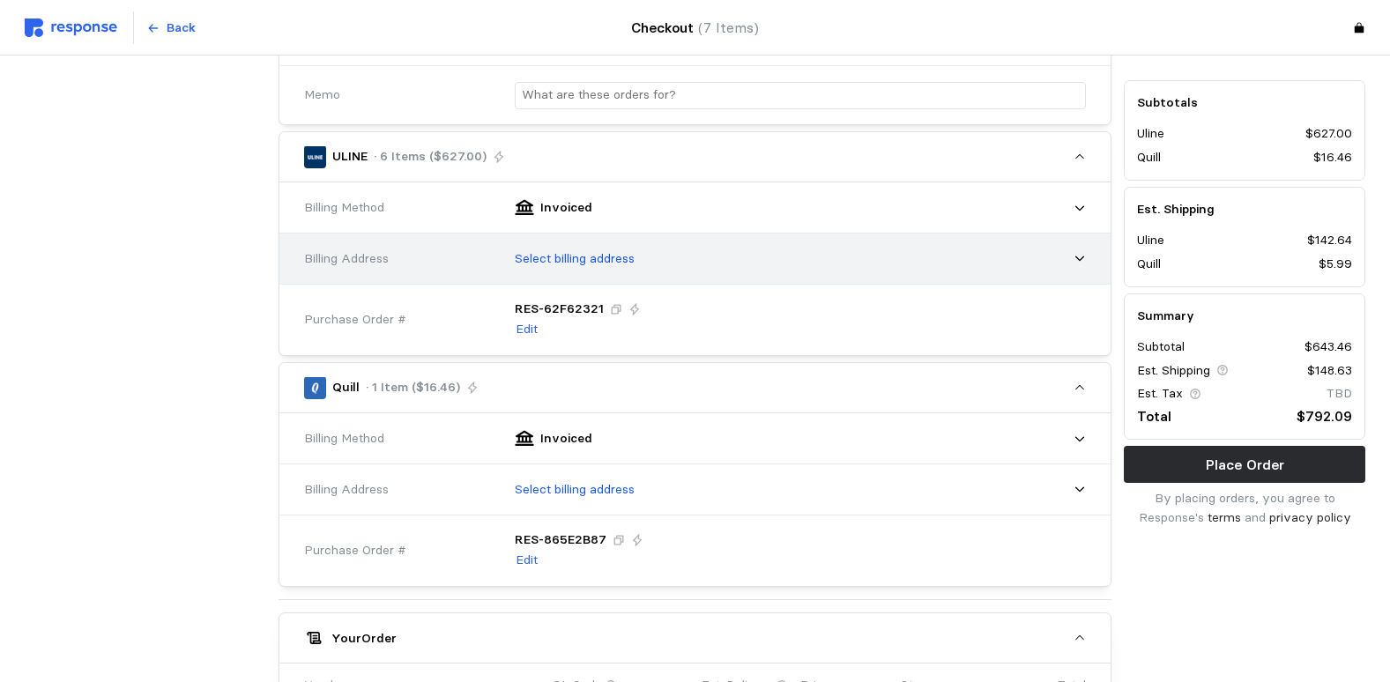
click at [641, 249] on div "Select billing address" at bounding box center [794, 259] width 584 height 44
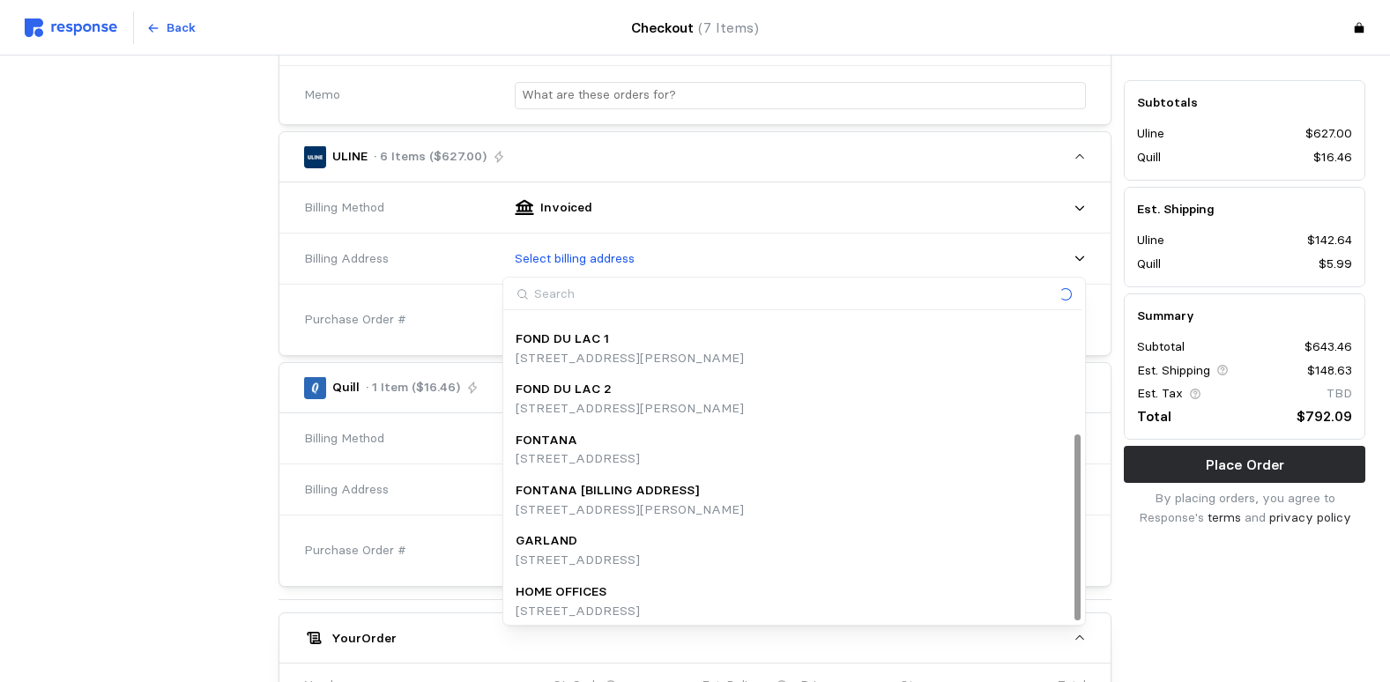
scroll to position [197, 0]
click at [588, 593] on p "HOME OFFICES" at bounding box center [561, 586] width 91 height 19
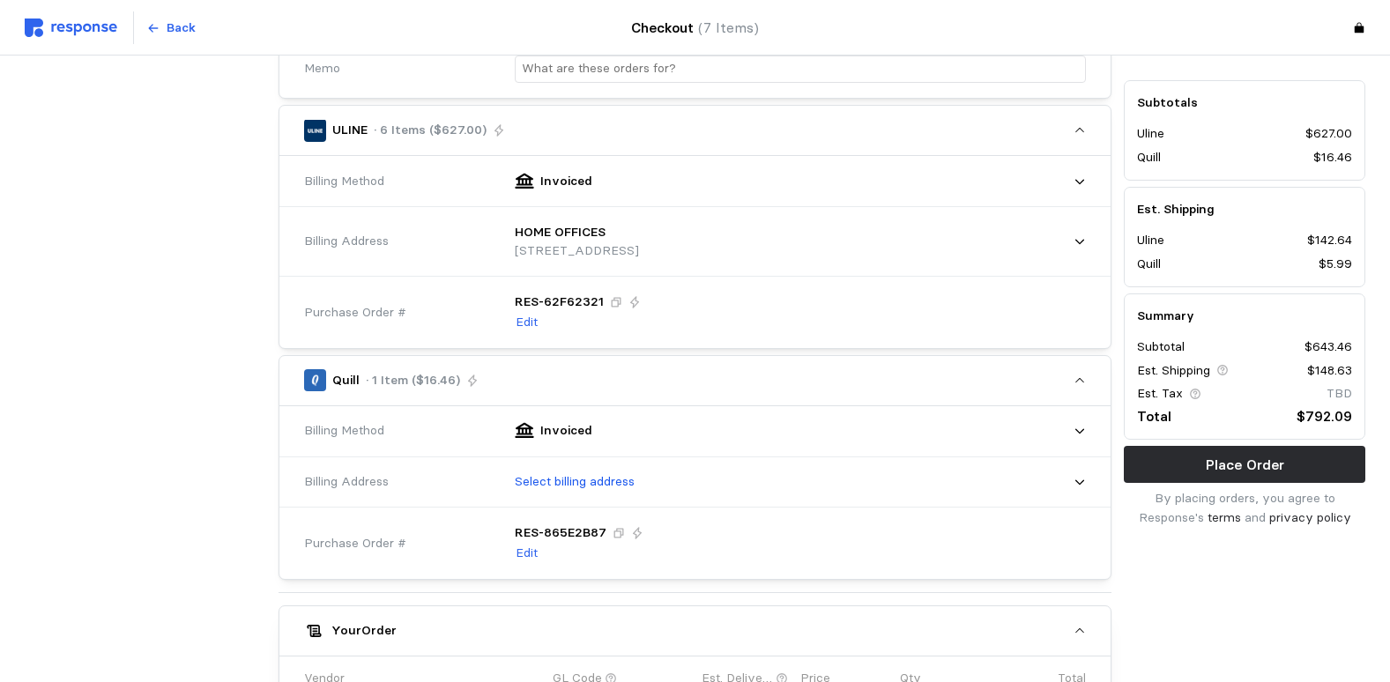
scroll to position [617, 0]
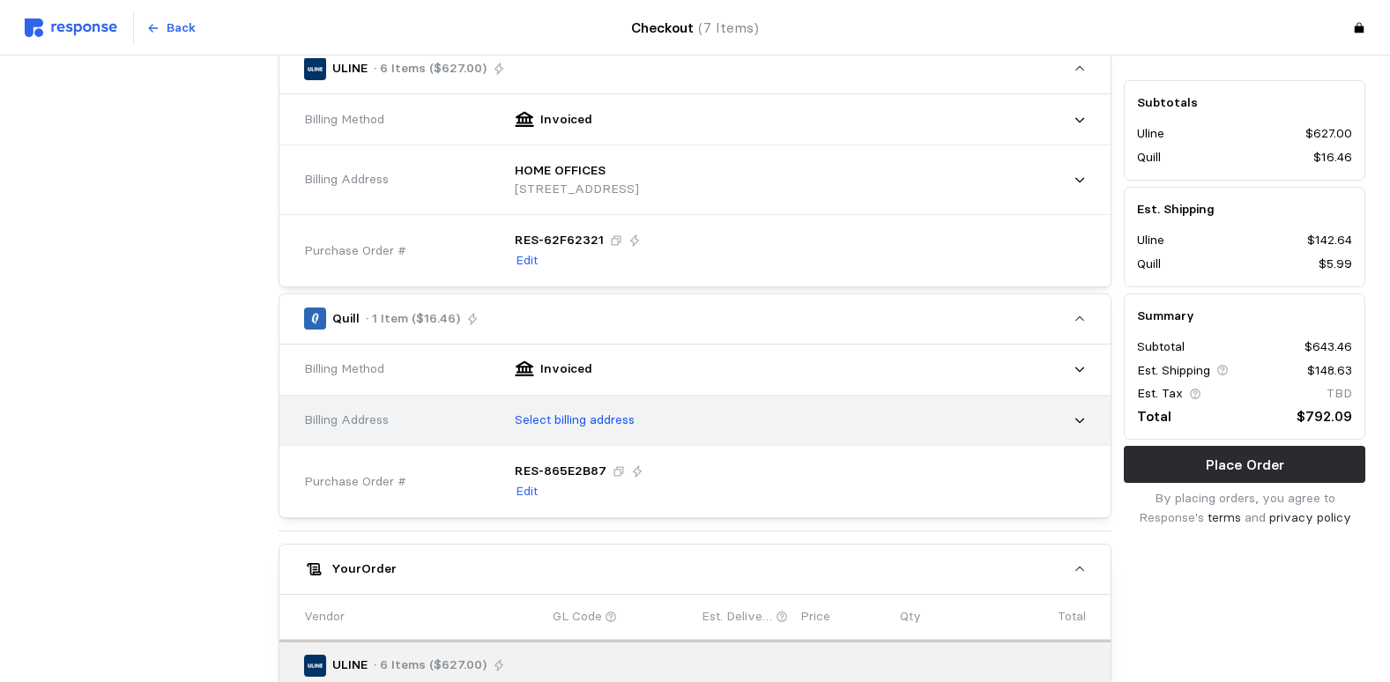
click at [631, 423] on p "Select billing address" at bounding box center [575, 420] width 120 height 19
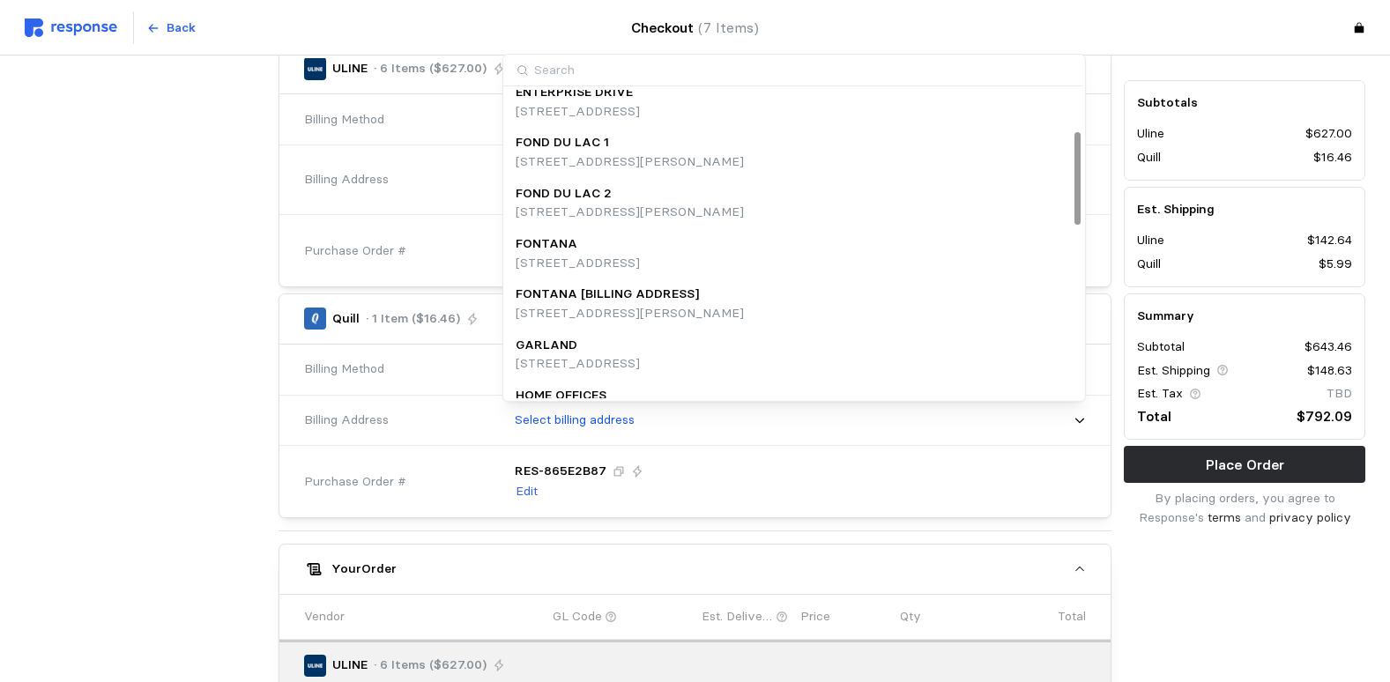
scroll to position [176, 0]
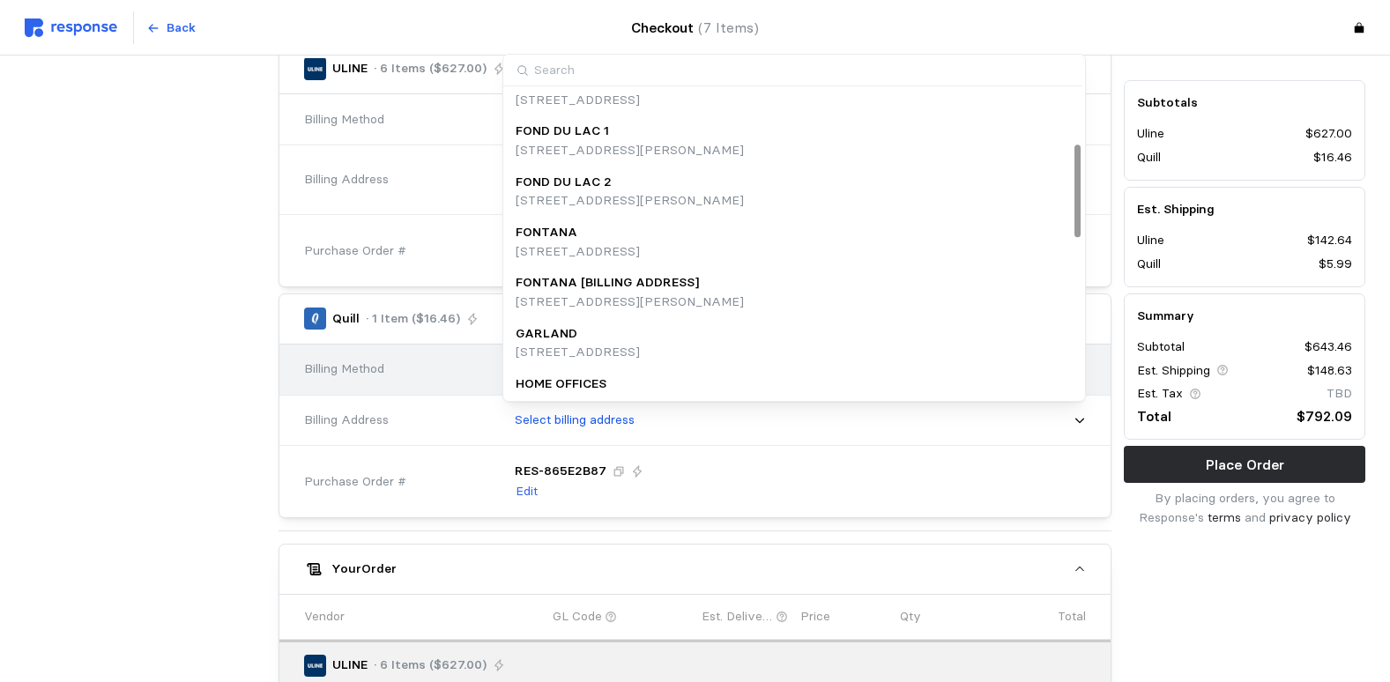
click at [597, 384] on p "HOME OFFICES" at bounding box center [561, 384] width 91 height 19
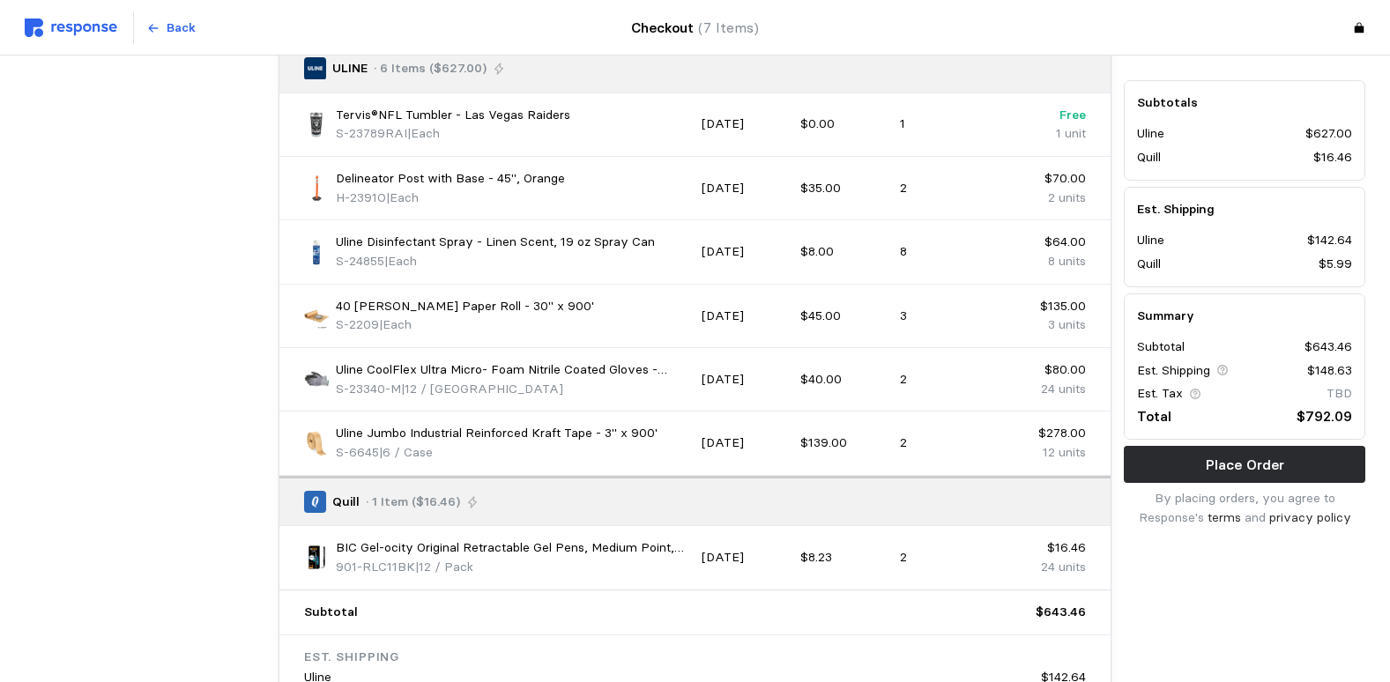
scroll to position [1234, 0]
click at [1238, 459] on p "Place Order" at bounding box center [1245, 465] width 78 height 22
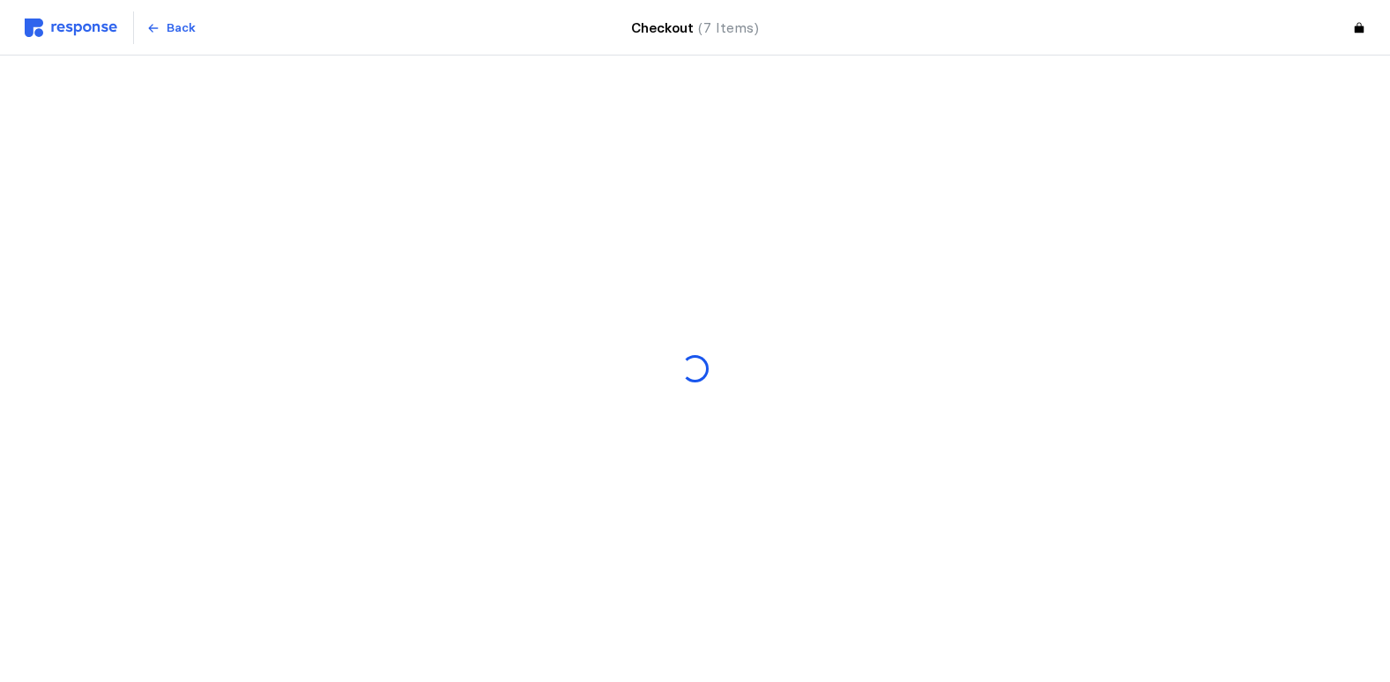
scroll to position [0, 0]
